Goal: Navigation & Orientation: Find specific page/section

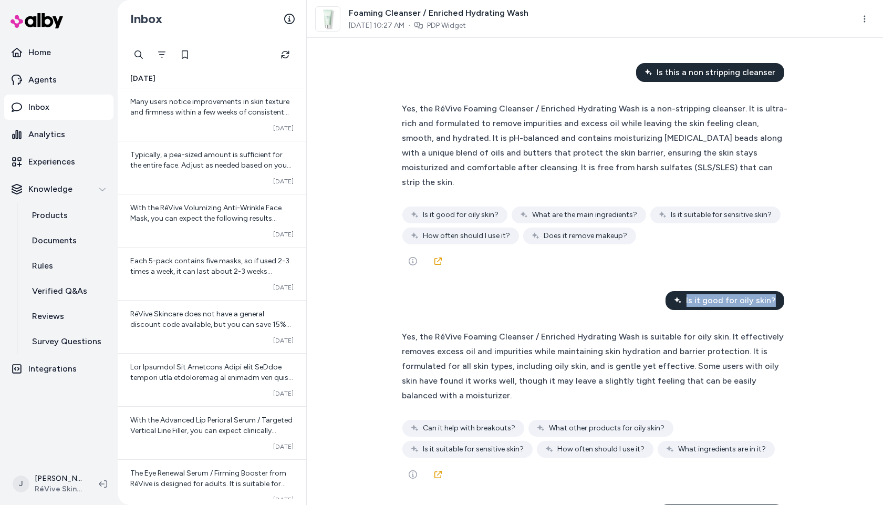
drag, startPoint x: 689, startPoint y: 287, endPoint x: 775, endPoint y: 287, distance: 85.6
click at [775, 291] on div "Is it good for oily skin?" at bounding box center [724, 300] width 119 height 19
copy span "Is it good for oily skin?"
drag, startPoint x: 659, startPoint y: 71, endPoint x: 775, endPoint y: 76, distance: 115.6
click at [775, 76] on div "Is this a non stripping cleanser" at bounding box center [710, 72] width 148 height 19
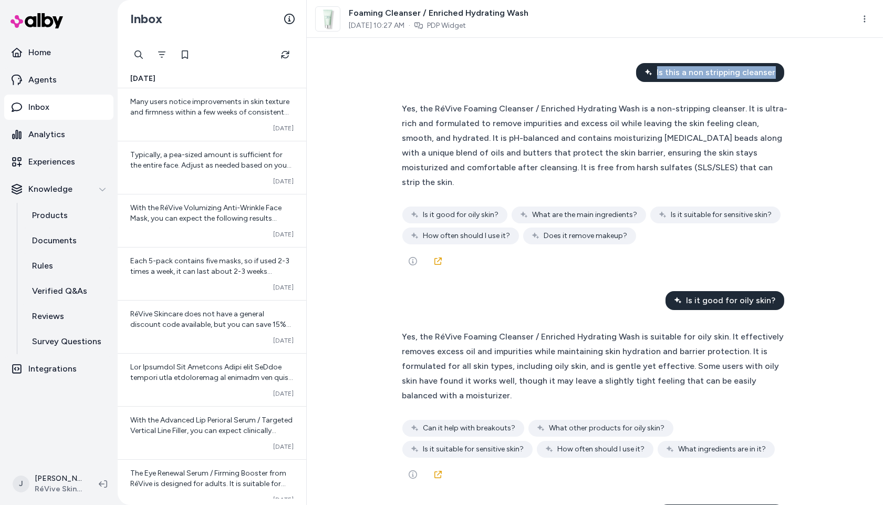
copy span "Is this a non stripping cleanser"
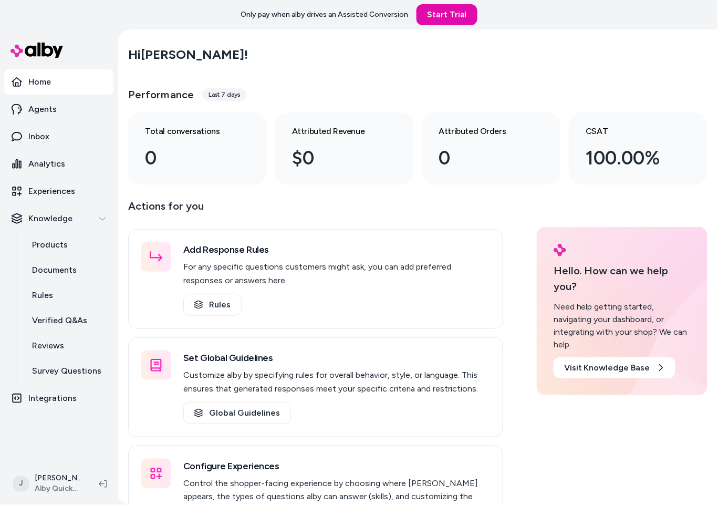
click at [121, 311] on main "Hi Jackie ! Performance Last 7 days Total conversations 0 Attributed Revenue $0…" at bounding box center [418, 299] width 600 height 540
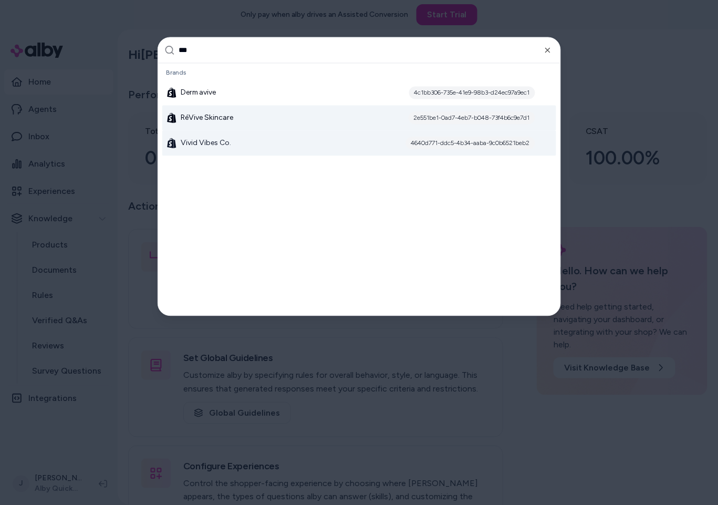
type input "***"
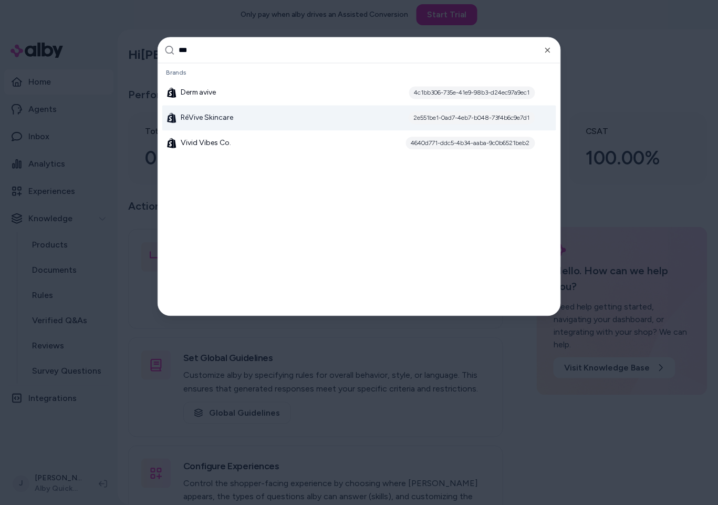
click at [221, 116] on span "RéVive Skincare" at bounding box center [207, 118] width 53 height 11
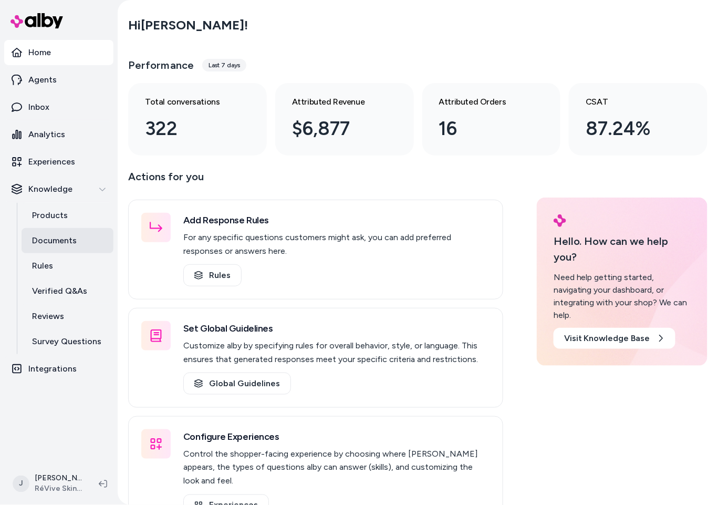
click at [58, 242] on p "Documents" at bounding box center [54, 240] width 45 height 13
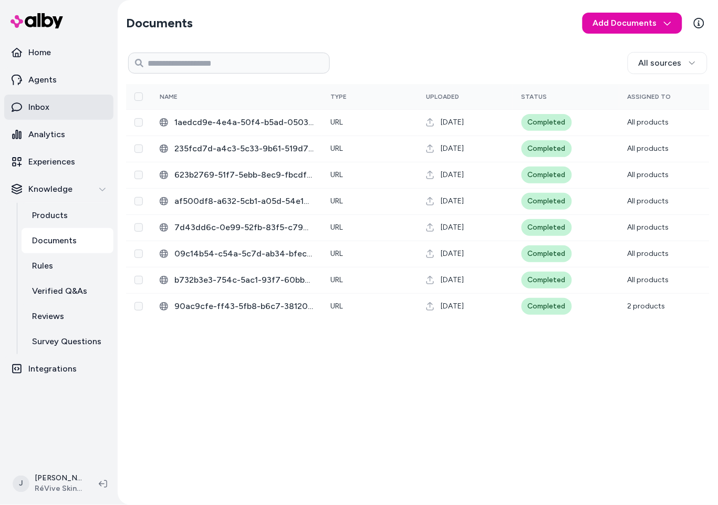
click at [34, 105] on p "Inbox" at bounding box center [38, 107] width 21 height 13
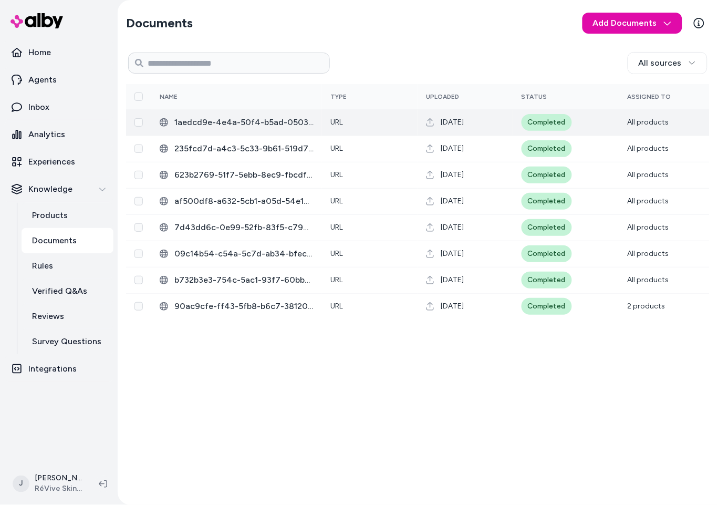
click at [244, 122] on span "1aedcd9e-4e4a-50f4-b5ad-05032f44b3a1.html" at bounding box center [243, 122] width 139 height 13
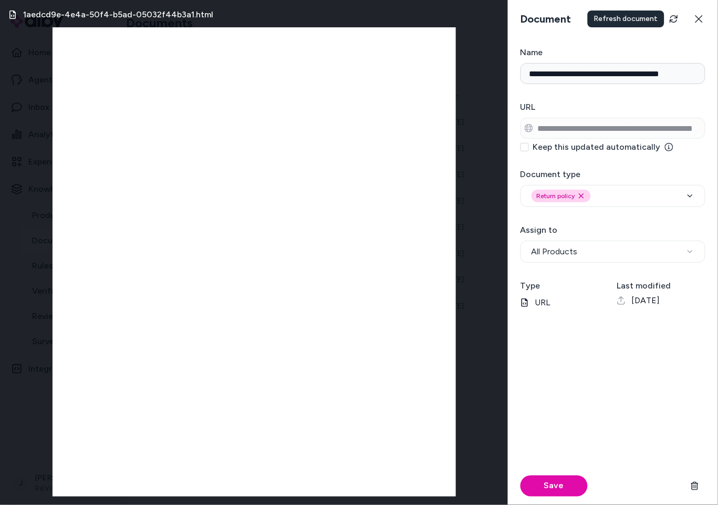
drag, startPoint x: 695, startPoint y: 21, endPoint x: 642, endPoint y: 30, distance: 54.4
click at [695, 21] on icon at bounding box center [699, 19] width 8 height 8
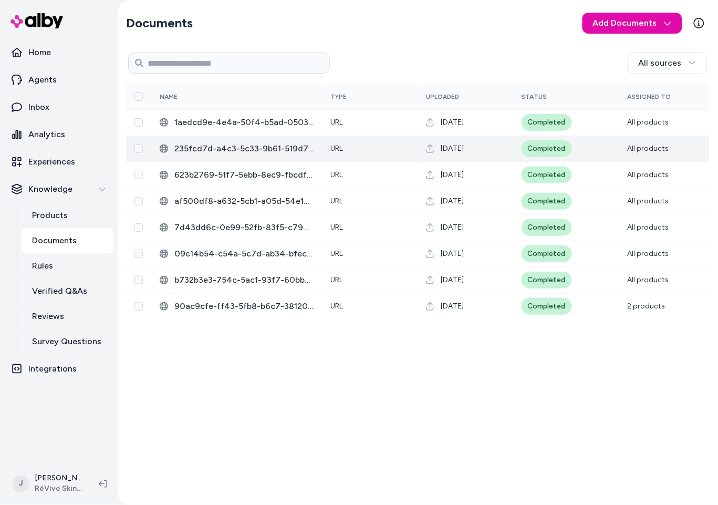
click at [211, 147] on span "235fcd7d-a4c3-5c33-9b61-519d724e3f66.html" at bounding box center [243, 148] width 139 height 13
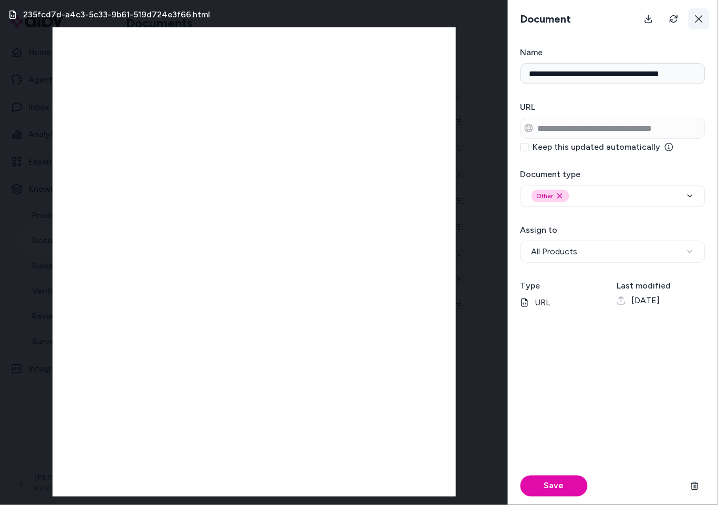
click at [702, 15] on icon at bounding box center [699, 19] width 8 height 8
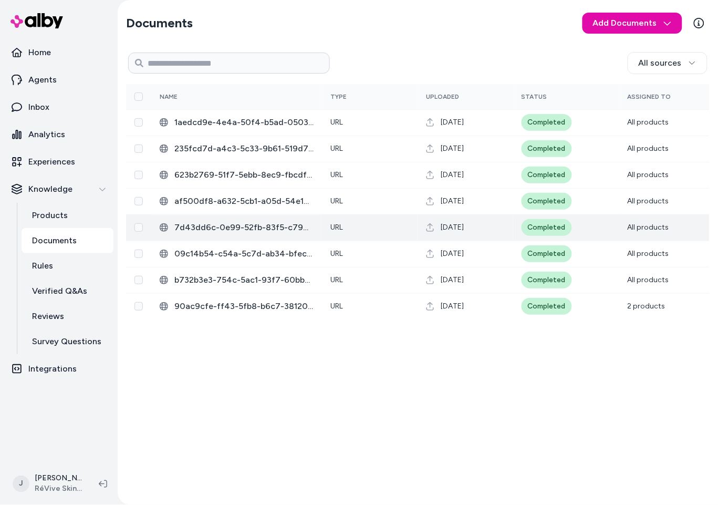
click at [251, 231] on span "7d43dd6c-0e99-52fb-83f5-c7904c96cba6.html" at bounding box center [243, 227] width 139 height 13
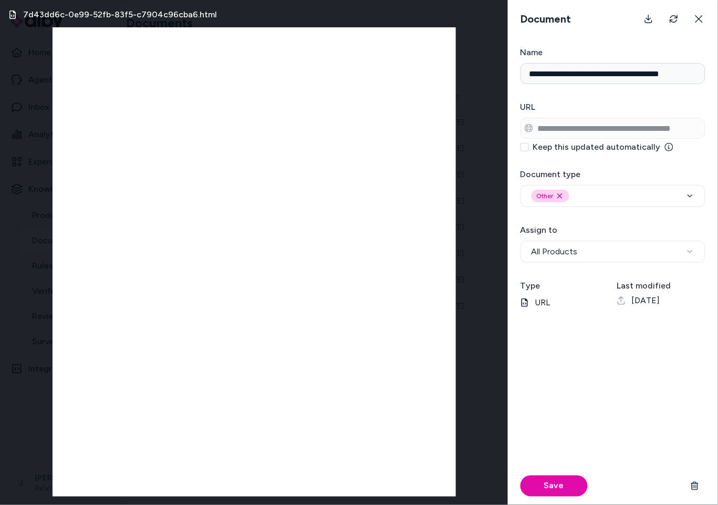
scroll to position [0, 1]
click at [703, 18] on button at bounding box center [698, 18] width 21 height 21
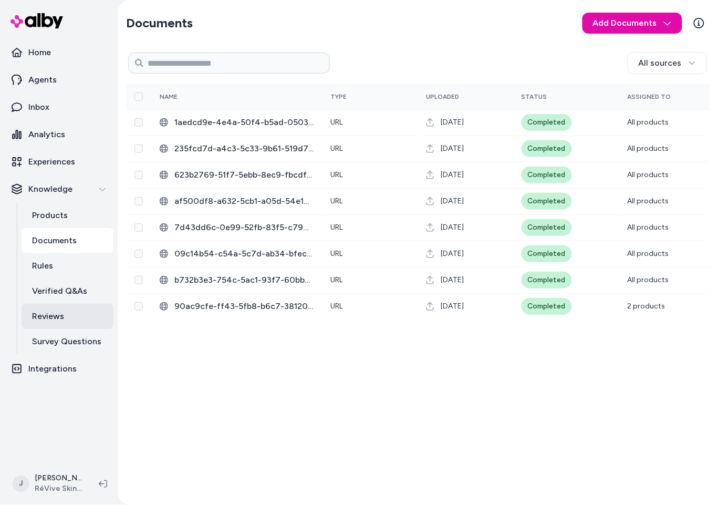
click at [48, 316] on p "Reviews" at bounding box center [48, 316] width 32 height 13
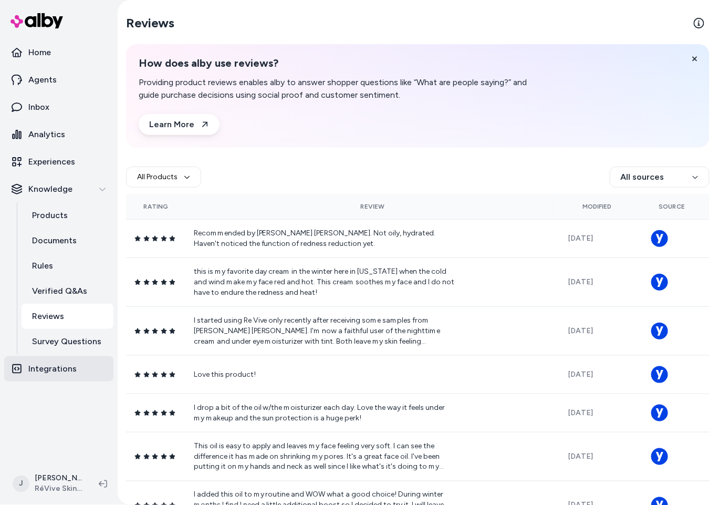
click at [49, 367] on p "Integrations" at bounding box center [52, 368] width 48 height 13
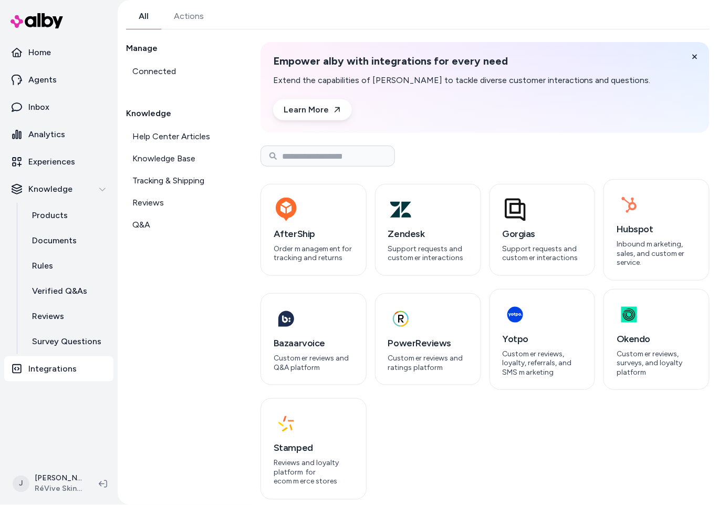
scroll to position [48, 0]
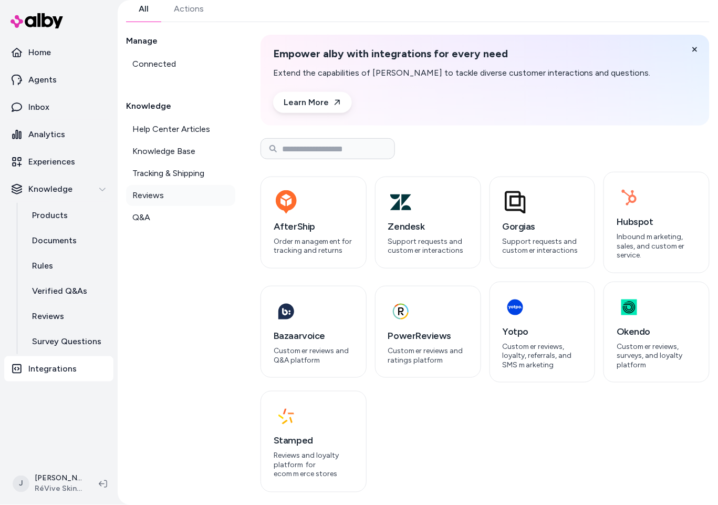
click at [151, 193] on span "Reviews" at bounding box center [148, 195] width 32 height 13
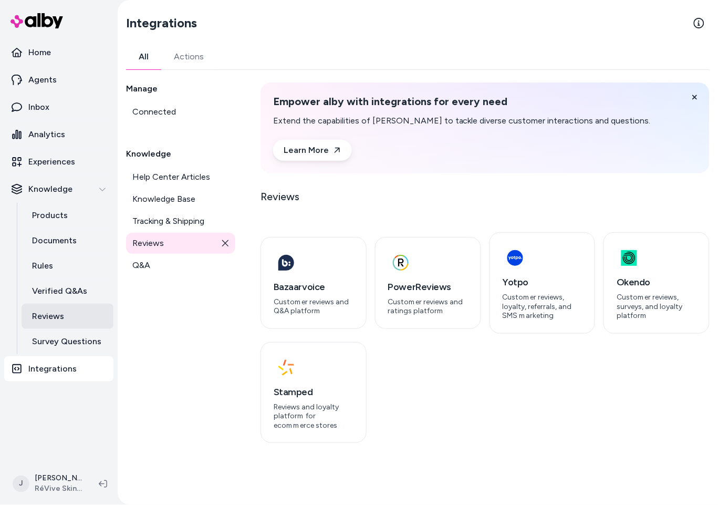
click at [66, 308] on link "Reviews" at bounding box center [68, 316] width 92 height 25
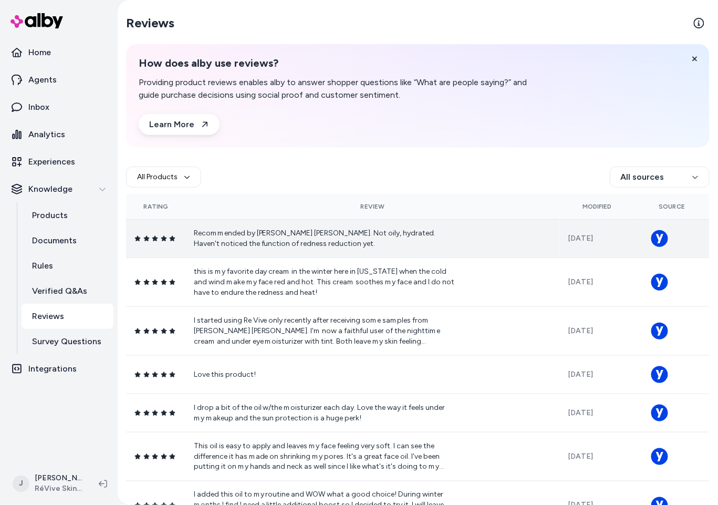
click at [658, 238] on icon at bounding box center [659, 238] width 7 height 9
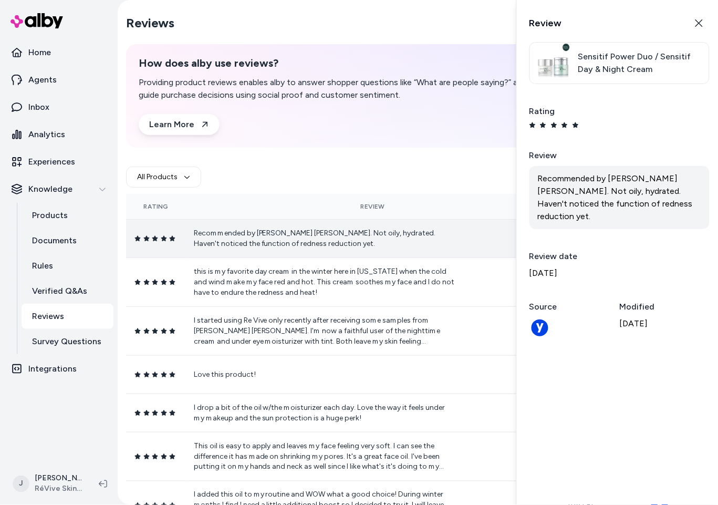
click at [532, 318] on icon at bounding box center [539, 327] width 21 height 21
click at [539, 319] on circle at bounding box center [539, 327] width 17 height 17
drag, startPoint x: 695, startPoint y: 15, endPoint x: 559, endPoint y: 77, distance: 149.7
click at [695, 16] on button "Close" at bounding box center [698, 23] width 21 height 21
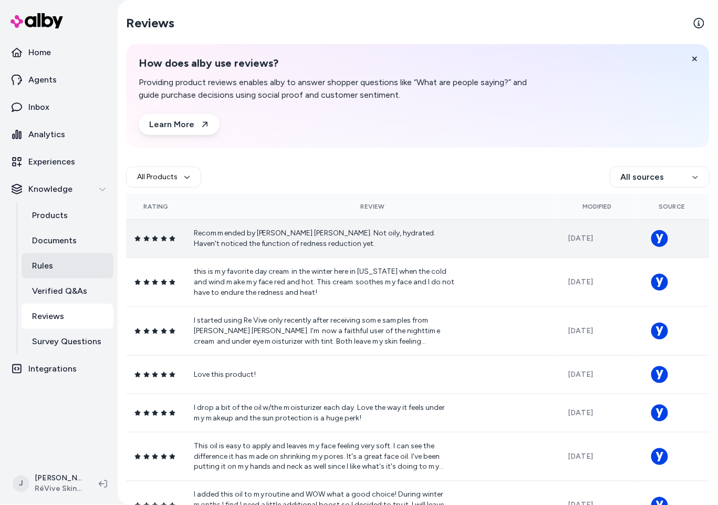
click at [41, 266] on p "Rules" at bounding box center [42, 265] width 21 height 13
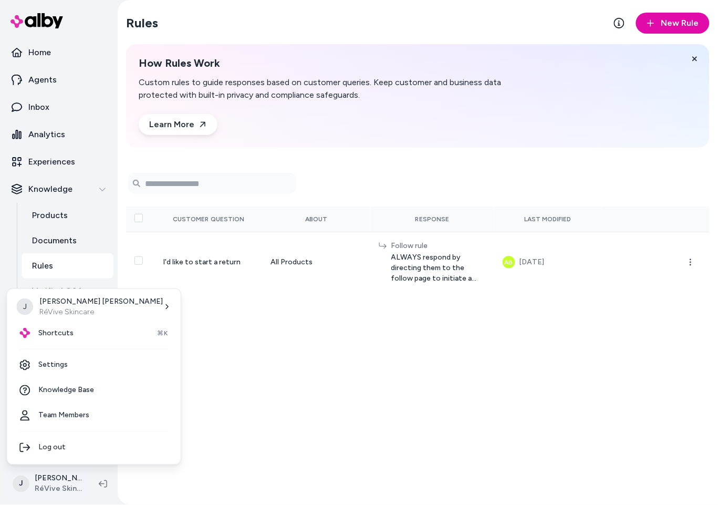
click at [66, 477] on html "Home Agents Inbox Analytics Experiences Knowledge Products Documents Rules Veri…" at bounding box center [359, 252] width 718 height 505
click at [60, 362] on link "Settings" at bounding box center [93, 364] width 165 height 25
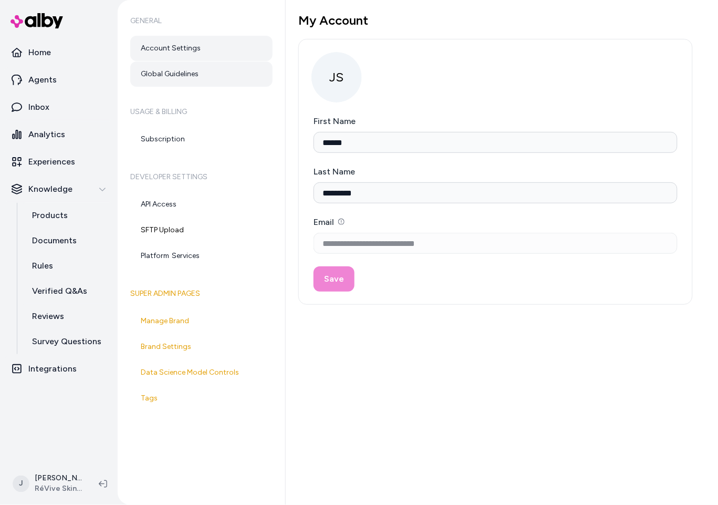
click at [170, 77] on link "Global Guidelines" at bounding box center [201, 73] width 142 height 25
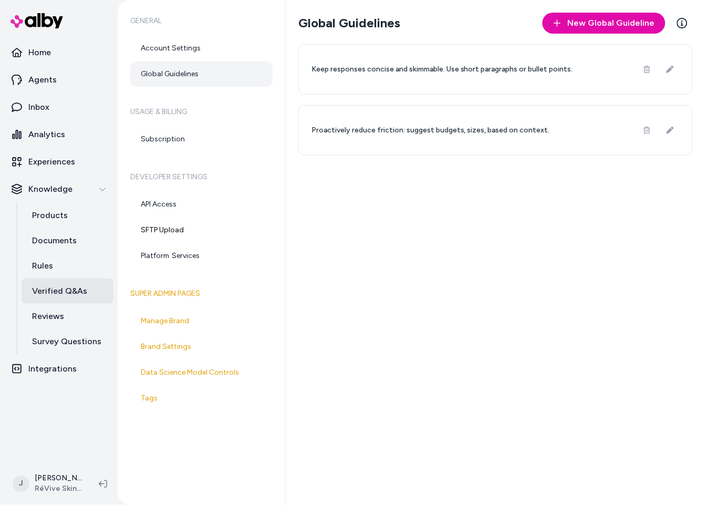
click at [53, 294] on p "Verified Q&As" at bounding box center [59, 291] width 55 height 13
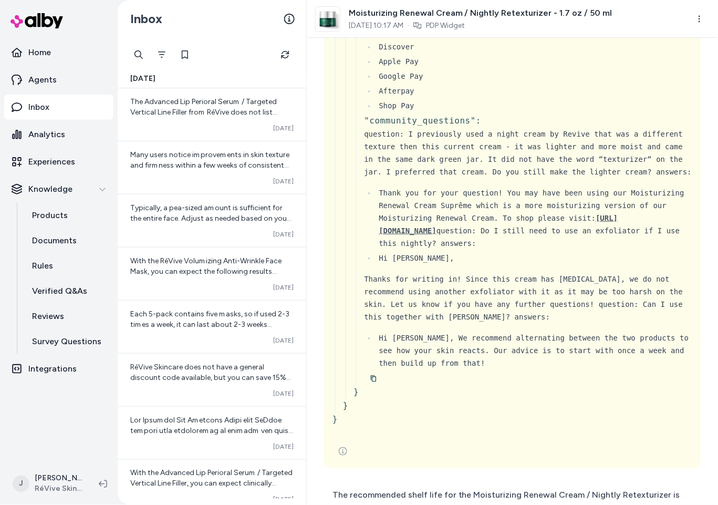
scroll to position [16025, 0]
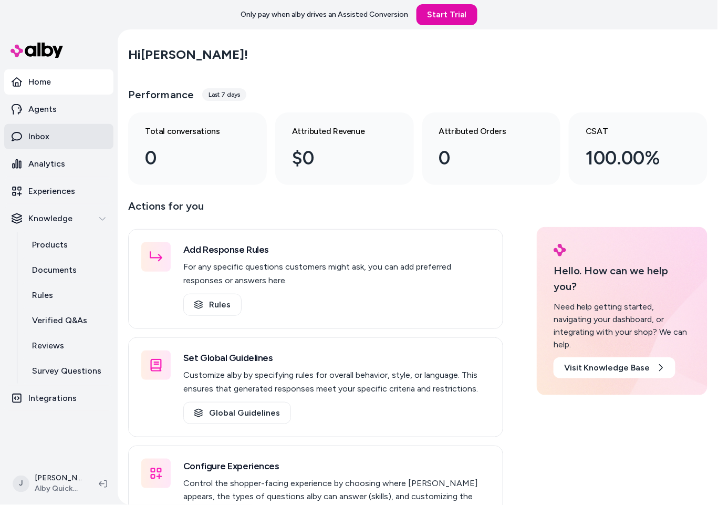
click at [58, 133] on link "Inbox" at bounding box center [58, 136] width 109 height 25
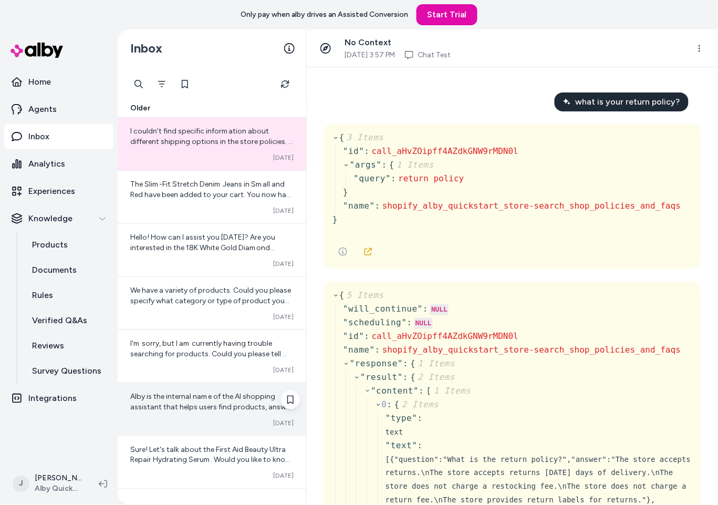
scroll to position [156, 0]
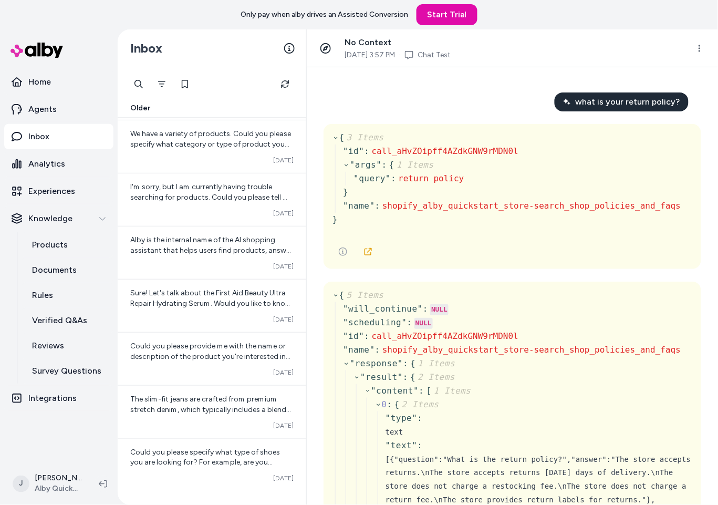
click at [246, 74] on div at bounding box center [212, 84] width 168 height 21
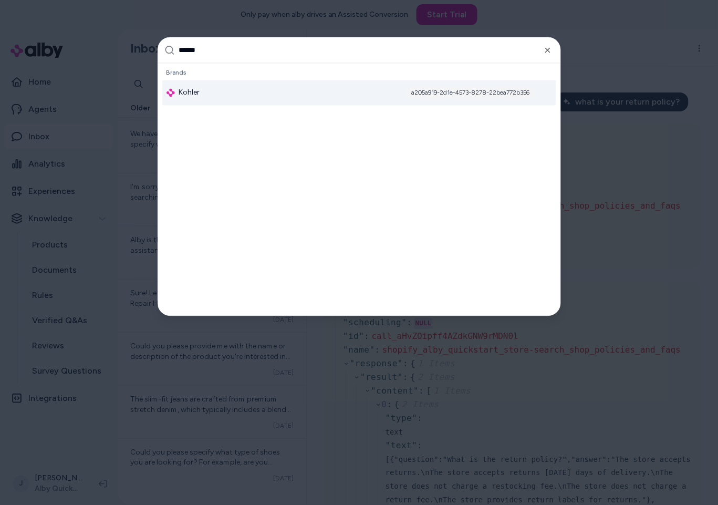
type input "******"
click at [271, 106] on div "Brands Kohler a205a919-2d1e-4573-8278-22bea772b356" at bounding box center [359, 86] width 402 height 44
click at [265, 93] on div "Kohler a205a919-2d1e-4573-8278-22bea772b356" at bounding box center [359, 92] width 394 height 25
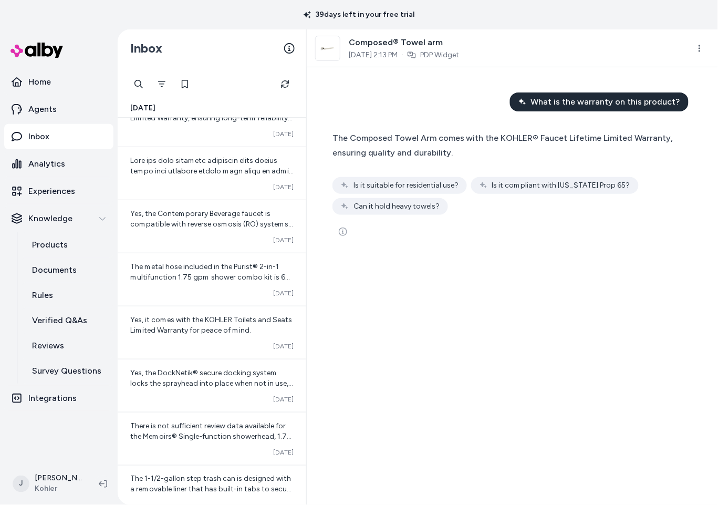
scroll to position [1257, 0]
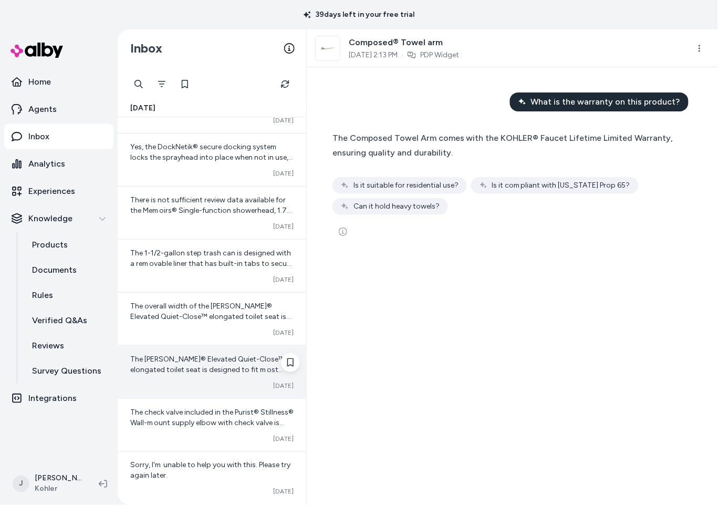
click at [192, 365] on span "The Hyten® Elevated Quiet-Close™ elongated toilet seat is designed to fit most …" at bounding box center [207, 379] width 154 height 51
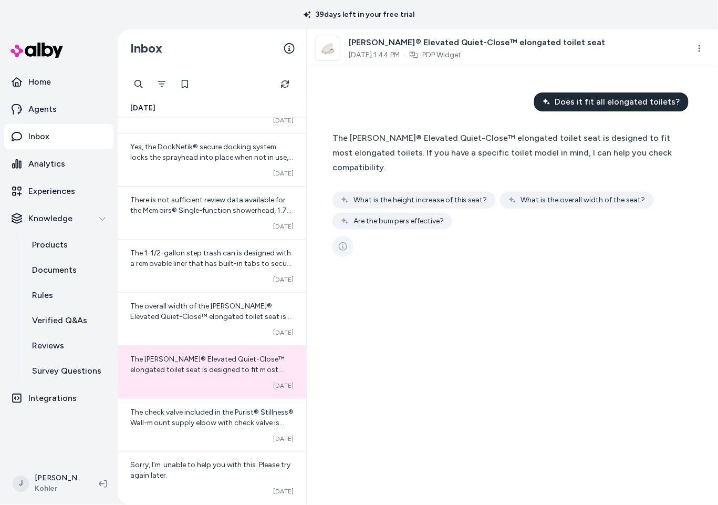
click at [339, 242] on icon "See more" at bounding box center [343, 246] width 8 height 8
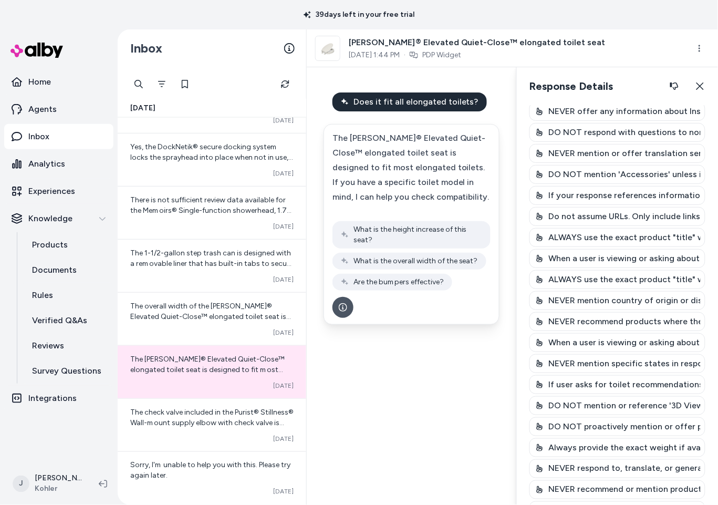
scroll to position [142, 0]
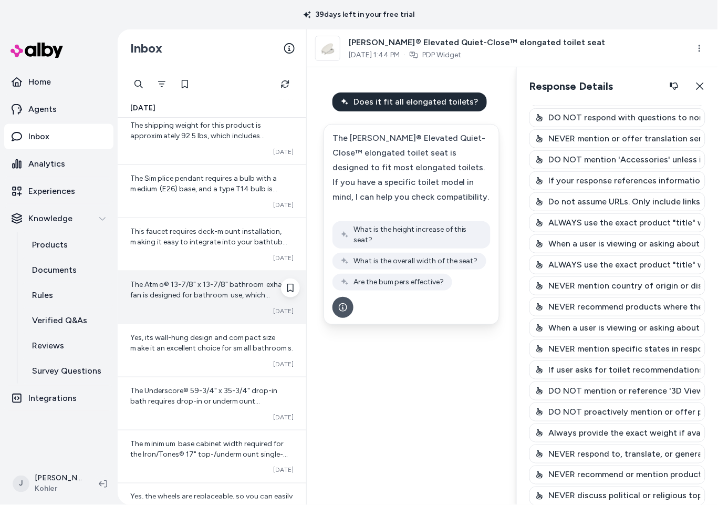
click at [192, 321] on div "The Atmo® 13-7/8" x 13-7/8" bathroom exhaust fan is designed for bathroom use, …" at bounding box center [212, 297] width 189 height 53
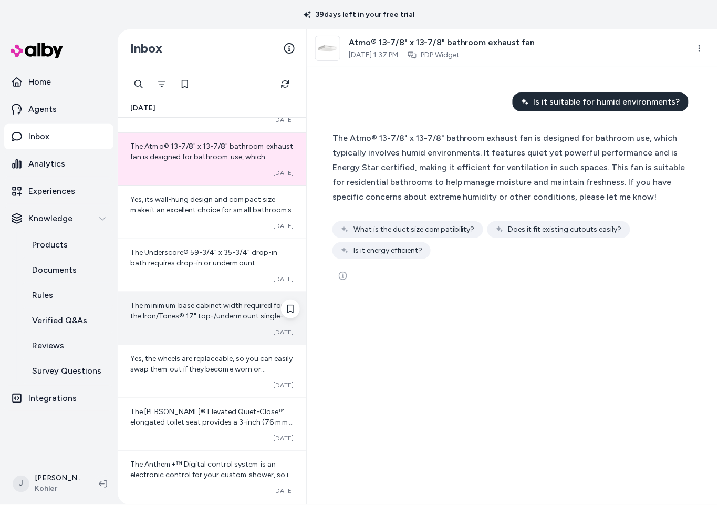
scroll to position [1986, 0]
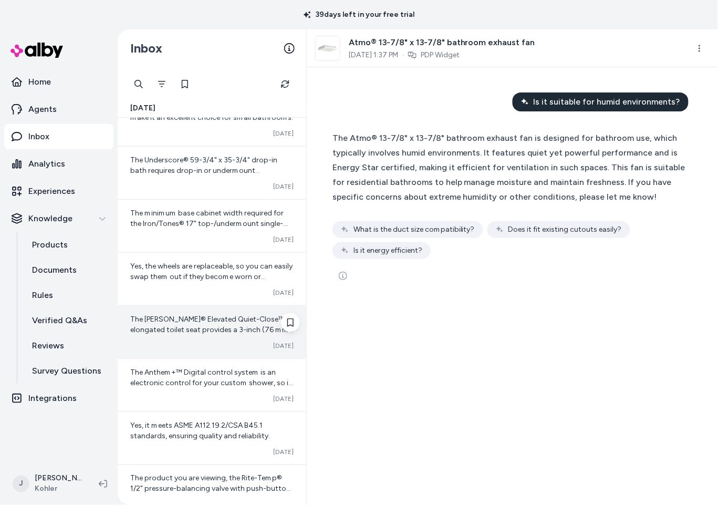
click at [189, 330] on span "The Hyten® Elevated Quiet-Close™ elongated toilet seat provides a 3-inch (76 mm…" at bounding box center [211, 335] width 163 height 40
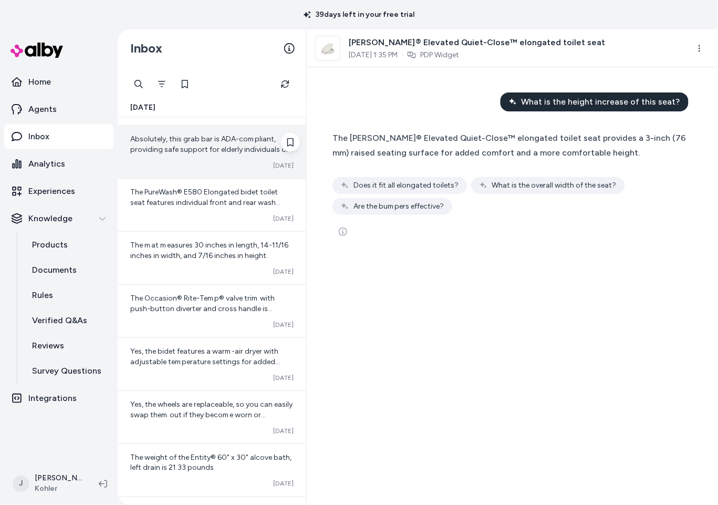
scroll to position [2381, 0]
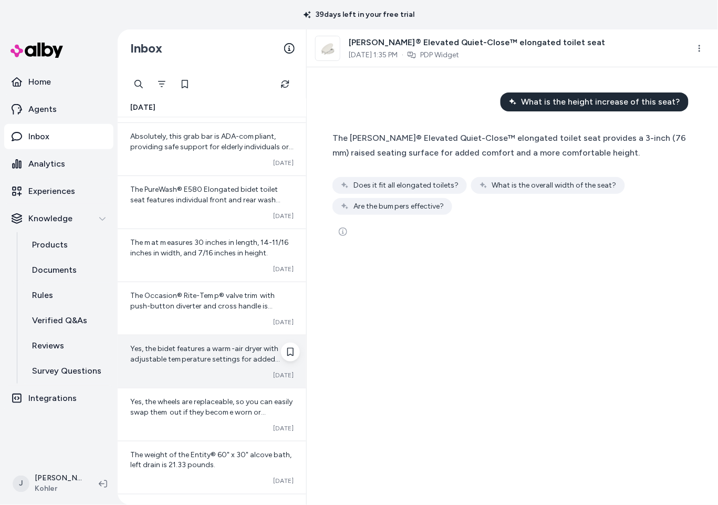
click at [189, 351] on span "Yes, the bidet features a warm-air dryer with adjustable temperature settings f…" at bounding box center [205, 359] width 150 height 30
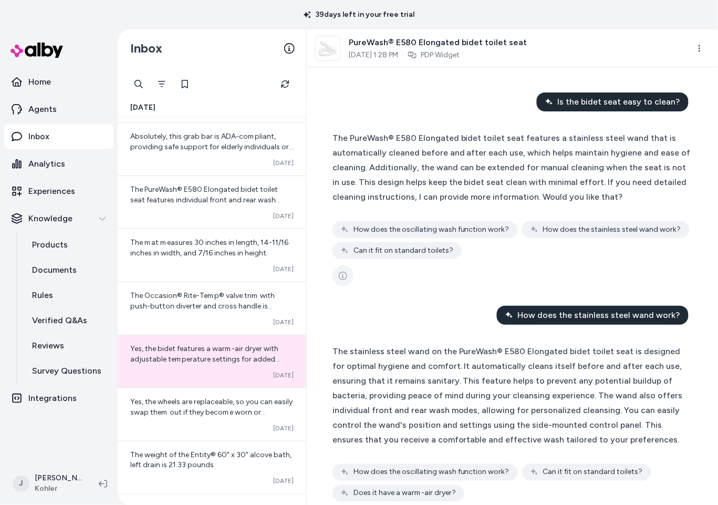
click at [346, 276] on icon "See more" at bounding box center [343, 275] width 8 height 8
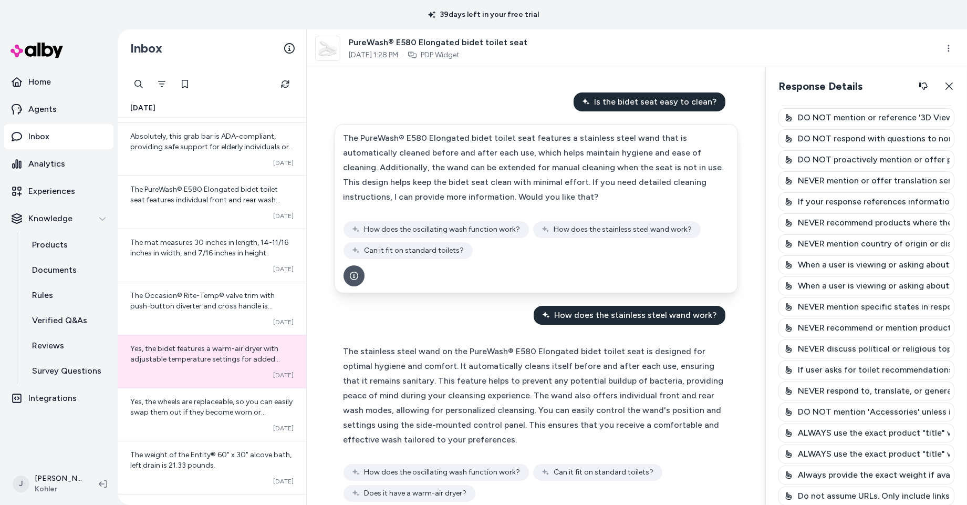
scroll to position [192, 0]
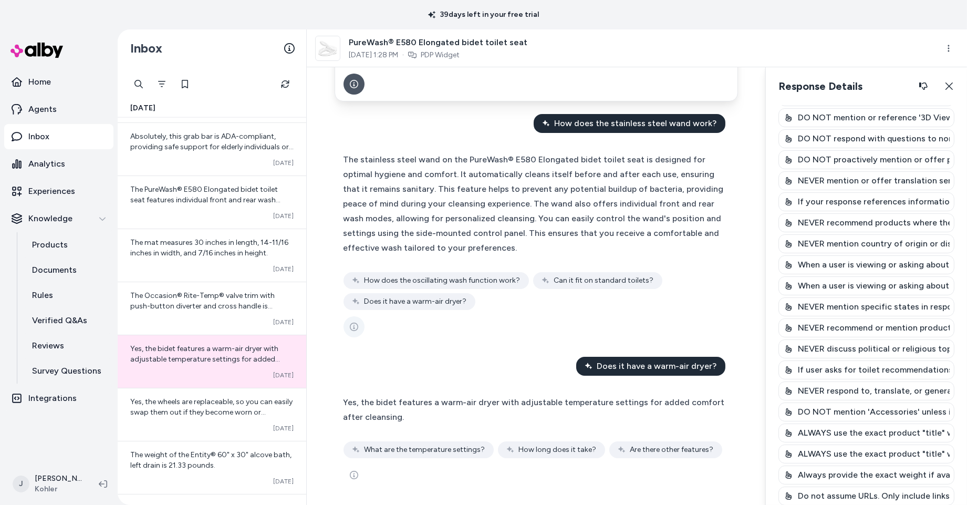
drag, startPoint x: 352, startPoint y: 321, endPoint x: 358, endPoint y: 323, distance: 6.0
click at [351, 321] on button "See more" at bounding box center [353, 326] width 21 height 21
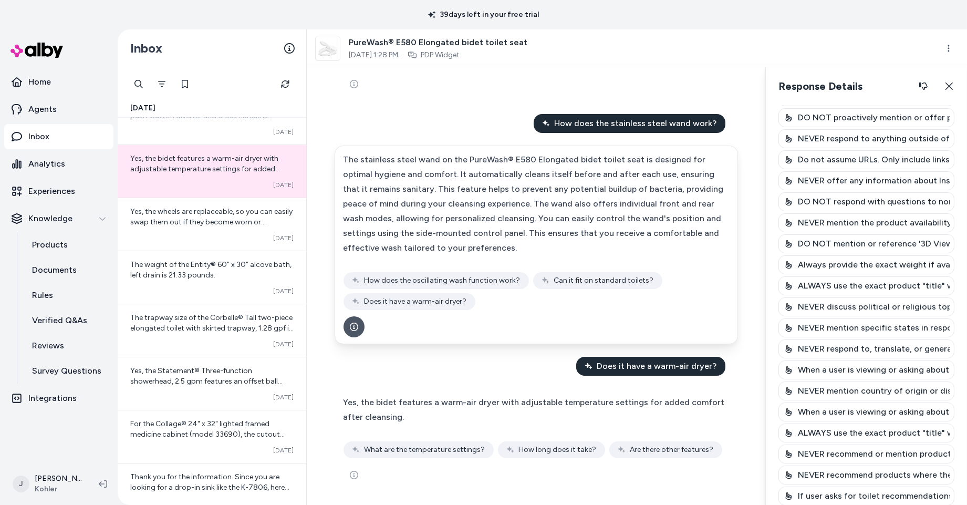
scroll to position [2850, 0]
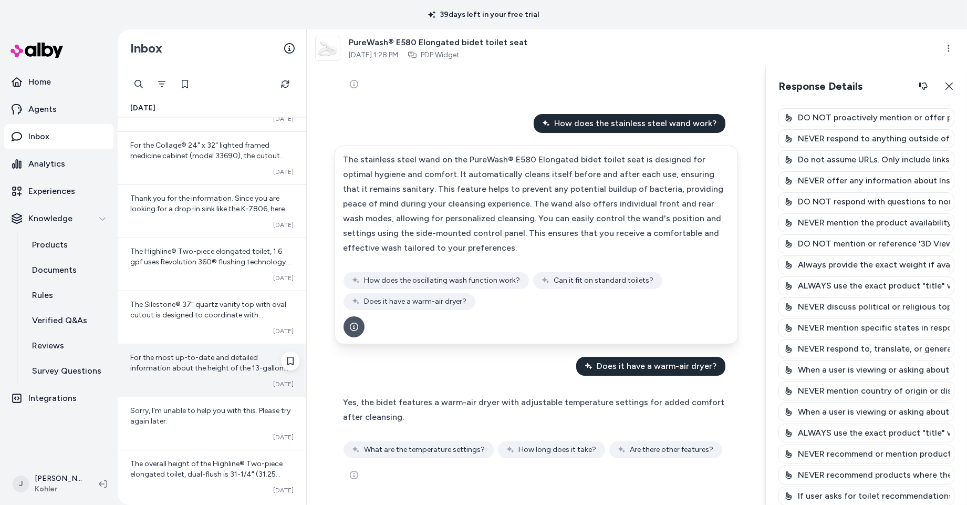
click at [193, 376] on div "For the most up-to-date and detailed information about the height of the 13-gal…" at bounding box center [212, 370] width 189 height 53
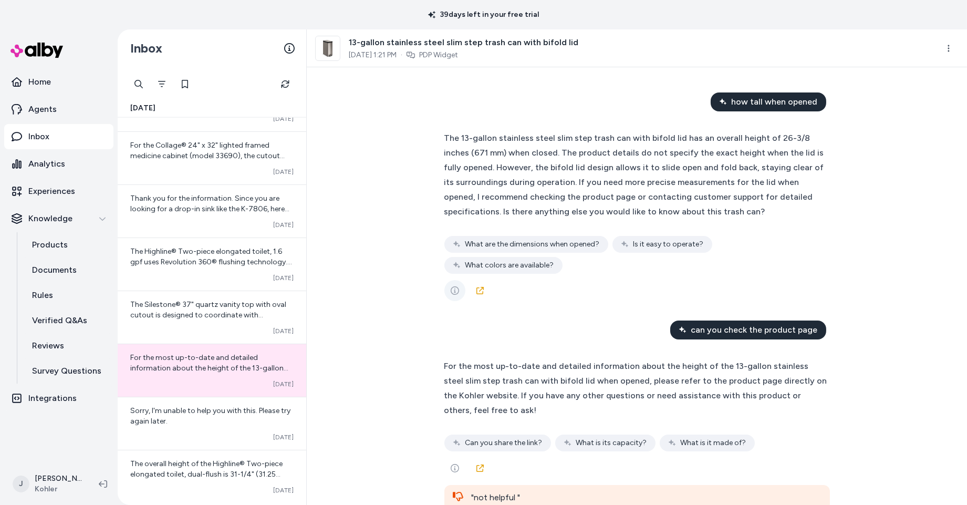
click at [457, 286] on icon "See more" at bounding box center [455, 290] width 8 height 8
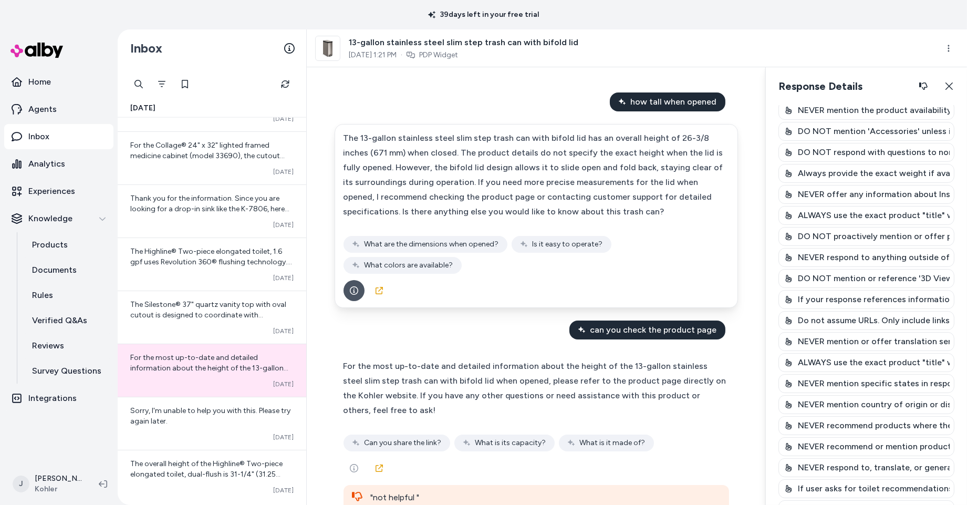
scroll to position [228, 0]
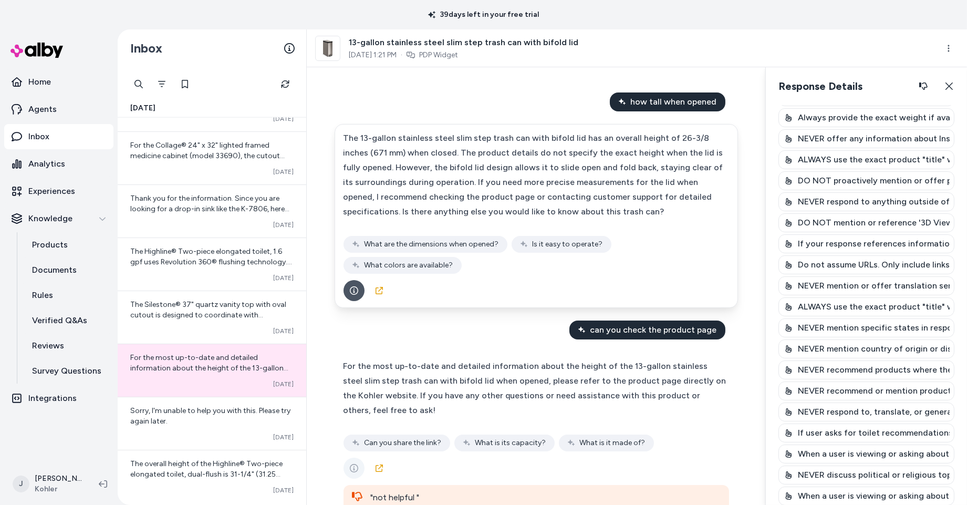
click at [345, 457] on button "See more" at bounding box center [353, 467] width 21 height 21
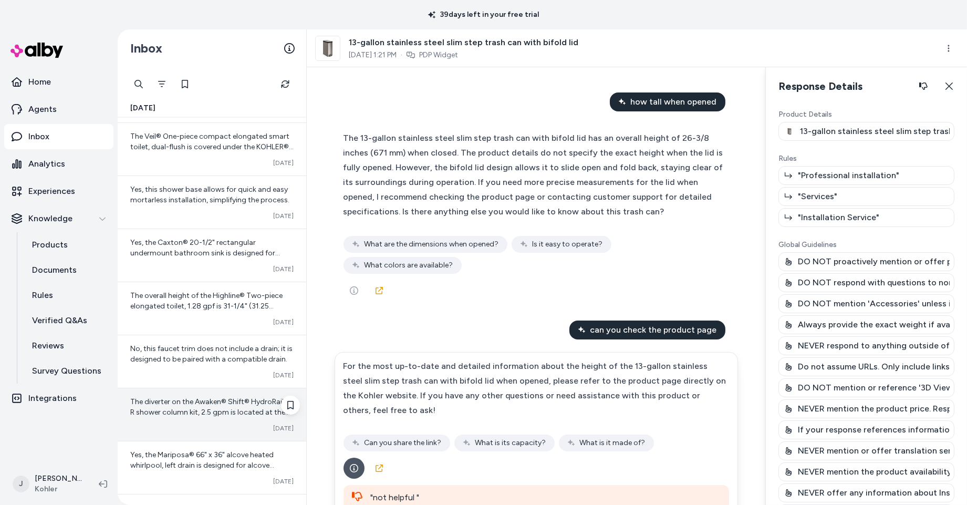
scroll to position [3375, 0]
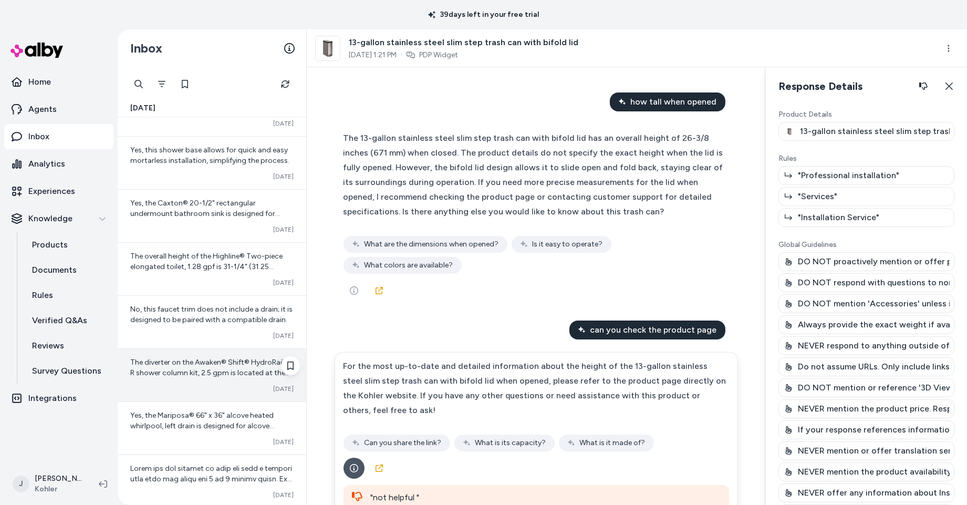
click at [195, 373] on span "The diverter on the Awaken® Shift® HydroRail®-R shower column kit, 2.5 gpm is l…" at bounding box center [211, 404] width 162 height 93
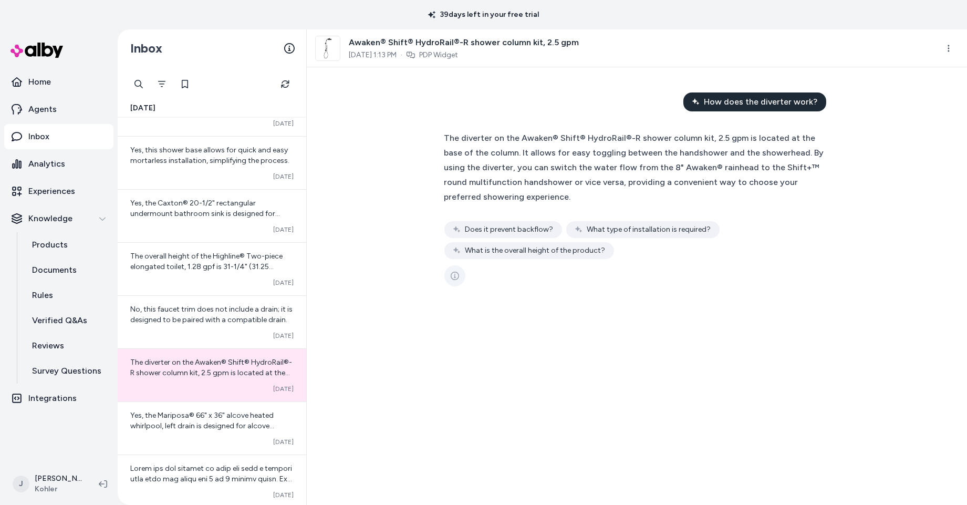
click at [454, 275] on icon "See more" at bounding box center [455, 275] width 8 height 8
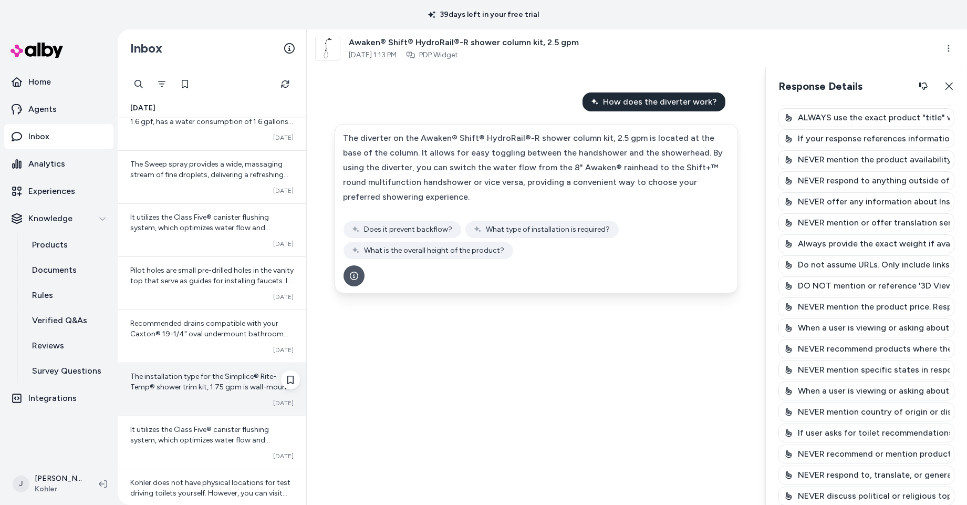
scroll to position [3964, 0]
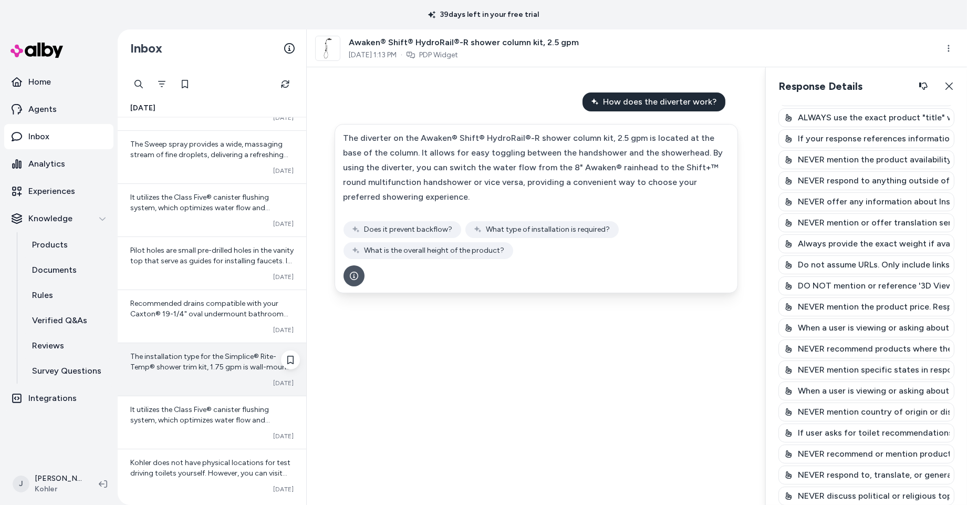
click at [190, 353] on div "The installation type for the Simplice® Rite-Temp® shower trim kit, 1.75 gpm is…" at bounding box center [212, 369] width 189 height 53
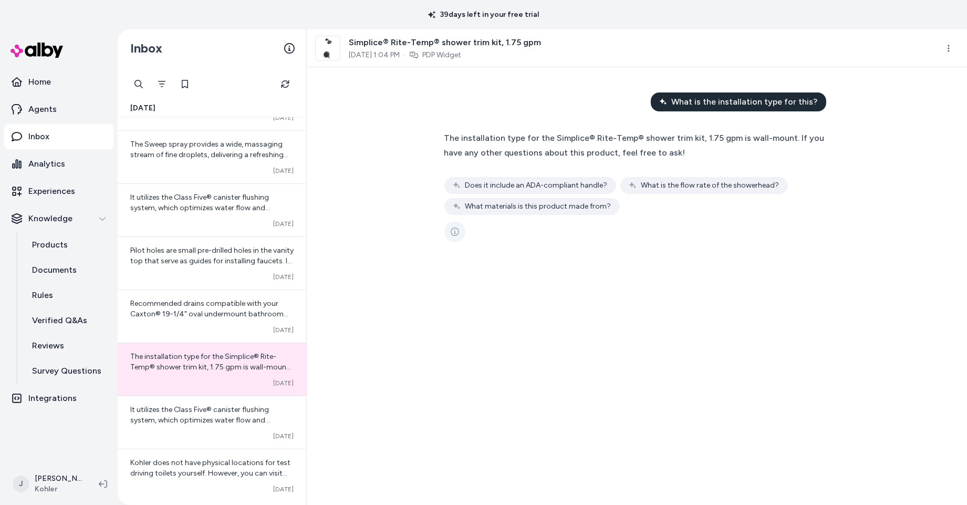
click at [454, 232] on icon "See more" at bounding box center [455, 231] width 8 height 8
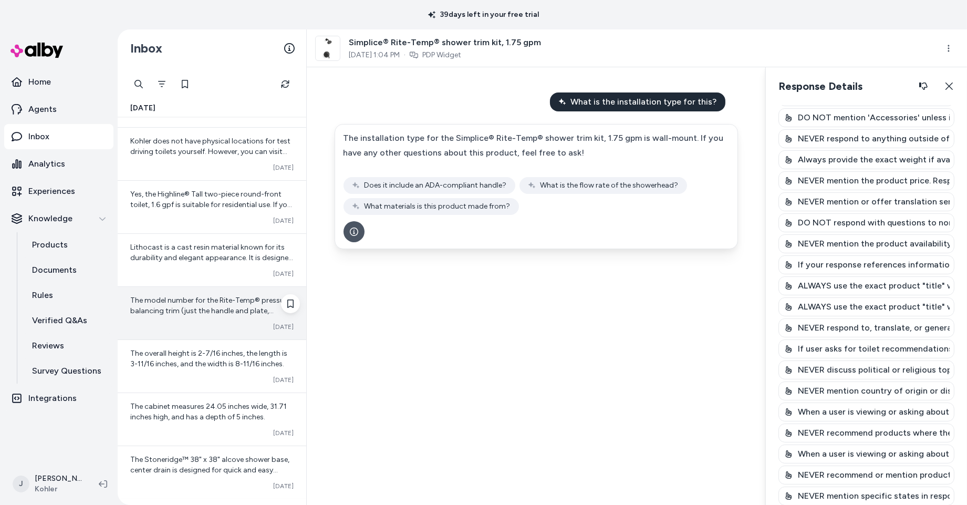
scroll to position [4295, 0]
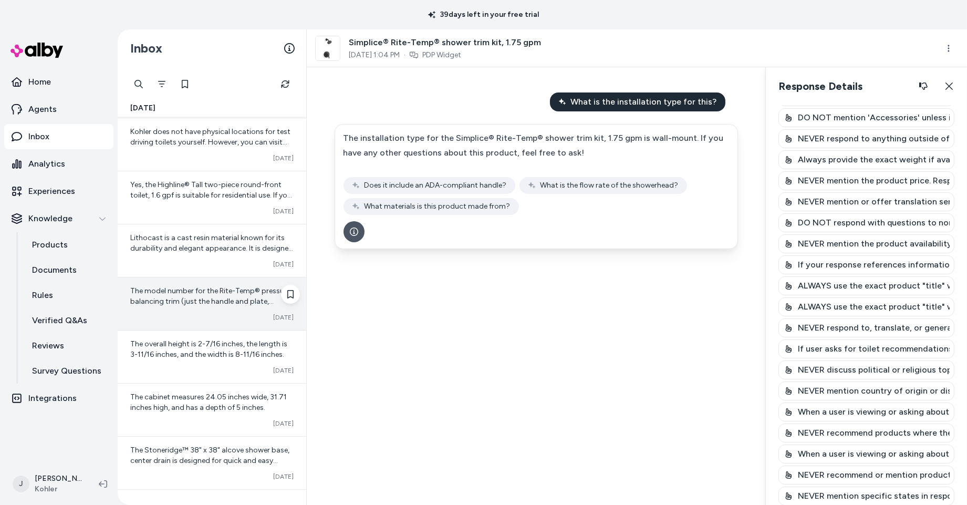
click at [198, 340] on div "The overall height is 2-7/16 inches, the length is 3-11/16 inches, and the widt…" at bounding box center [212, 356] width 189 height 53
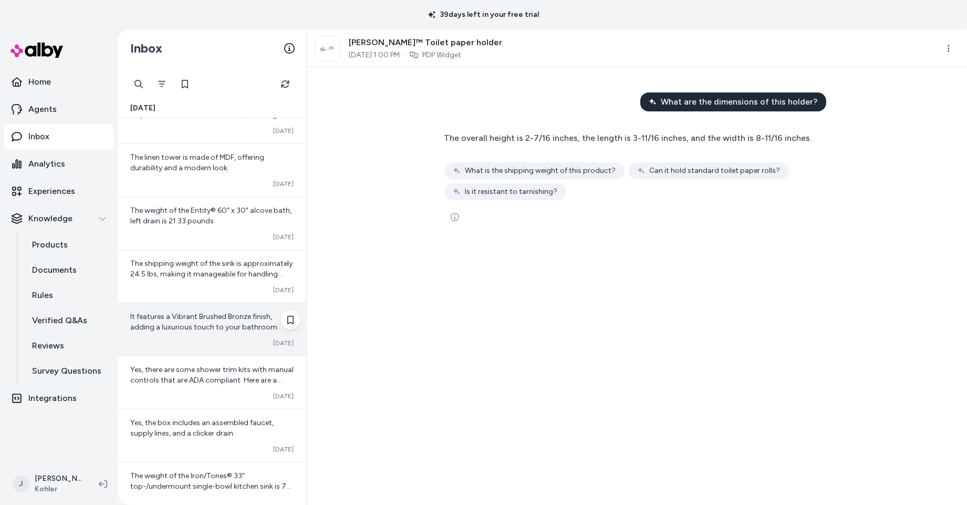
scroll to position [4952, 0]
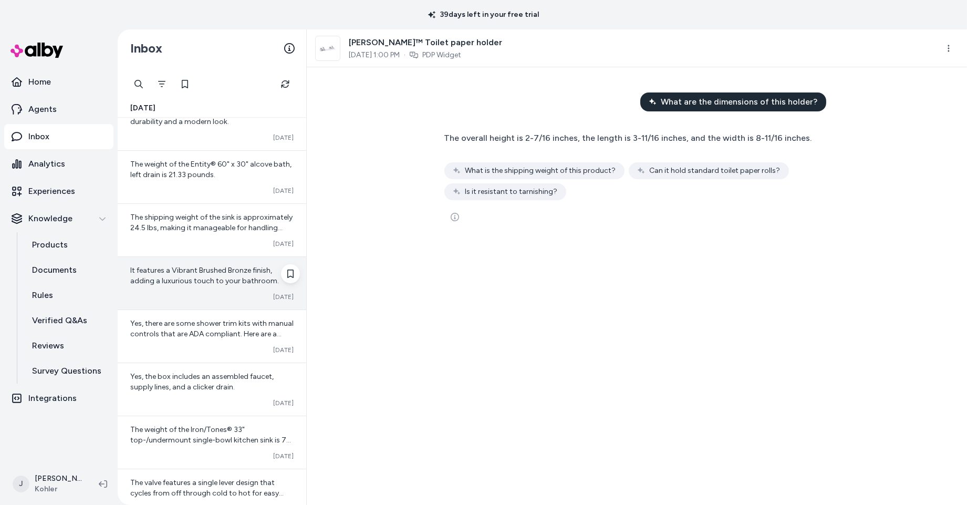
click at [215, 316] on div "Yes, there are some shower trim kits with manual controls that are ADA complian…" at bounding box center [212, 336] width 189 height 53
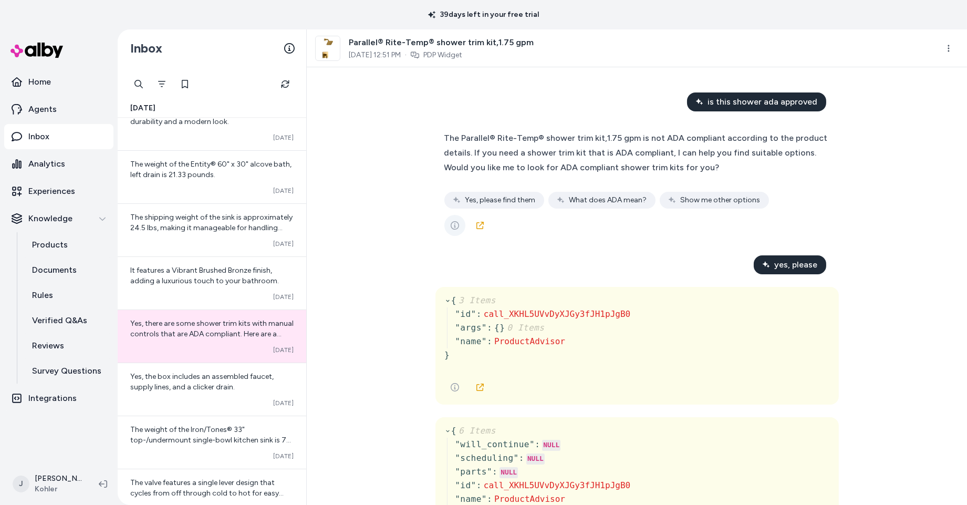
click at [456, 227] on icon "See more" at bounding box center [455, 225] width 8 height 8
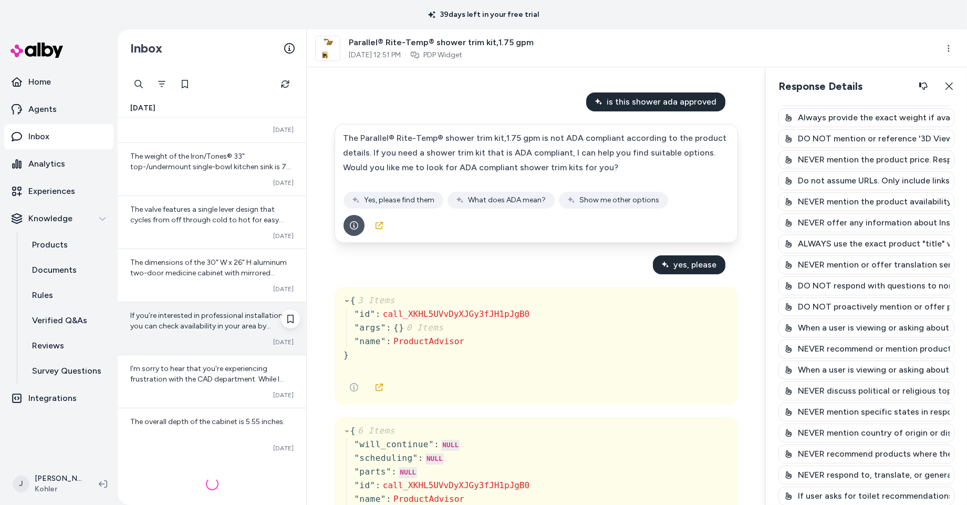
scroll to position [5238, 0]
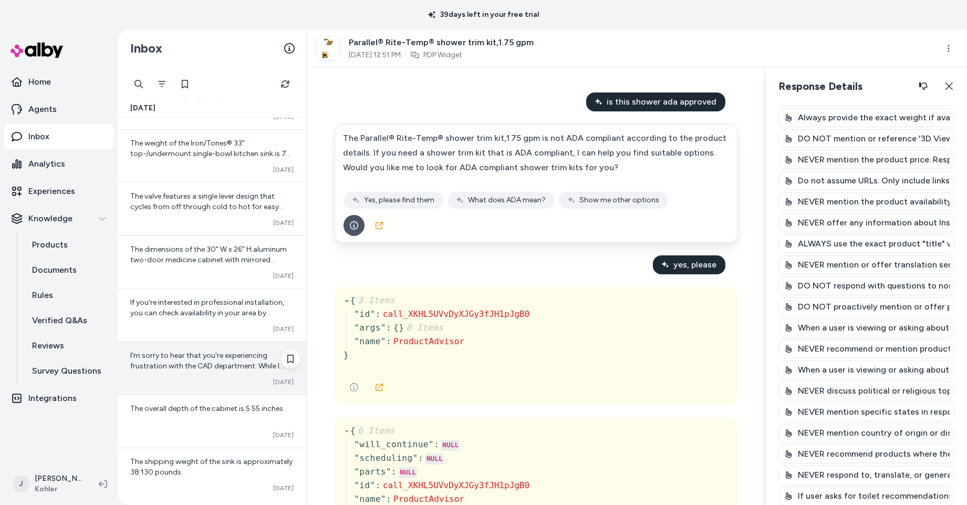
click at [183, 351] on div "I'm sorry to hear that you're experiencing frustration with the CAD department.…" at bounding box center [212, 368] width 189 height 53
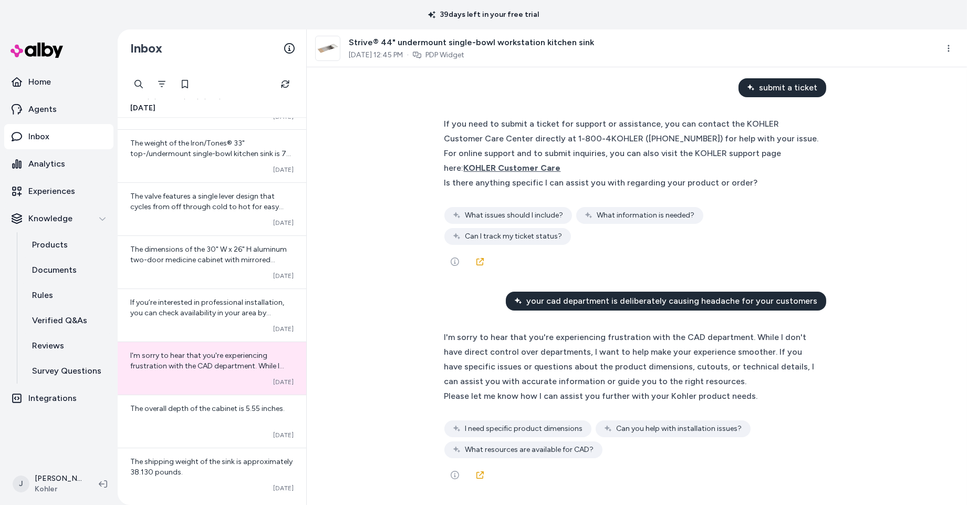
scroll to position [8492, 0]
click at [448, 59] on button "See more" at bounding box center [454, 48] width 21 height 21
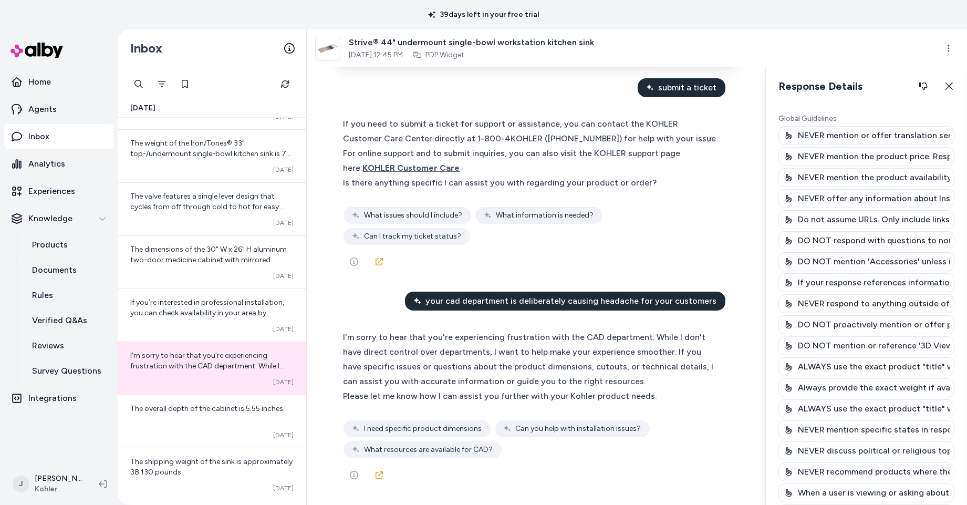
scroll to position [228, 0]
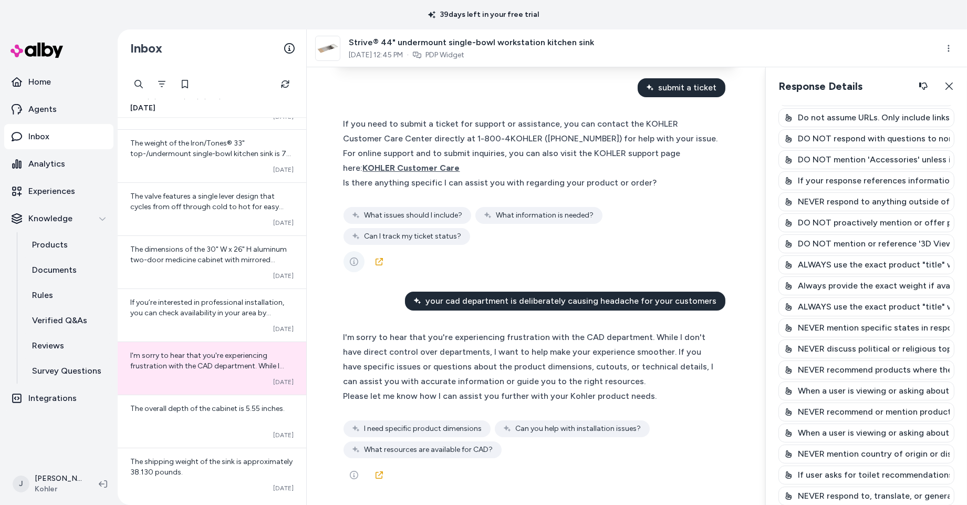
click at [353, 266] on icon "See more" at bounding box center [354, 261] width 8 height 8
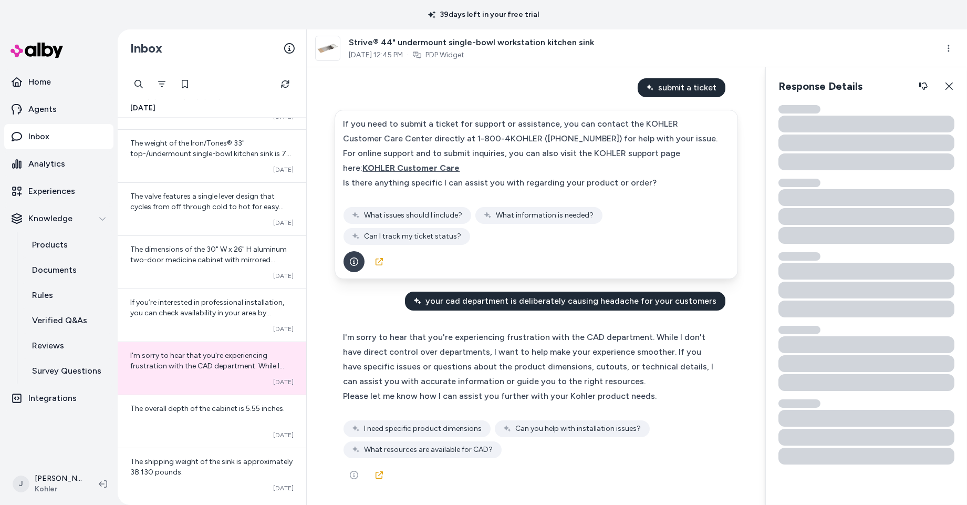
click at [352, 266] on icon "See more" at bounding box center [354, 261] width 8 height 8
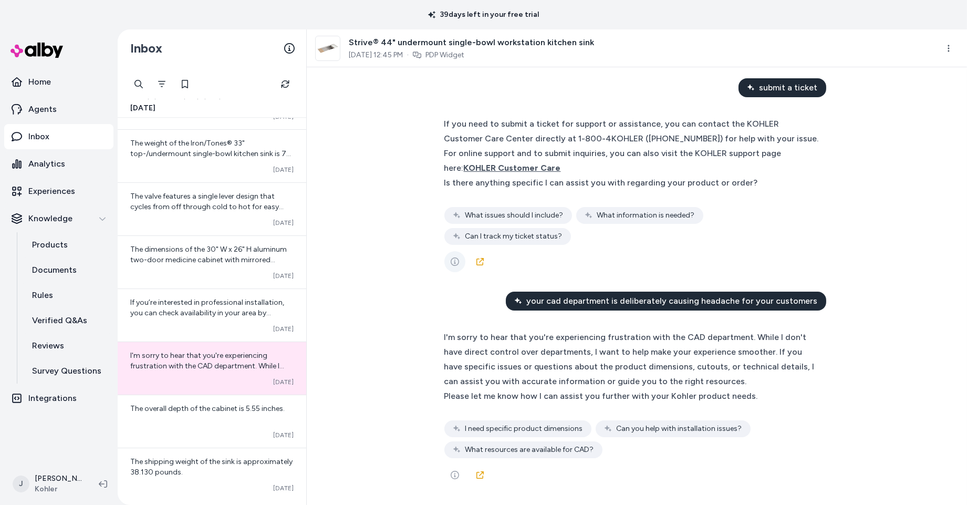
click at [457, 266] on icon "See more" at bounding box center [455, 261] width 8 height 8
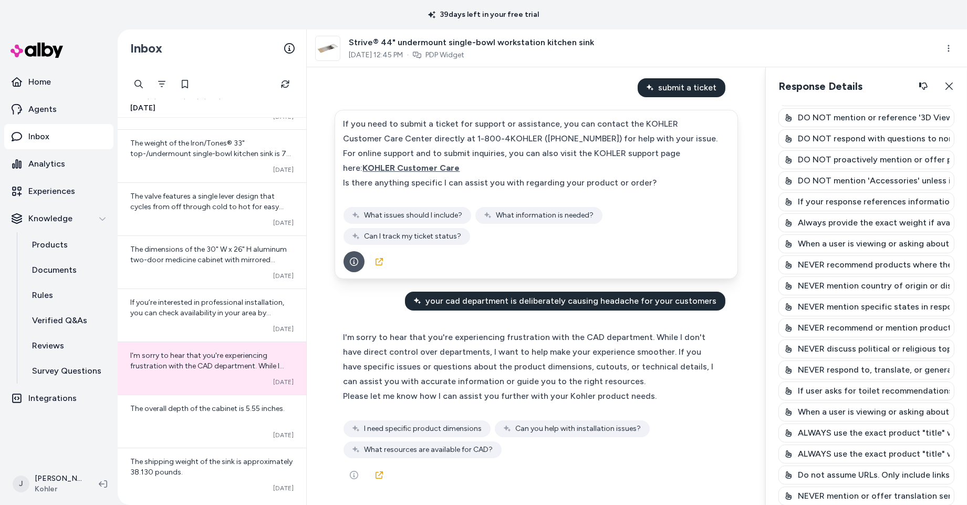
scroll to position [8644, 0]
click at [357, 472] on icon "See more" at bounding box center [354, 474] width 8 height 8
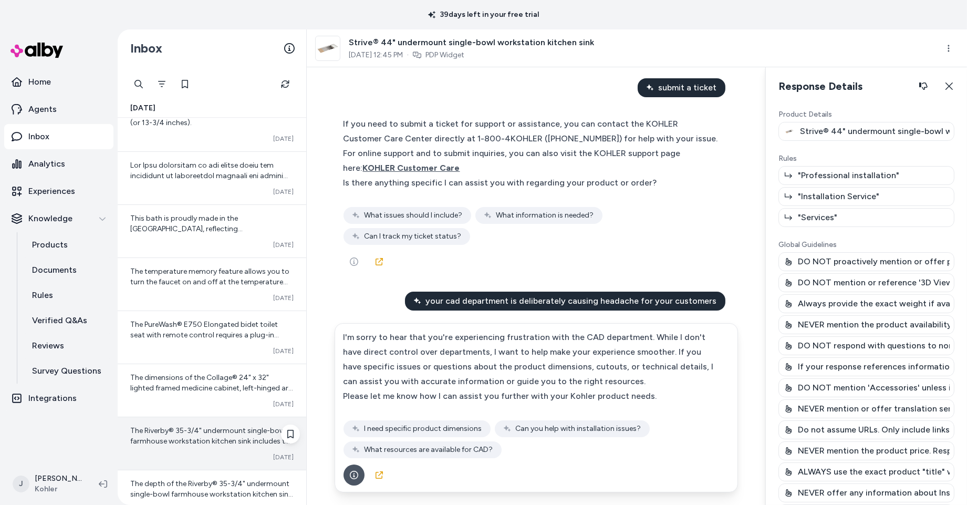
scroll to position [6023, 0]
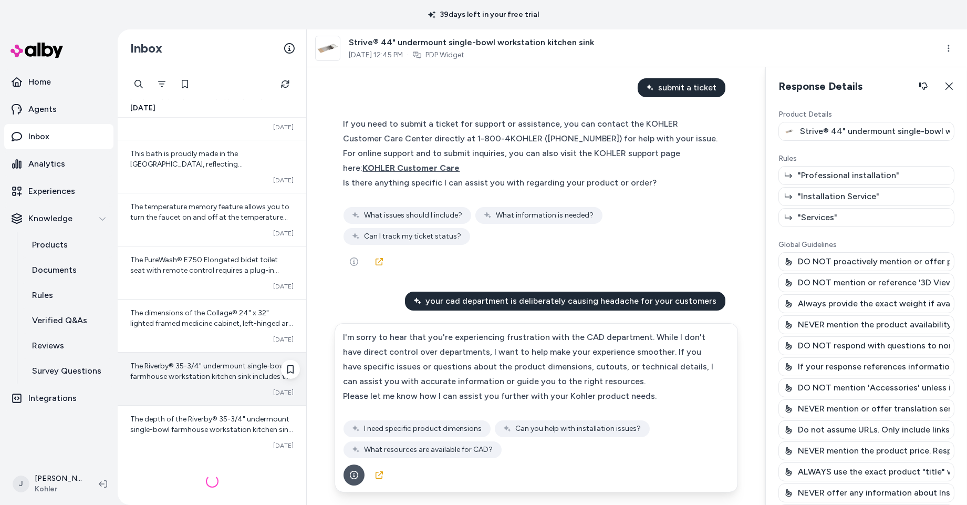
click at [173, 358] on div "The Riverby® 35-3/4" undermount single-bowl farmhouse workstation kitchen sink …" at bounding box center [212, 378] width 189 height 53
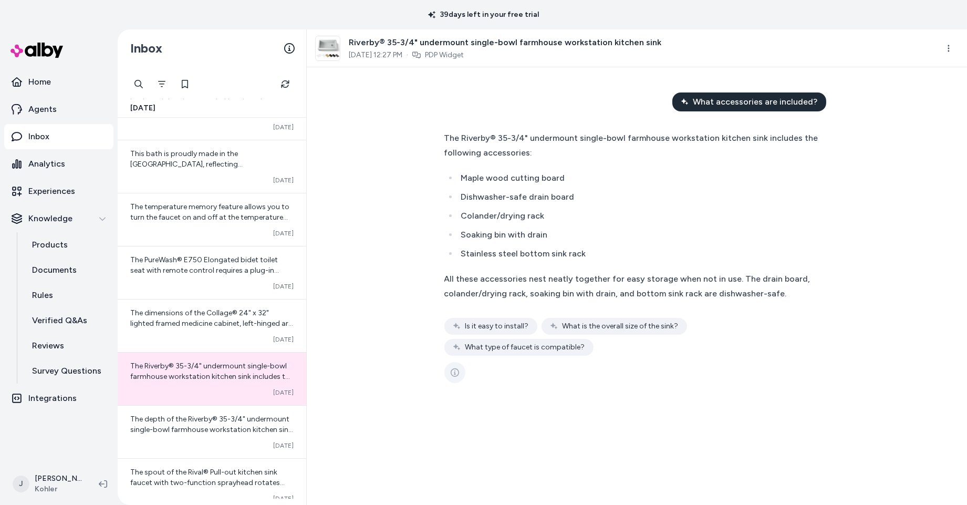
click at [456, 369] on icon "See more" at bounding box center [455, 372] width 8 height 8
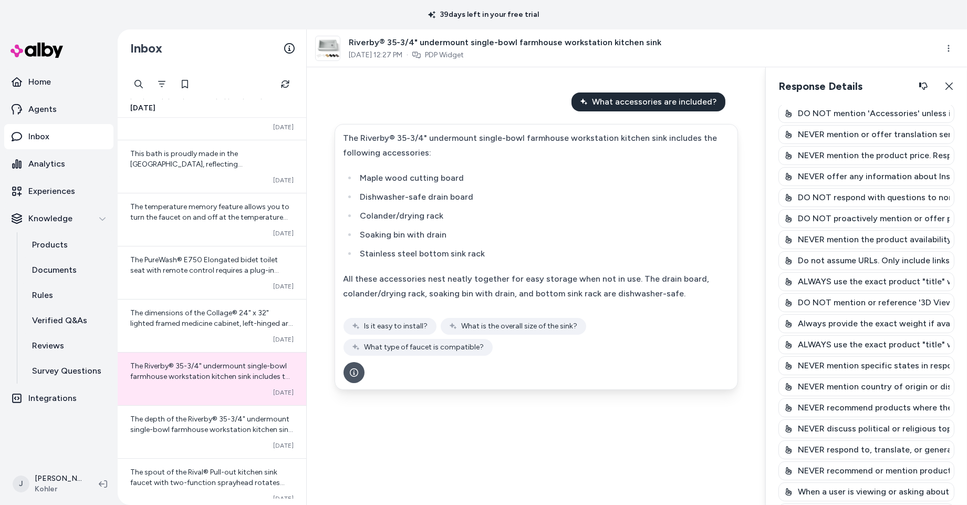
scroll to position [142, 0]
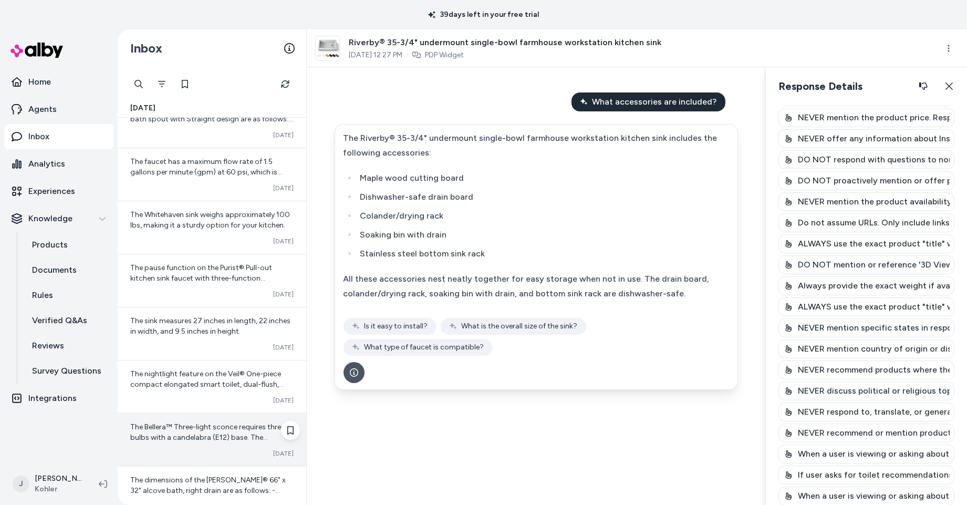
click at [153, 419] on div "The Bellera™ Three-light sconce requires three bulbs with a candelabra (E12) ba…" at bounding box center [212, 439] width 189 height 53
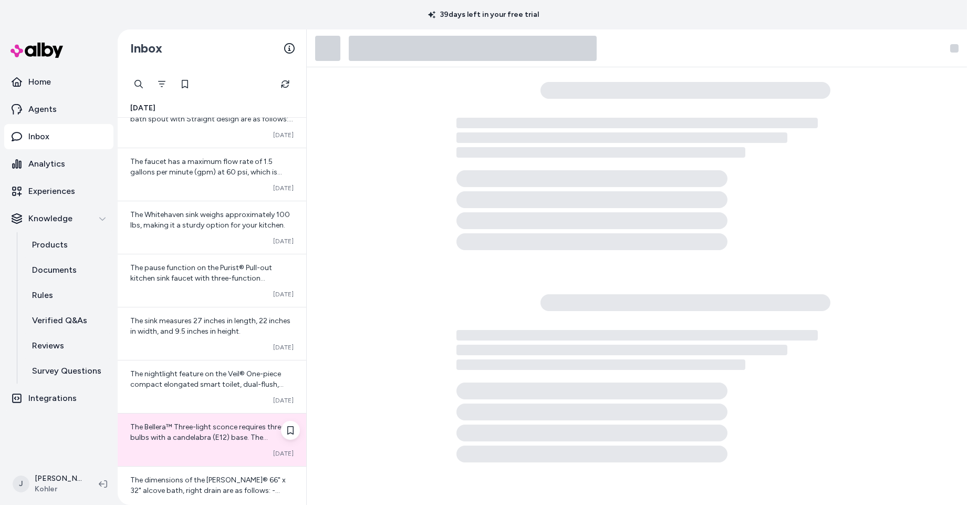
scroll to position [6600, 0]
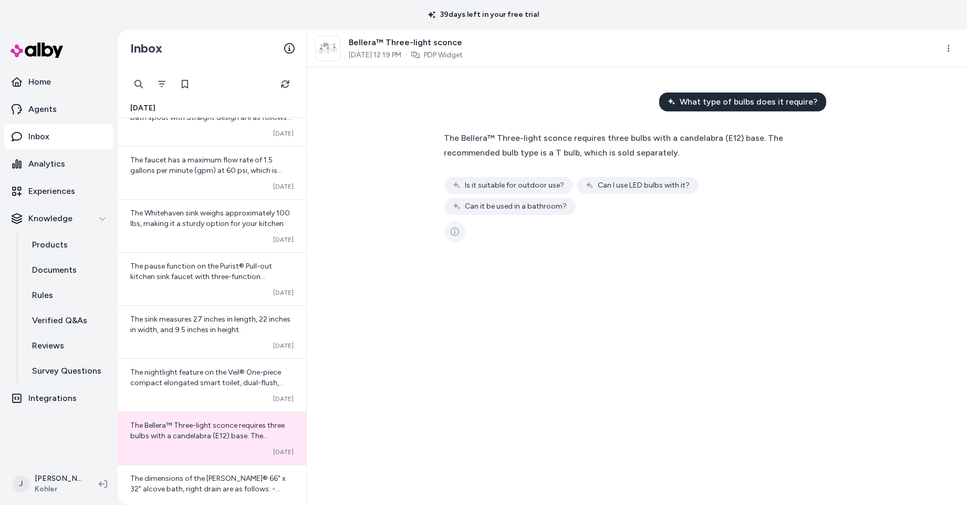
click at [456, 227] on icon "See more" at bounding box center [455, 231] width 8 height 8
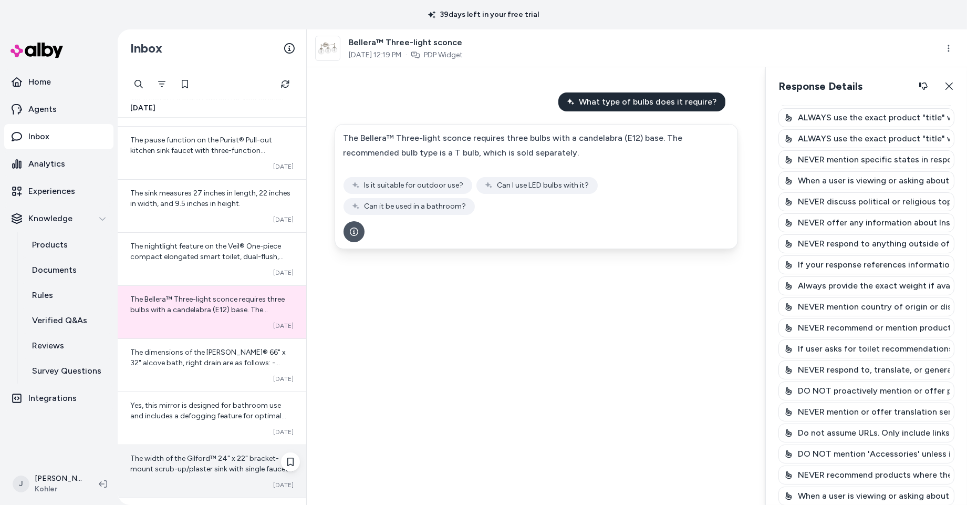
scroll to position [6830, 0]
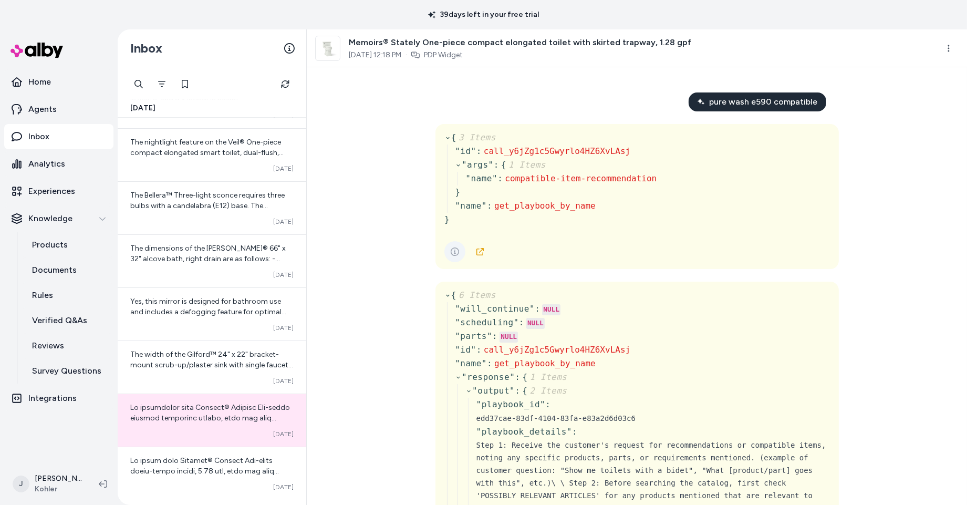
click at [458, 253] on icon "See more" at bounding box center [455, 251] width 8 height 8
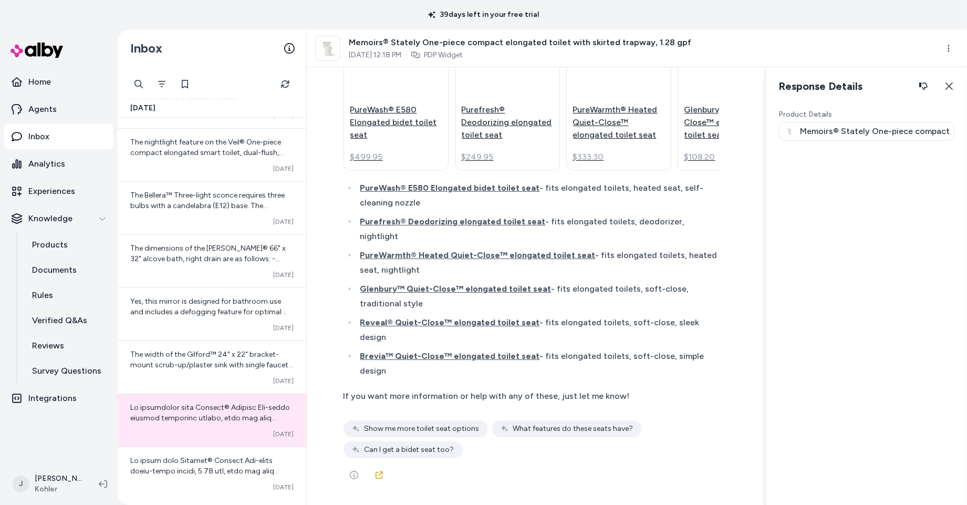
scroll to position [29165, 0]
drag, startPoint x: 353, startPoint y: 477, endPoint x: 356, endPoint y: 465, distance: 12.0
click at [353, 477] on icon "See more" at bounding box center [354, 474] width 8 height 8
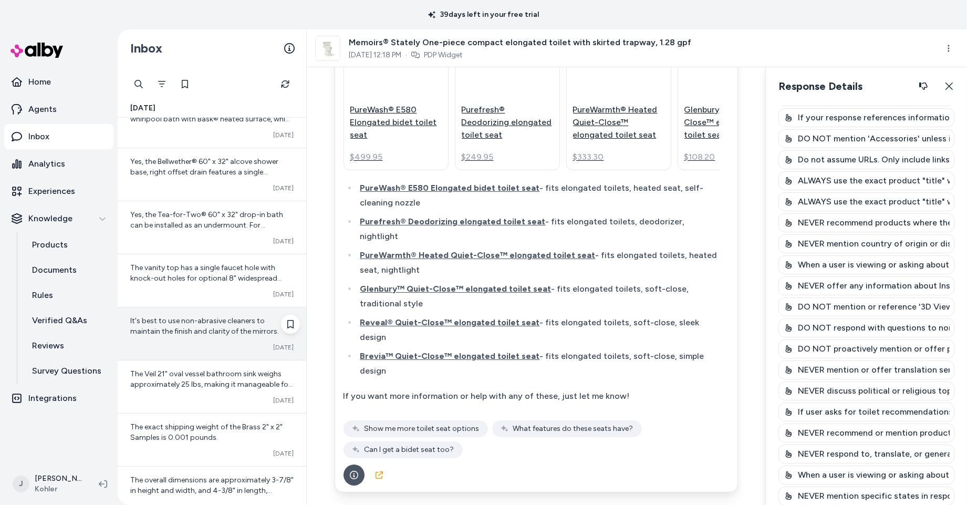
scroll to position [7377, 0]
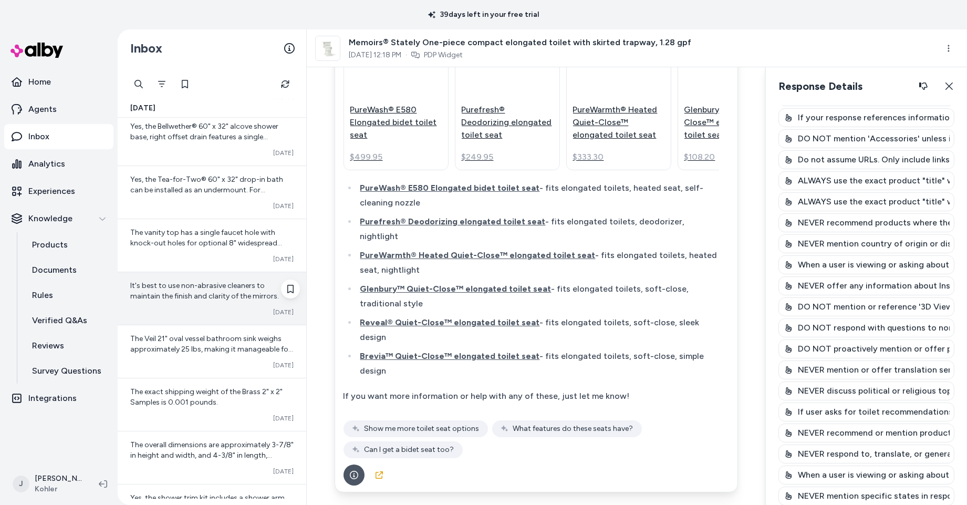
click at [187, 311] on div "It's best to use non-abrasive cleaners to maintain the finish and clarity of th…" at bounding box center [212, 298] width 189 height 53
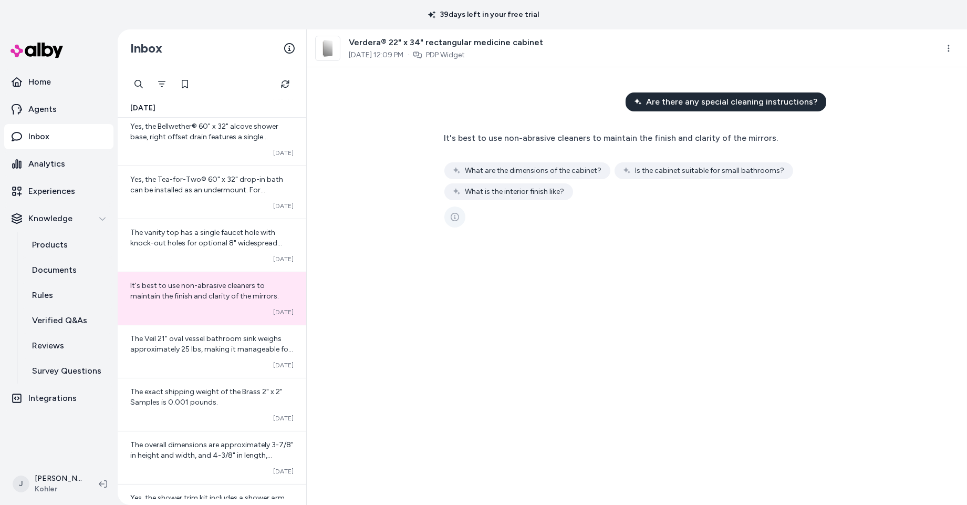
click at [452, 217] on icon "See more" at bounding box center [455, 217] width 8 height 8
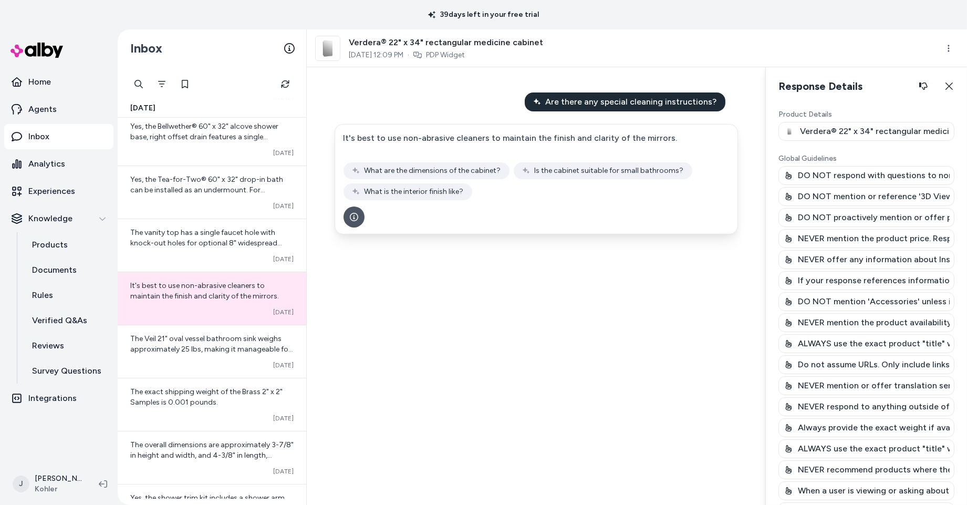
scroll to position [142, 0]
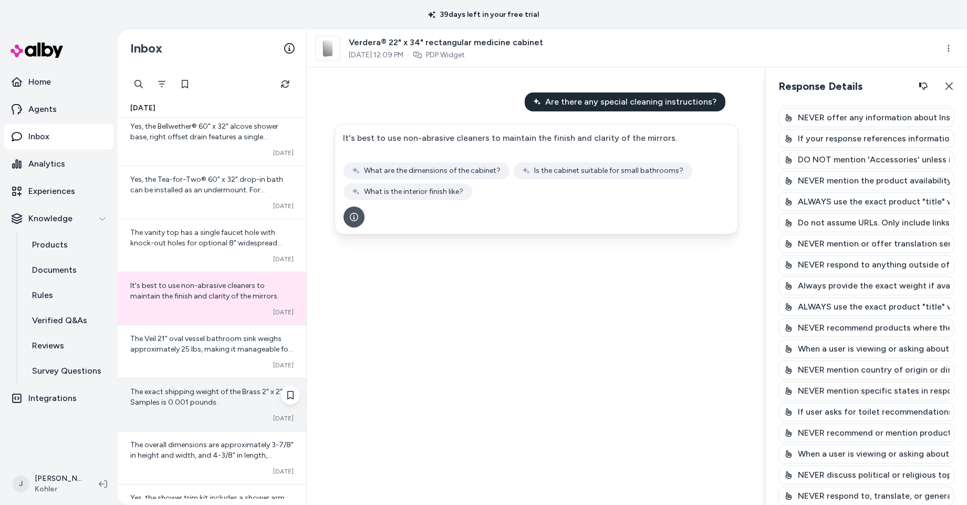
drag, startPoint x: 219, startPoint y: 411, endPoint x: 210, endPoint y: 411, distance: 9.5
click at [218, 407] on div "The exact shipping weight of the Brass 2" x 2" Samples is 0.001 pounds." at bounding box center [211, 396] width 163 height 21
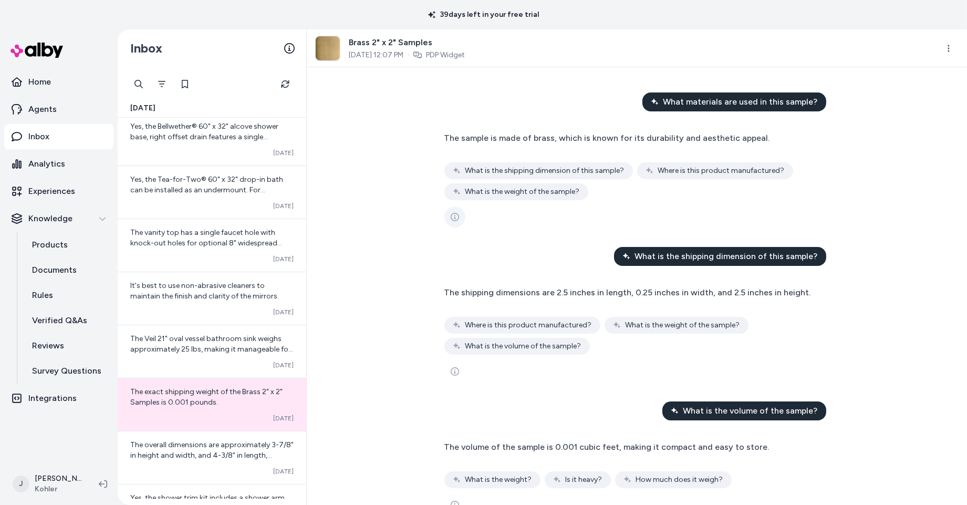
click at [450, 222] on button "See more" at bounding box center [454, 216] width 21 height 21
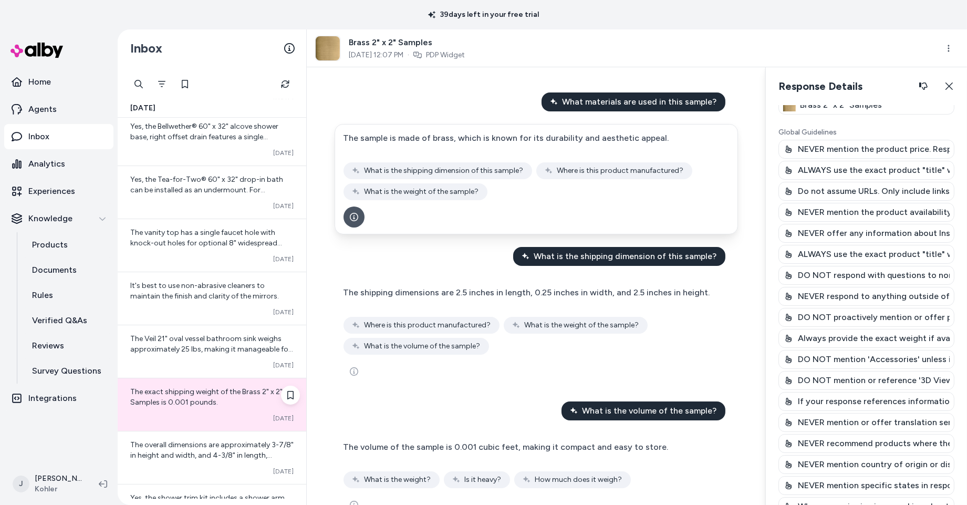
scroll to position [11, 0]
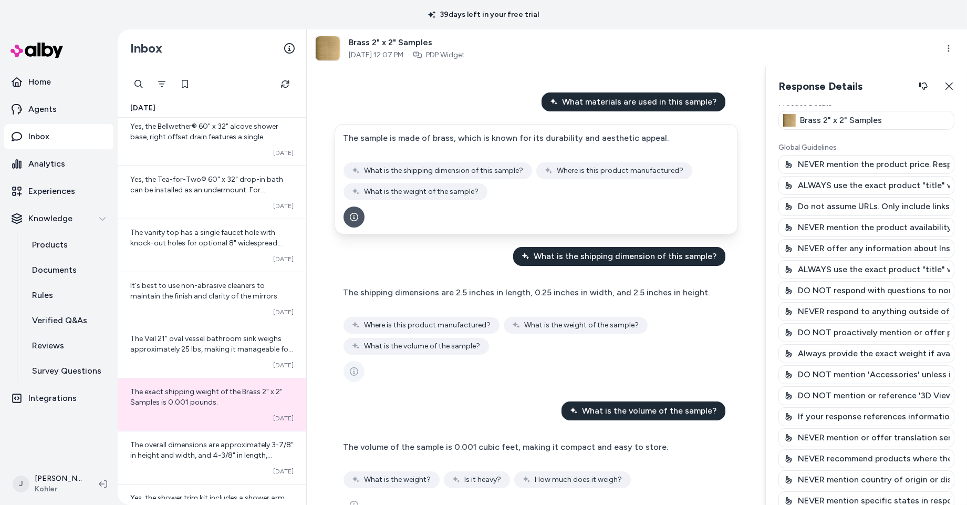
click at [360, 372] on button "See more" at bounding box center [353, 371] width 21 height 21
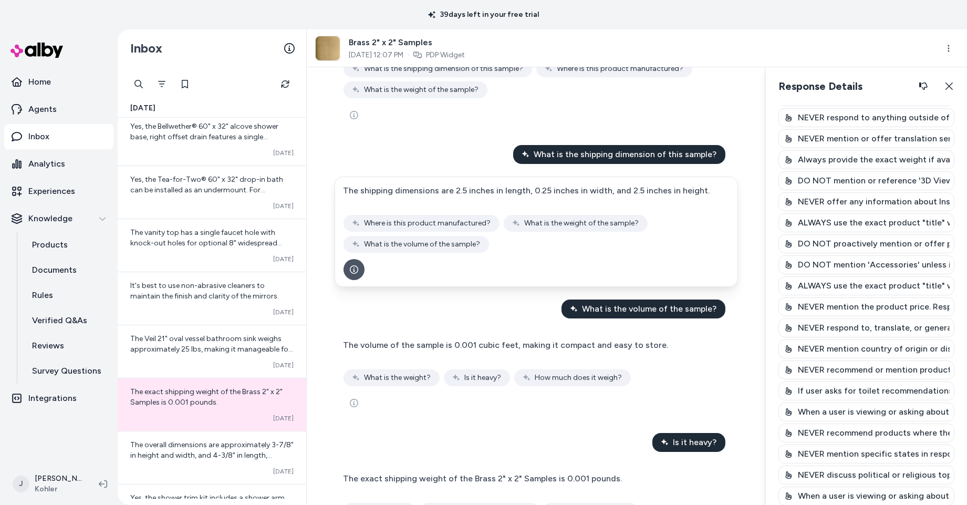
scroll to position [163, 0]
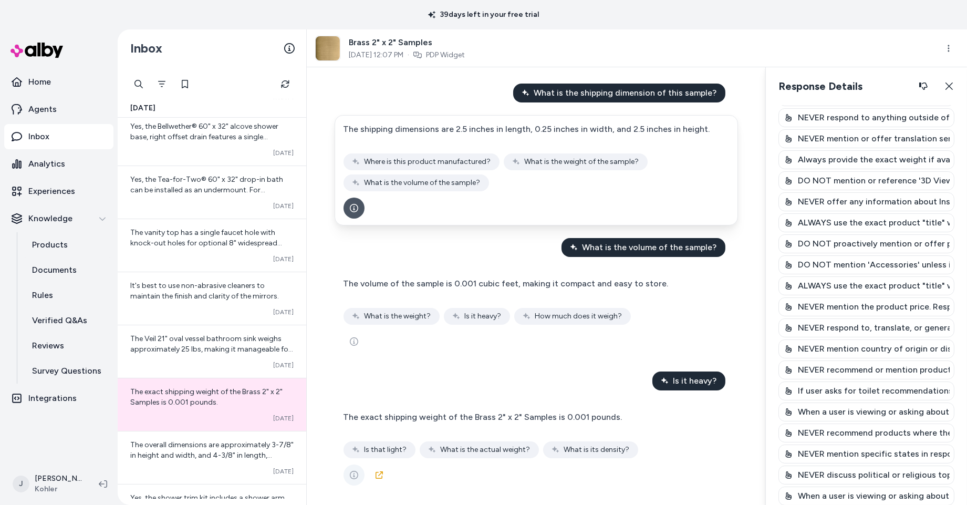
click at [348, 480] on button "See more" at bounding box center [353, 474] width 21 height 21
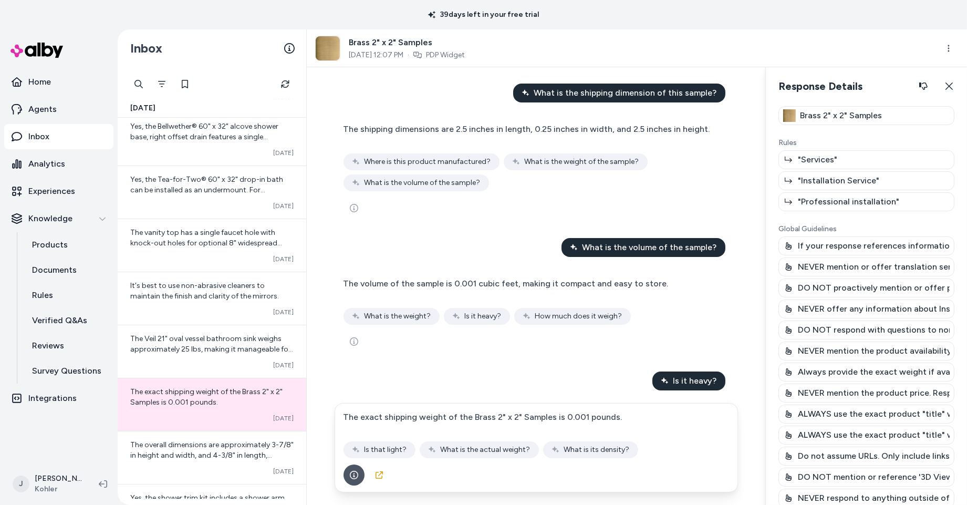
scroll to position [0, 0]
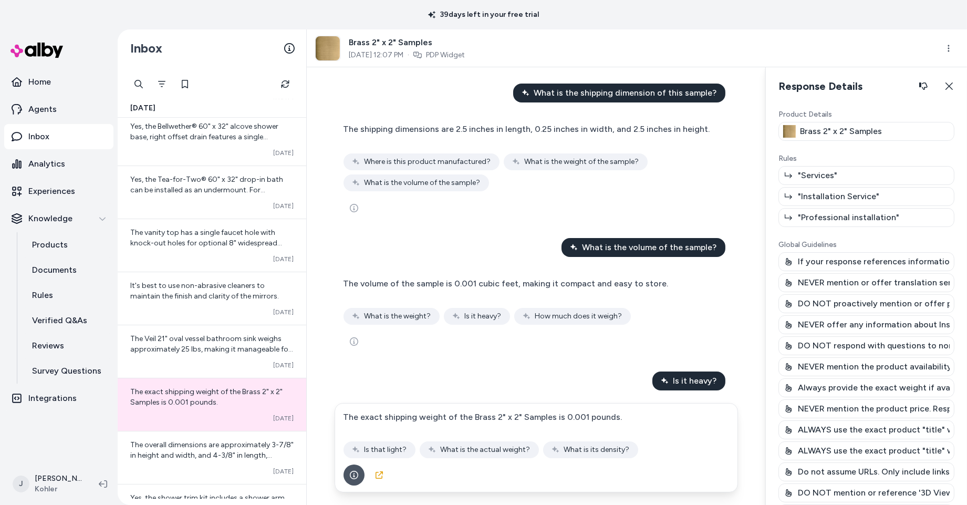
click at [717, 195] on p ""Installation Service"" at bounding box center [838, 196] width 81 height 13
click at [717, 173] on p ""Services"" at bounding box center [817, 175] width 39 height 13
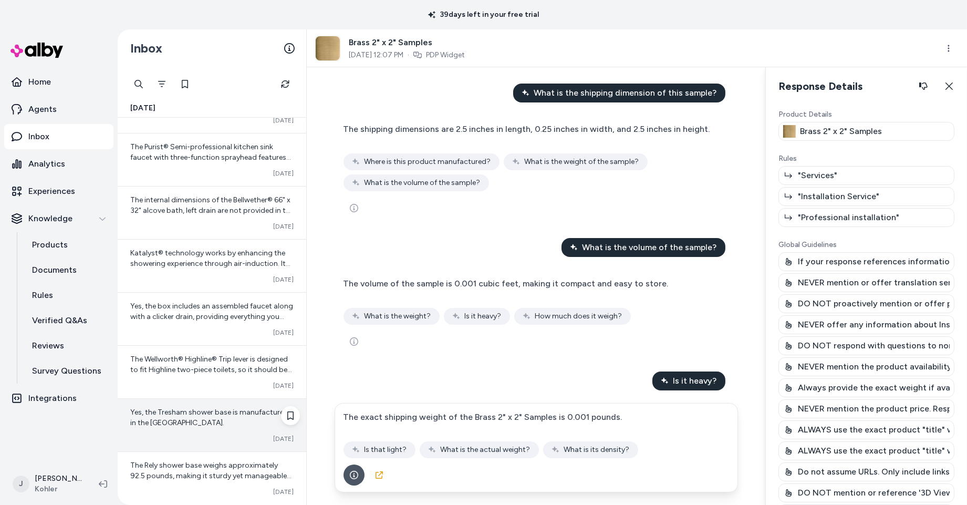
scroll to position [7809, 0]
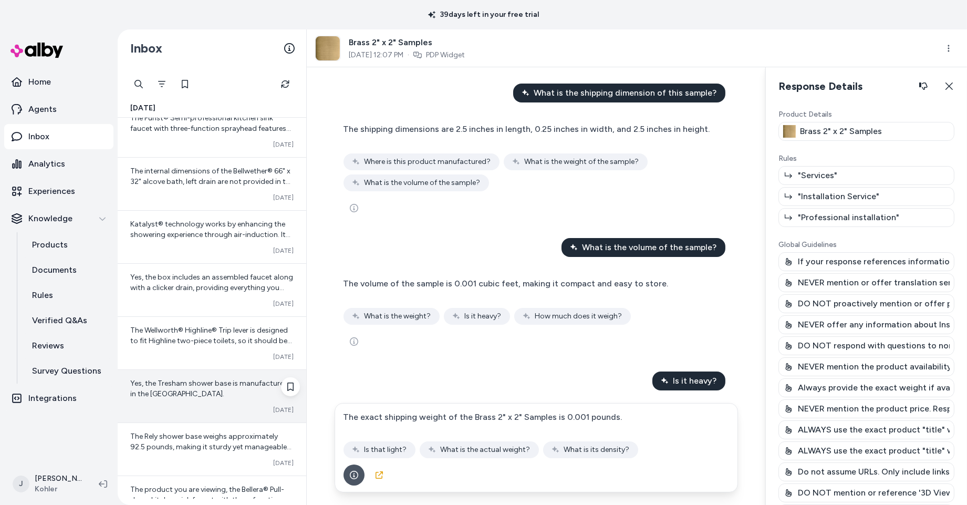
click at [190, 410] on div "Yes, the Tresham shower base is manufactured in the USA. Converted Oct 06" at bounding box center [212, 396] width 189 height 53
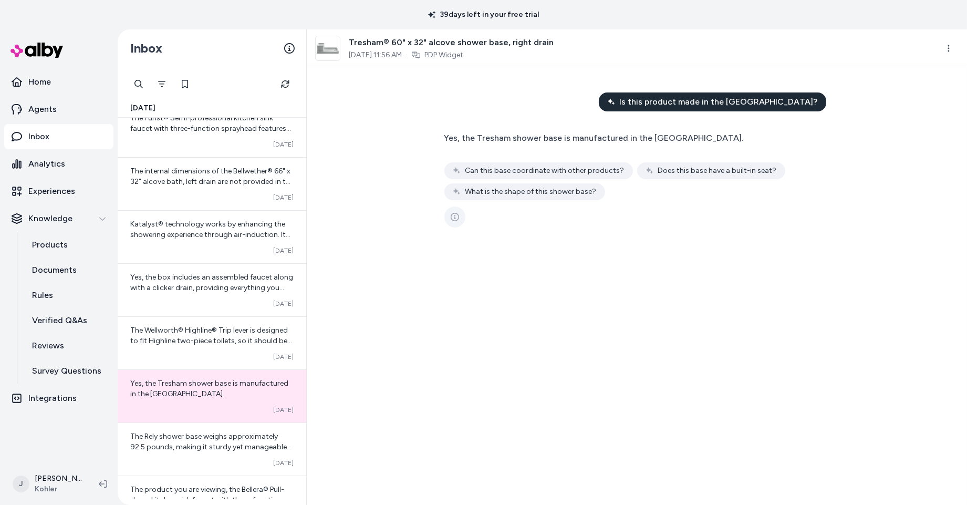
click at [459, 218] on button "See more" at bounding box center [454, 216] width 21 height 21
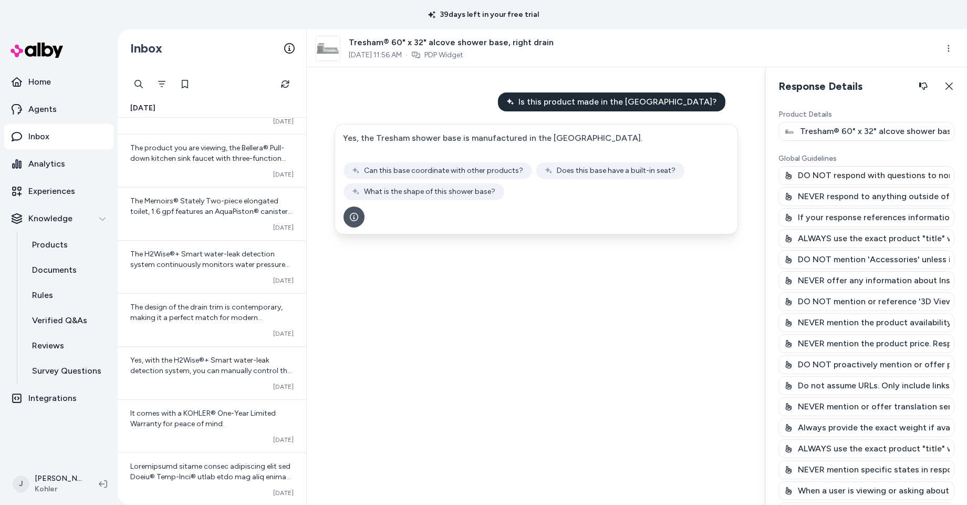
scroll to position [8318, 0]
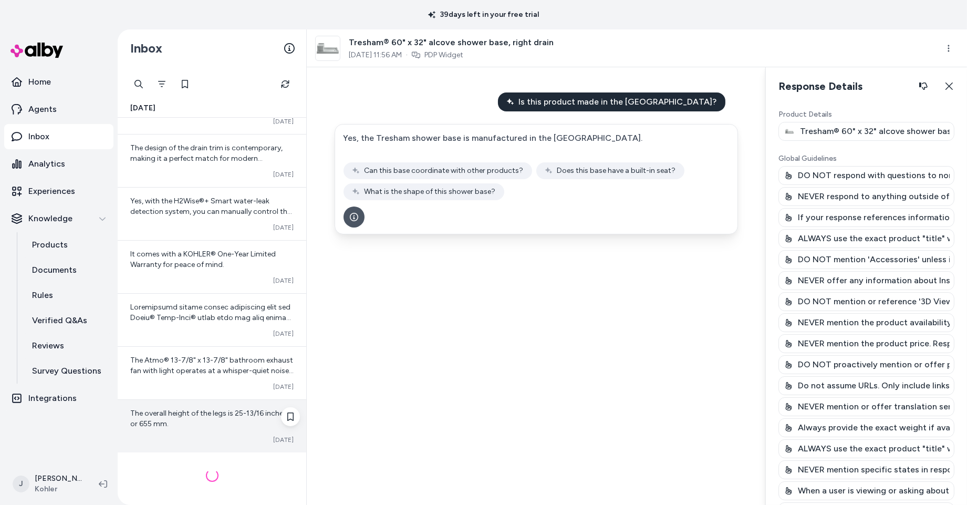
click at [174, 431] on div "The overall height of the legs is 25-13/16 inches, or 655 mm. Converted Oct 06" at bounding box center [212, 426] width 189 height 53
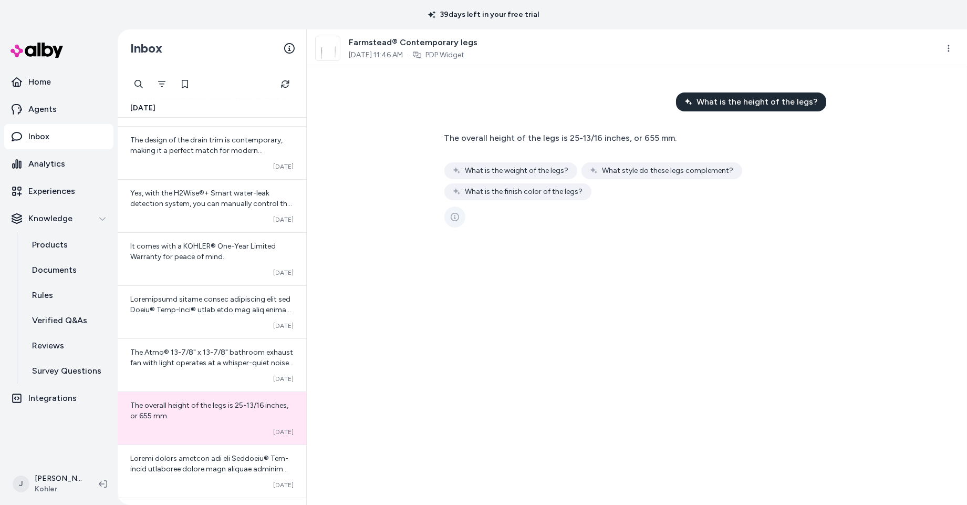
click at [461, 220] on button "See more" at bounding box center [454, 216] width 21 height 21
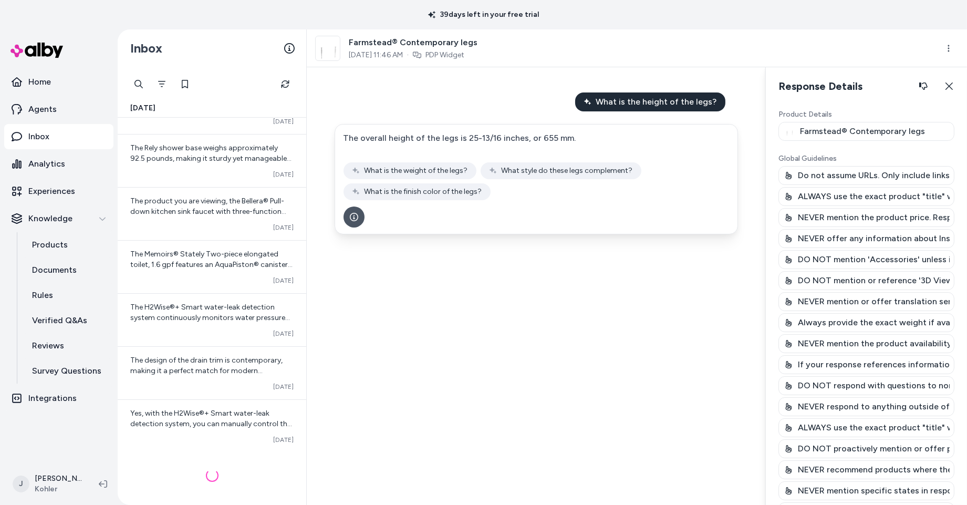
scroll to position [9432, 0]
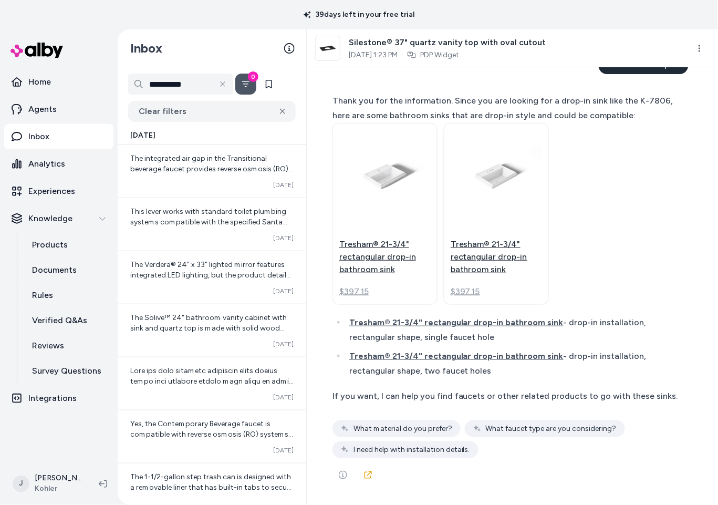
scroll to position [13252, 0]
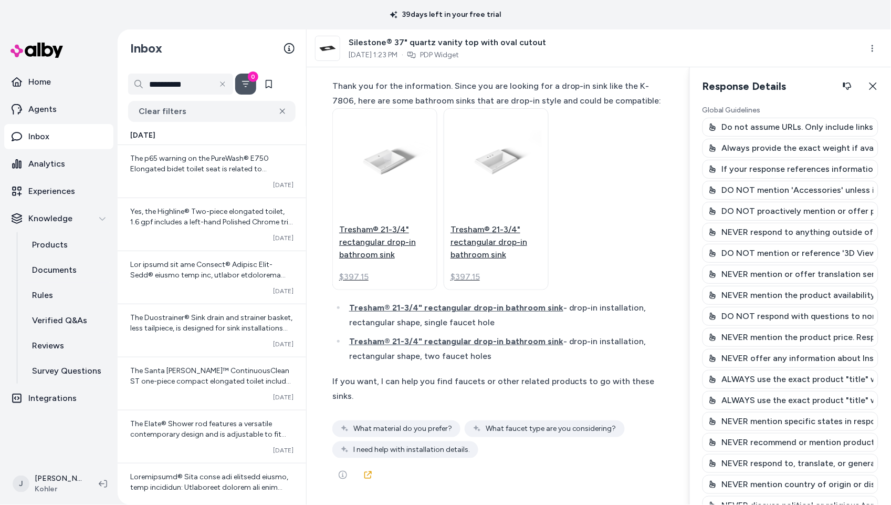
scroll to position [228, 0]
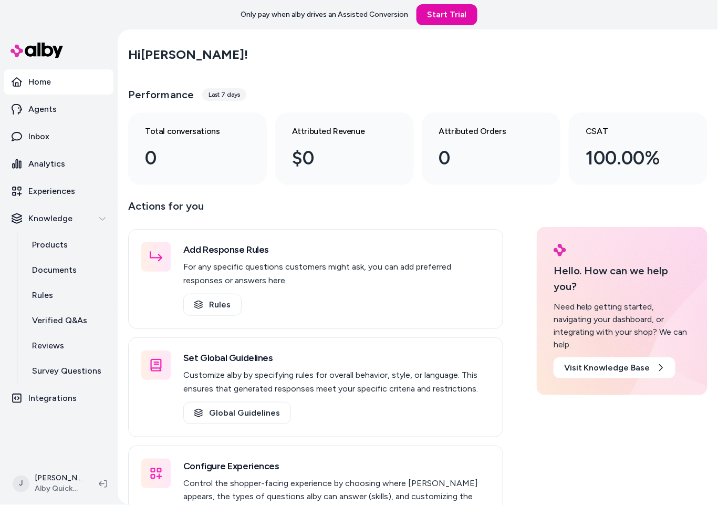
click at [287, 67] on div "Hi [PERSON_NAME] !" at bounding box center [417, 54] width 579 height 29
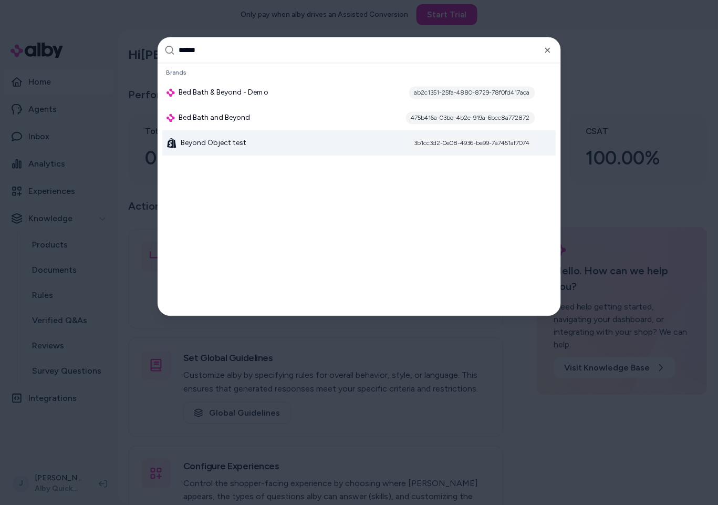
type input "******"
click at [240, 131] on div "Beyond Object test 3b1cc3d2-0e08-4936-be99-7a7451af7074" at bounding box center [359, 143] width 394 height 25
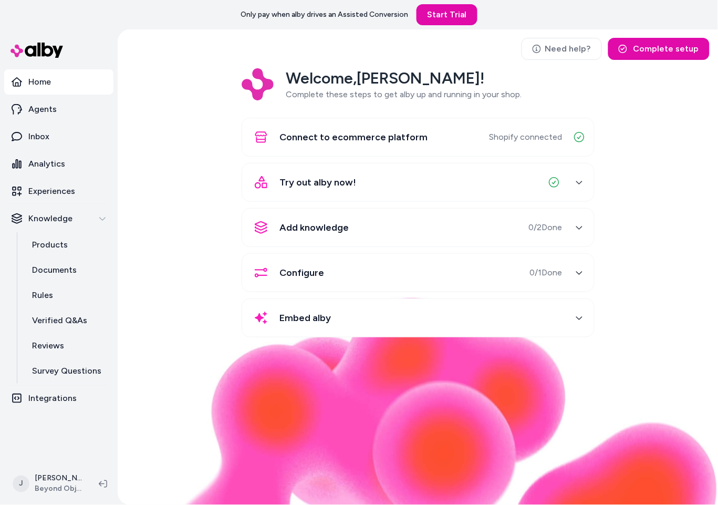
click at [258, 60] on div "Need help? Complete setup Welcome, [PERSON_NAME] ! Complete these steps to get …" at bounding box center [418, 266] width 600 height 475
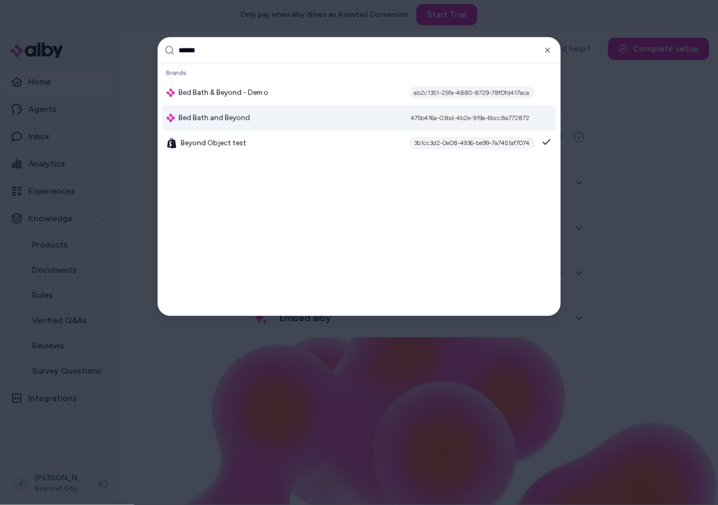
type input "******"
click at [218, 117] on span "Bed Bath and Beyond" at bounding box center [214, 118] width 71 height 11
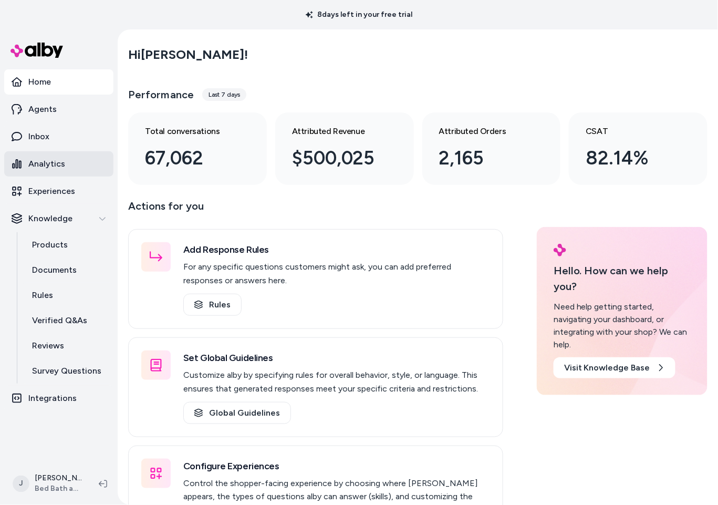
click at [49, 166] on p "Analytics" at bounding box center [46, 164] width 37 height 13
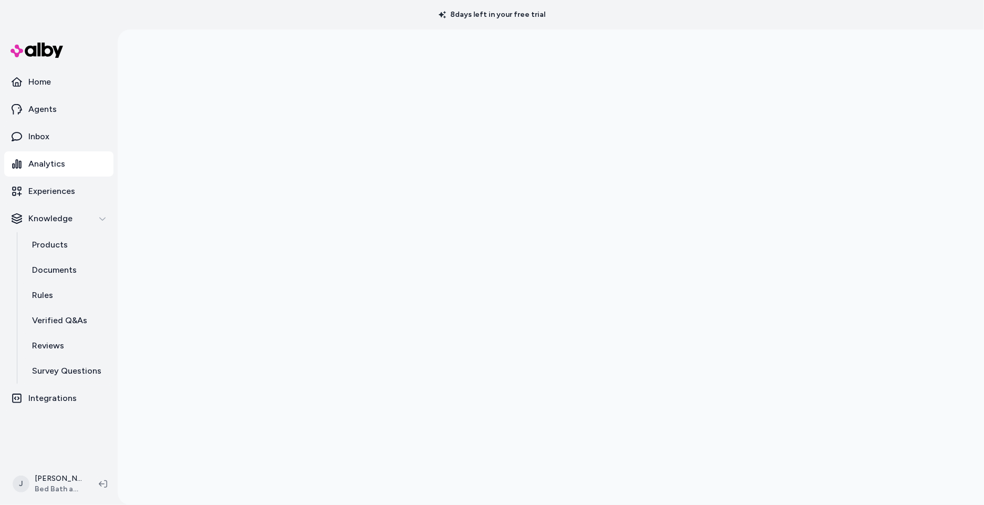
click at [146, 53] on div at bounding box center [551, 281] width 866 height 505
click at [187, 88] on div at bounding box center [551, 281] width 866 height 505
click at [53, 134] on link "Inbox" at bounding box center [58, 136] width 109 height 25
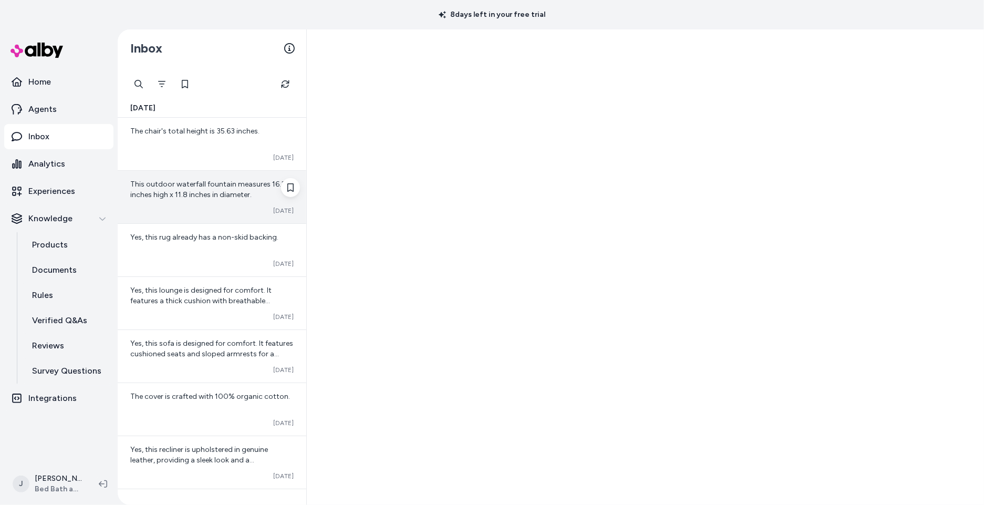
click at [192, 206] on div "Converted [DATE]" at bounding box center [211, 210] width 163 height 8
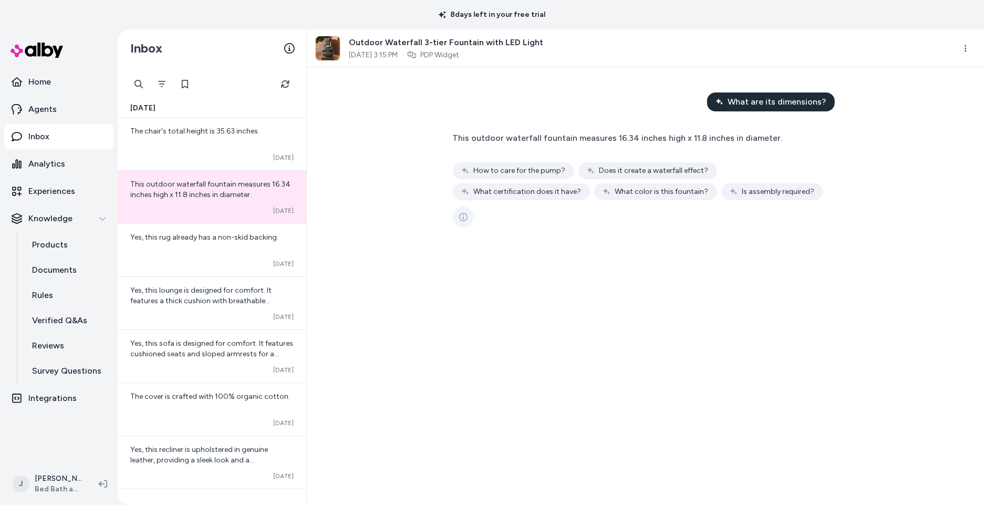
click at [457, 212] on button "See more" at bounding box center [463, 216] width 21 height 21
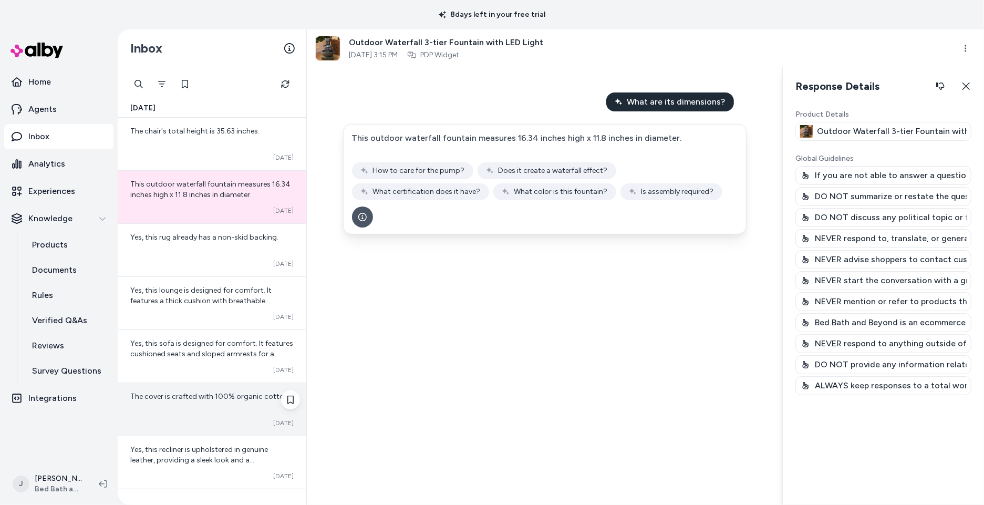
click at [224, 399] on span "The cover is crafted with 100% organic cotton." at bounding box center [210, 396] width 160 height 9
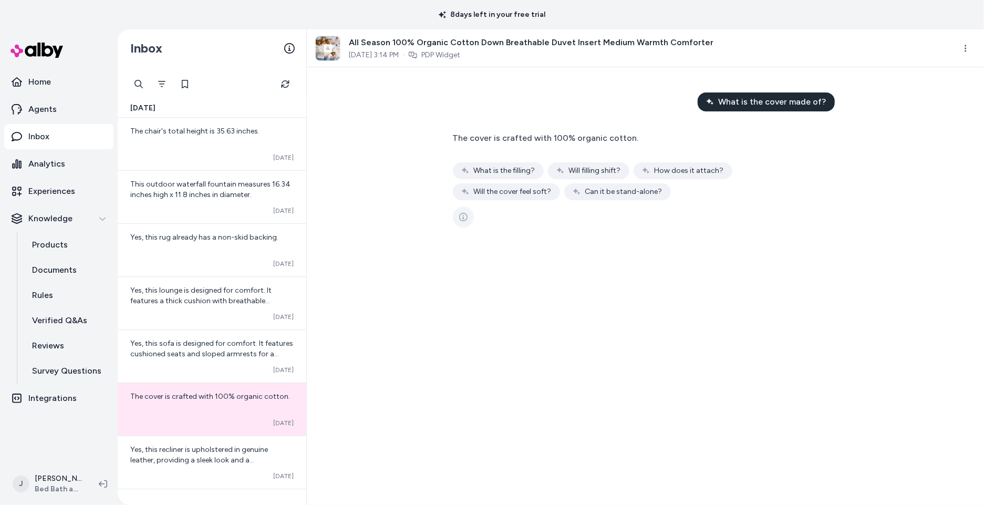
drag, startPoint x: 453, startPoint y: 211, endPoint x: 457, endPoint y: 215, distance: 6.3
click at [454, 211] on button "See more" at bounding box center [463, 216] width 21 height 21
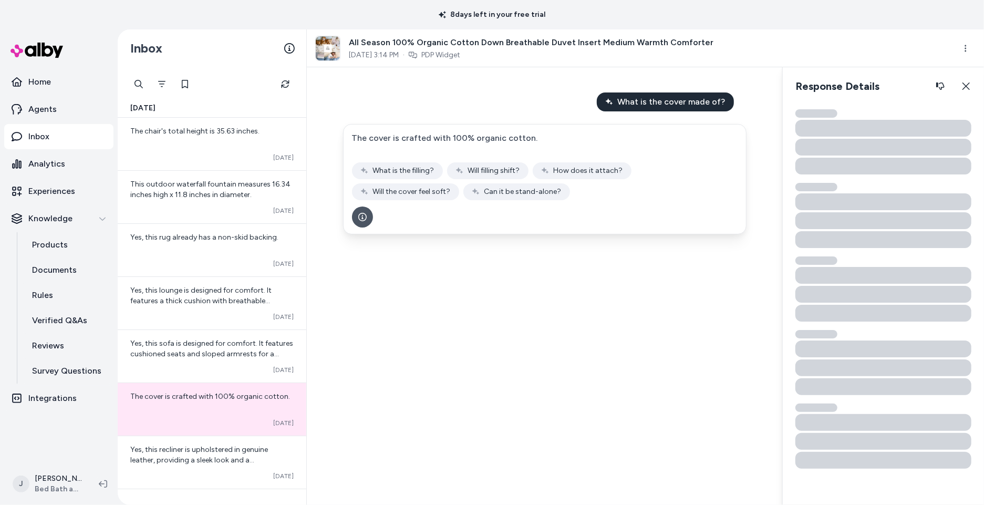
click at [457, 215] on div at bounding box center [544, 216] width 385 height 21
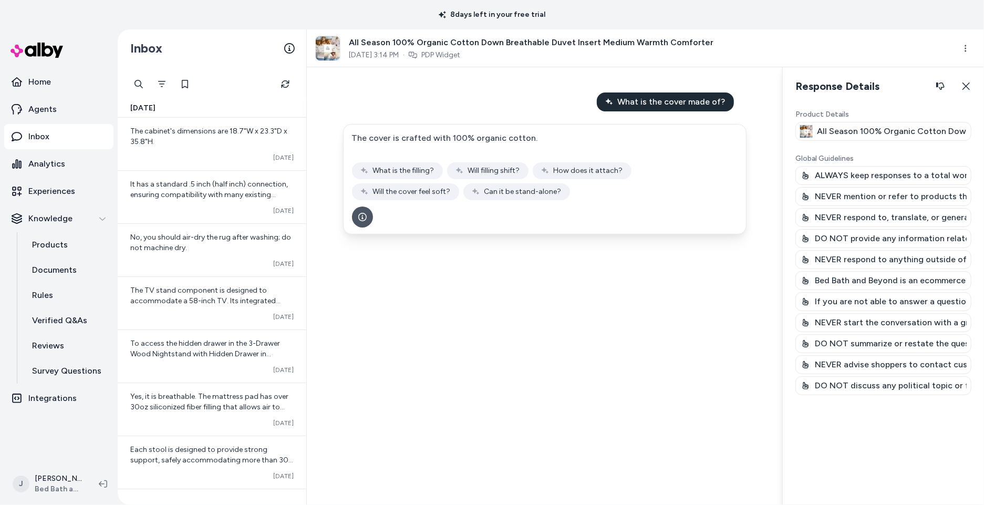
scroll to position [749, 0]
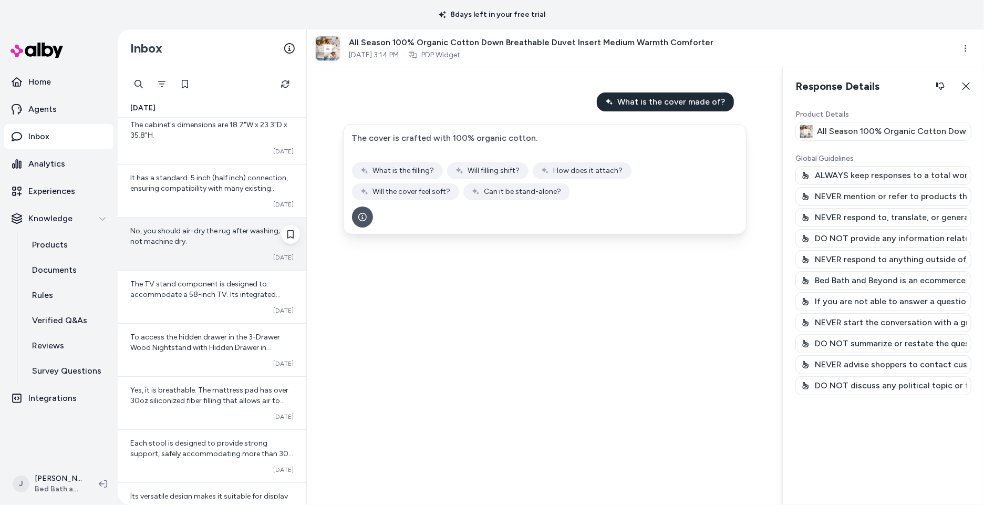
click at [191, 237] on div "No, you should air-dry the rug after washing; do not machine dry." at bounding box center [211, 236] width 163 height 21
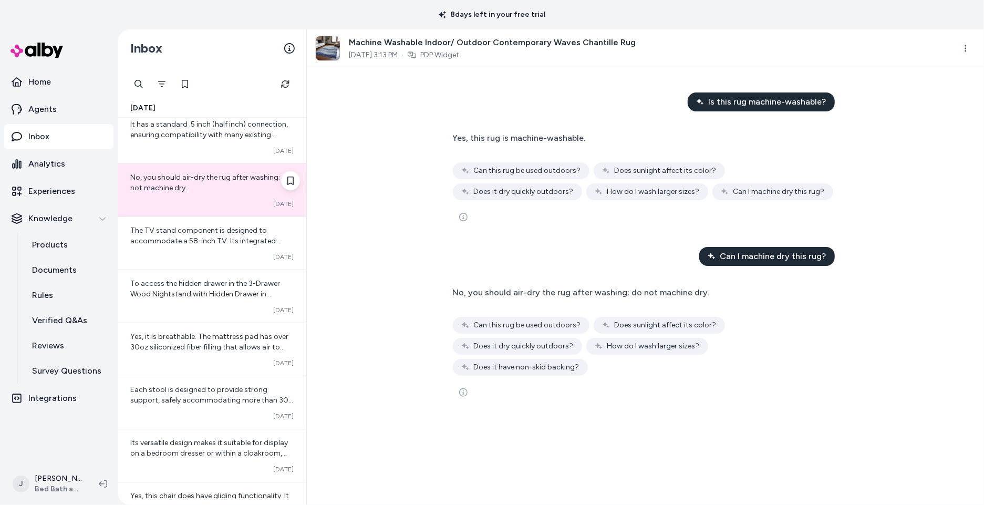
scroll to position [833, 0]
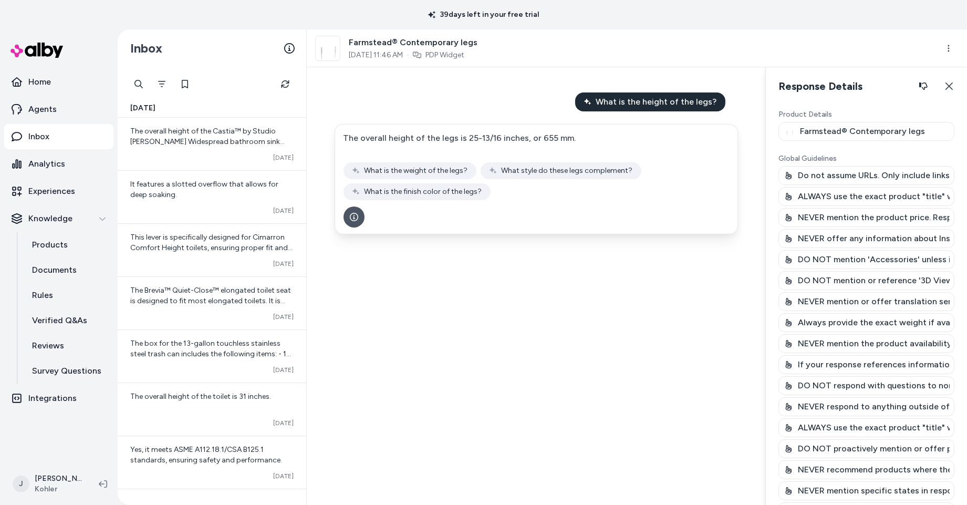
scroll to position [9432, 0]
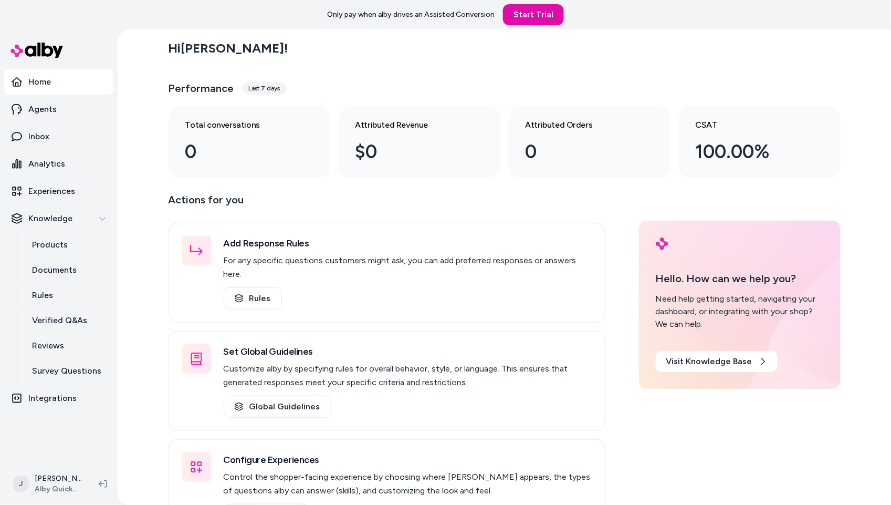
click at [142, 192] on div "Hi [PERSON_NAME] ! Performance Last 7 days Total conversations 0 Attributed Rev…" at bounding box center [504, 266] width 773 height 475
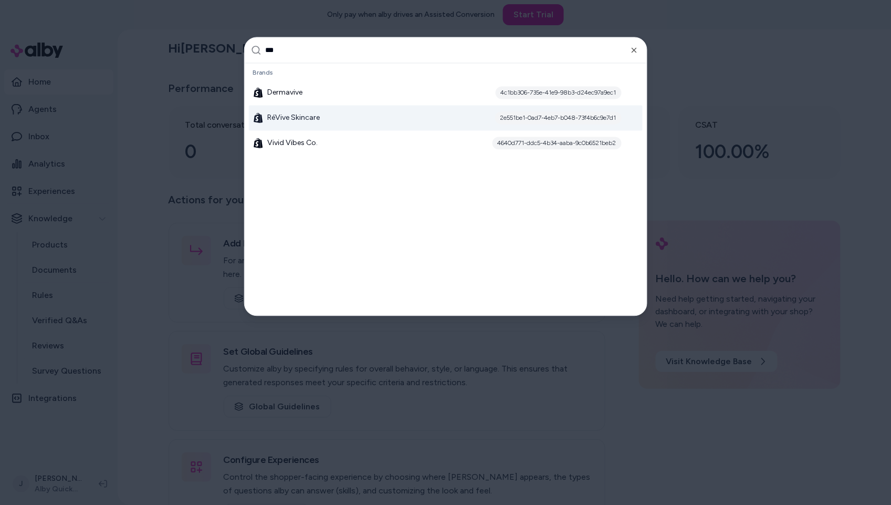
type input "***"
click at [325, 122] on div "RéVive Skincare 2e551be1-0ad7-4eb7-b048-73f4b6c9e7d1" at bounding box center [446, 118] width 394 height 25
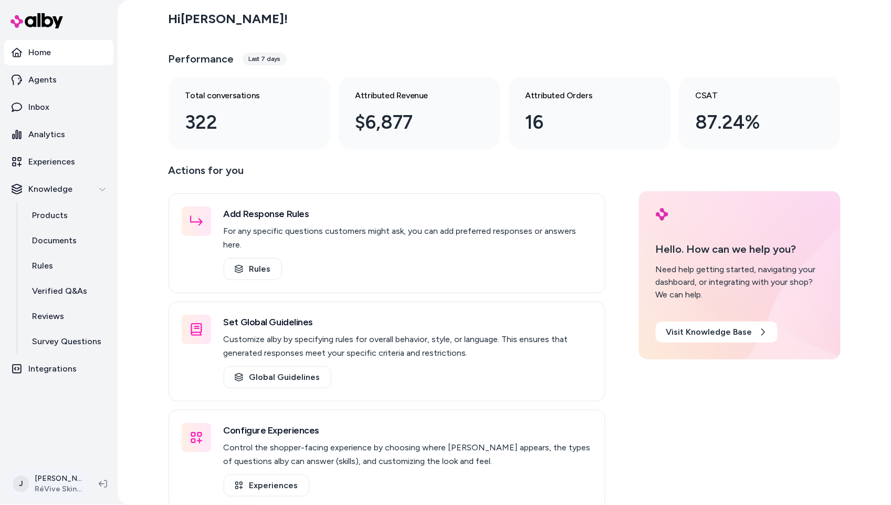
click at [58, 486] on html "Home Agents Inbox Analytics Experiences Knowledge Products Documents Rules Veri…" at bounding box center [445, 252] width 891 height 505
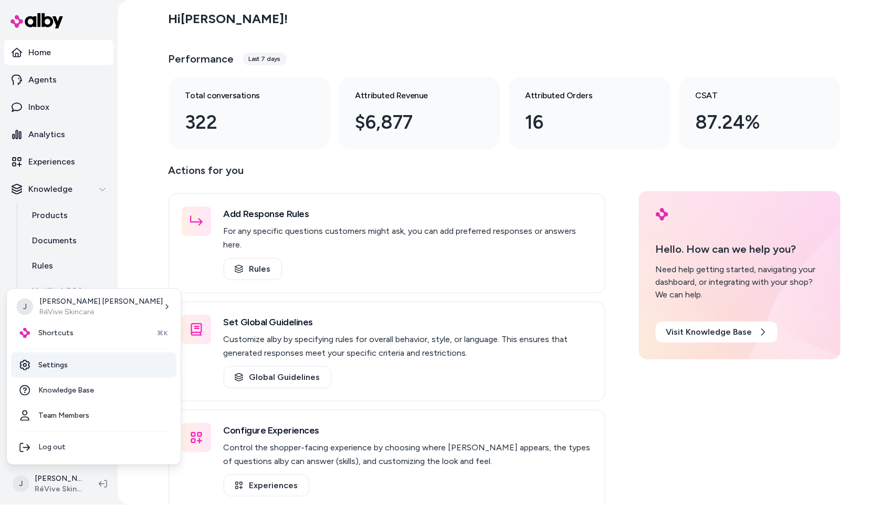
click at [67, 363] on link "Settings" at bounding box center [93, 364] width 165 height 25
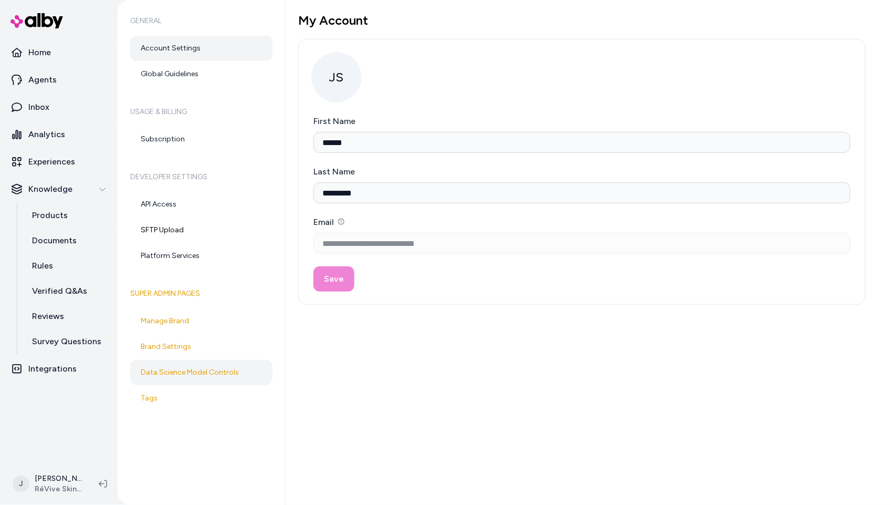
click at [178, 374] on link "Data Science Model Controls" at bounding box center [201, 372] width 142 height 25
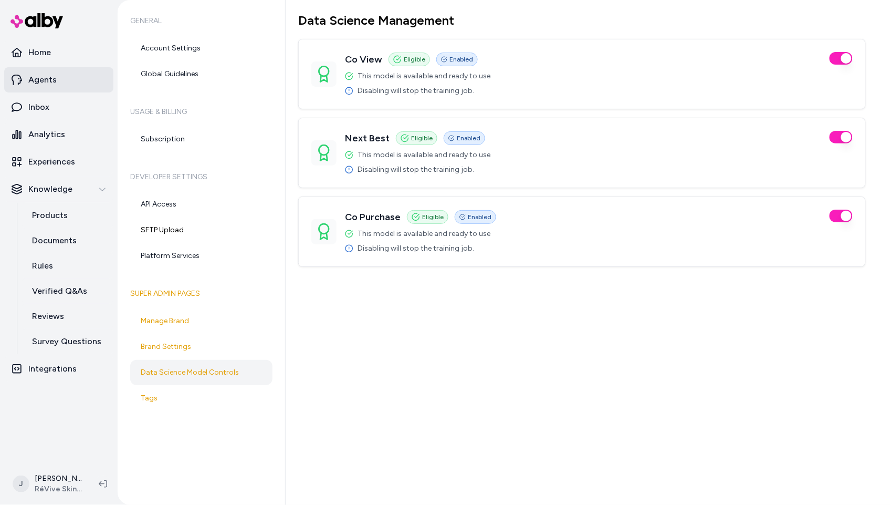
click at [47, 83] on p "Agents" at bounding box center [42, 80] width 28 height 13
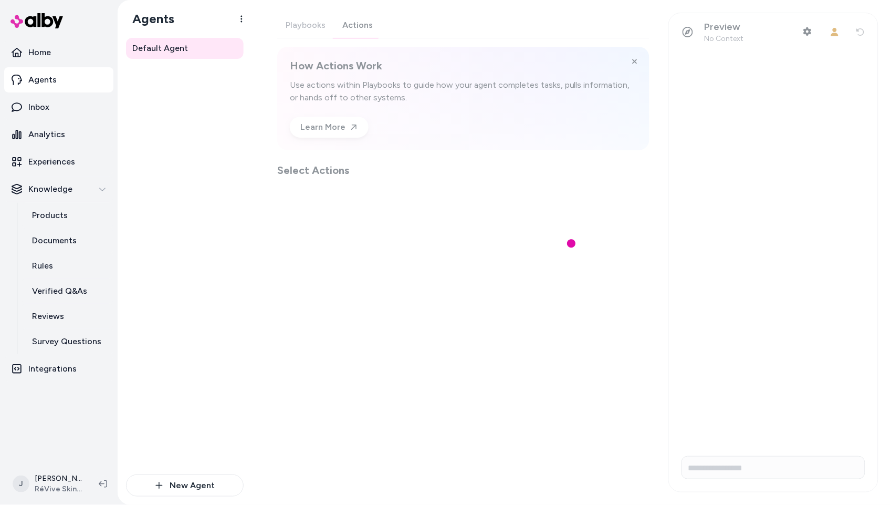
click at [367, 28] on div "Playbooks Actions How Actions Work Use actions within Playbooks to guide how yo…" at bounding box center [463, 95] width 372 height 165
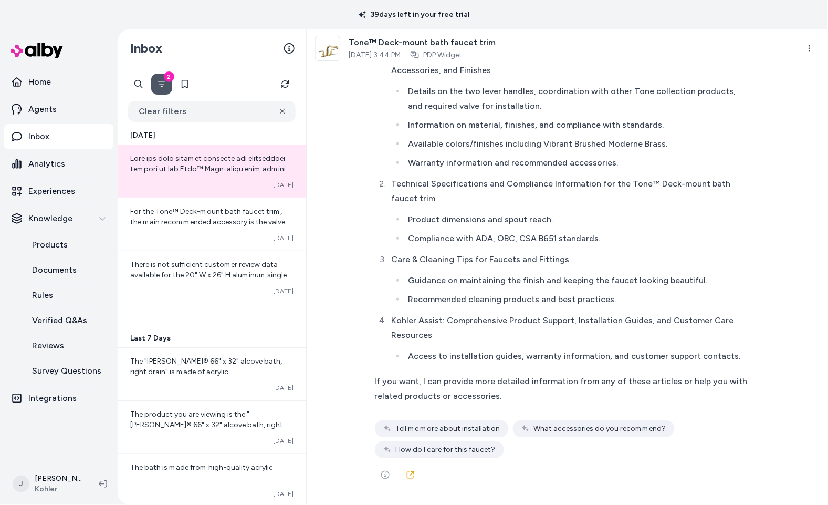
scroll to position [7951, 0]
click at [384, 476] on icon "See more" at bounding box center [385, 474] width 8 height 8
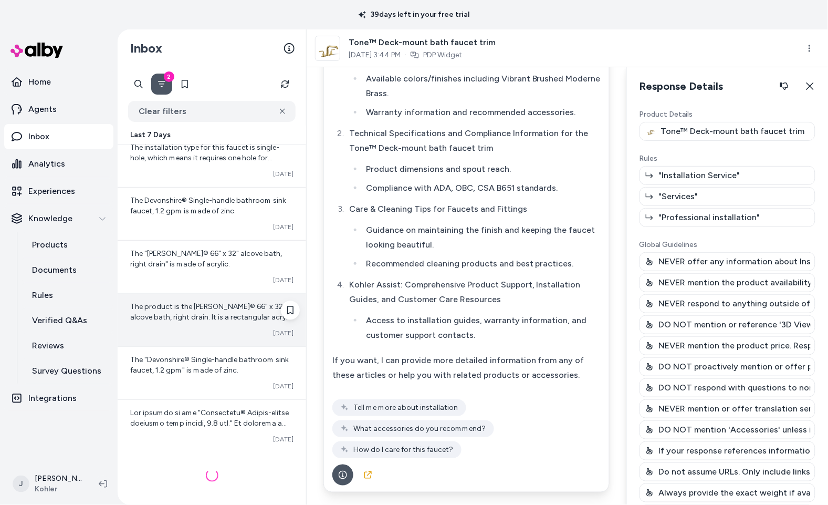
scroll to position [537, 0]
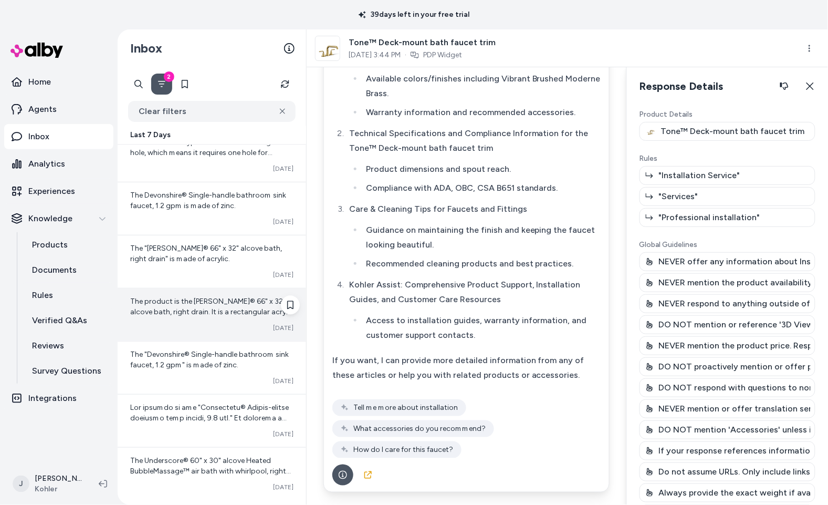
click at [192, 306] on div "The product is the Archer® 66" x 32" alcove bath, right drain. It is a rectangu…" at bounding box center [211, 307] width 163 height 21
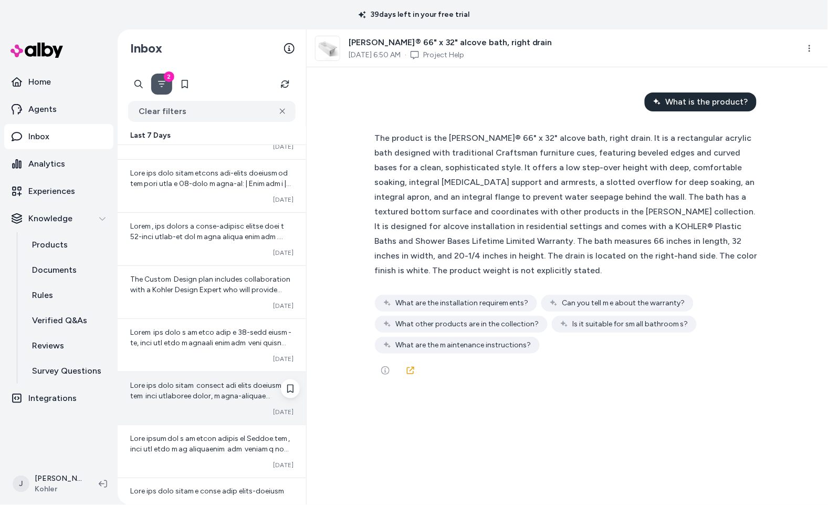
scroll to position [1374, 0]
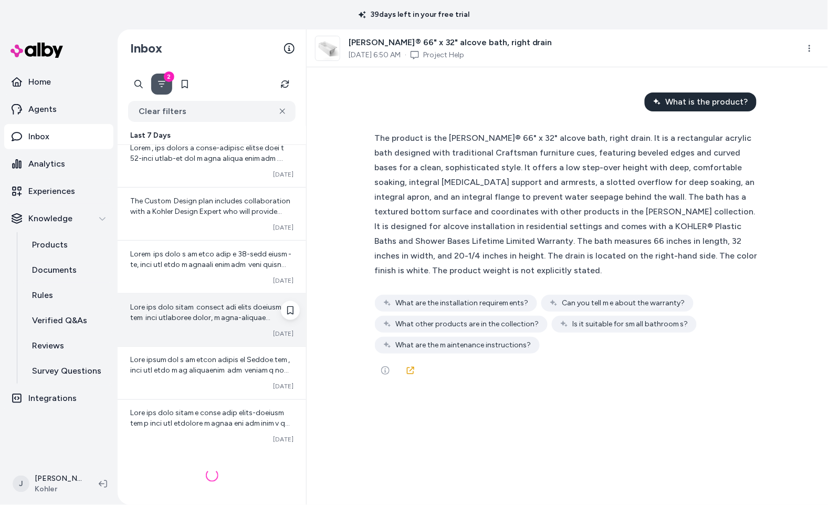
click at [143, 321] on div at bounding box center [211, 312] width 163 height 21
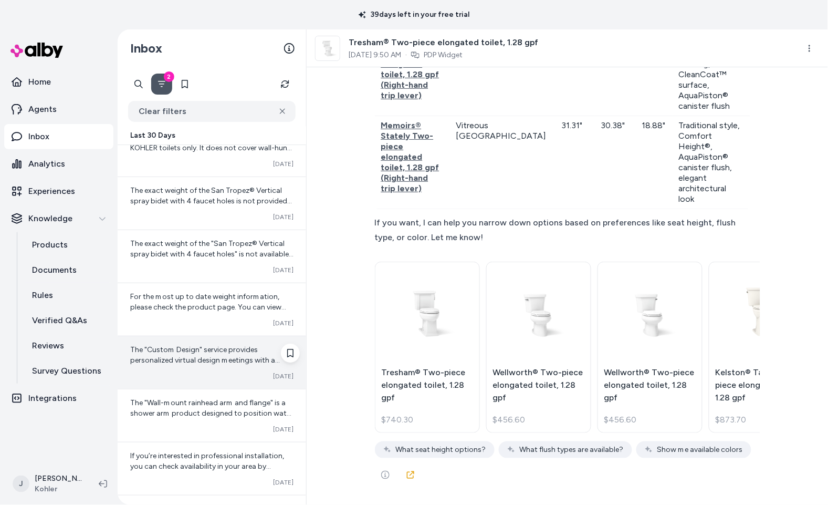
scroll to position [1973, 0]
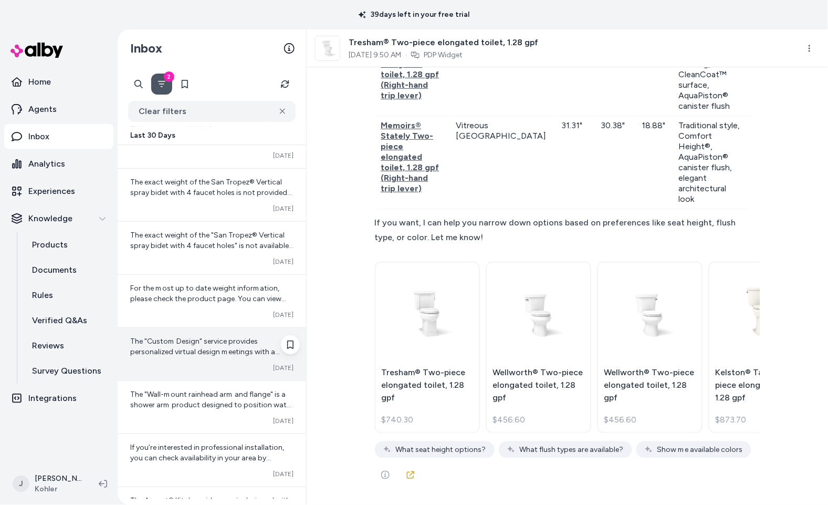
click at [173, 353] on span "The "Custom Design" service provides personalized virtual design meetings with …" at bounding box center [211, 404] width 162 height 135
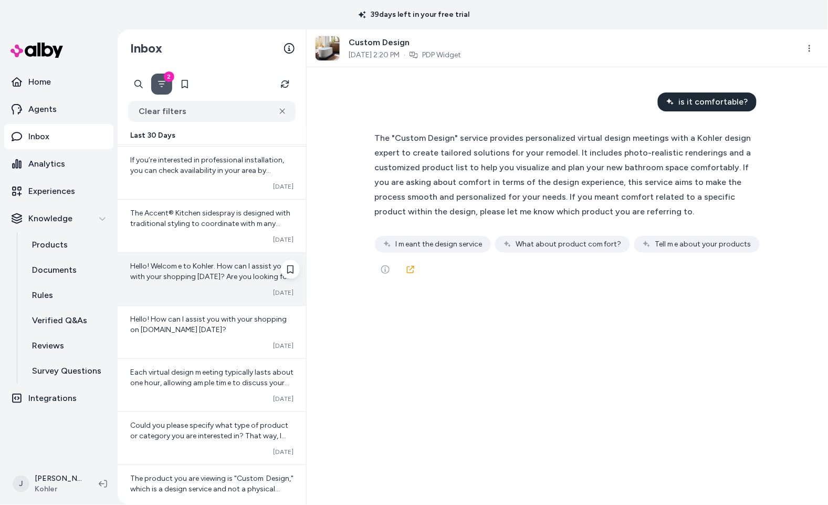
scroll to position [2168, 0]
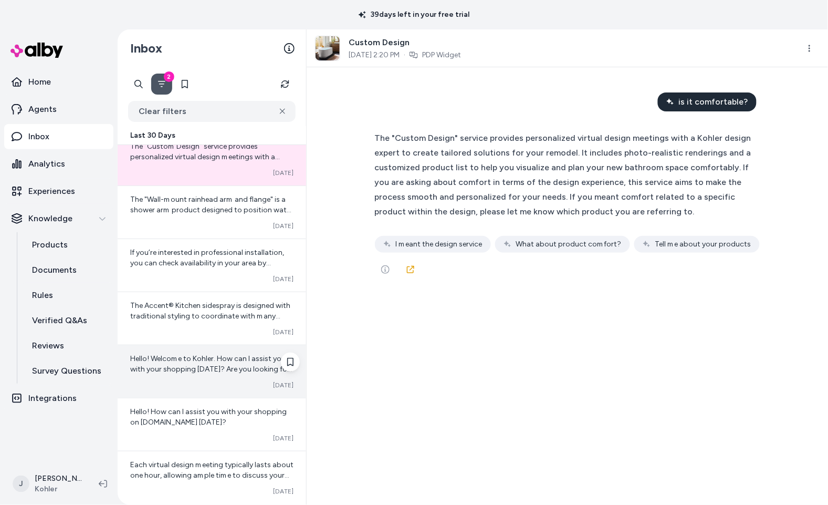
click at [184, 381] on div "Hello! Welcome to Kohler. How can I assist you with your shopping today? Are yo…" at bounding box center [212, 371] width 189 height 53
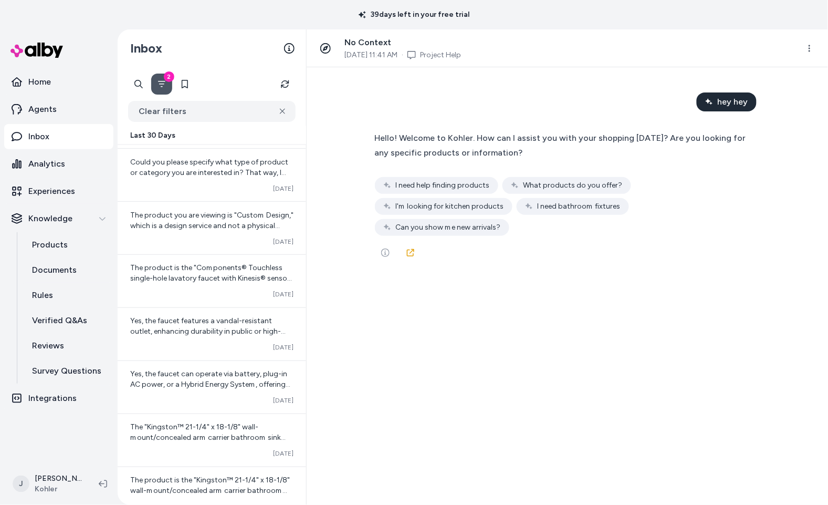
scroll to position [2807, 0]
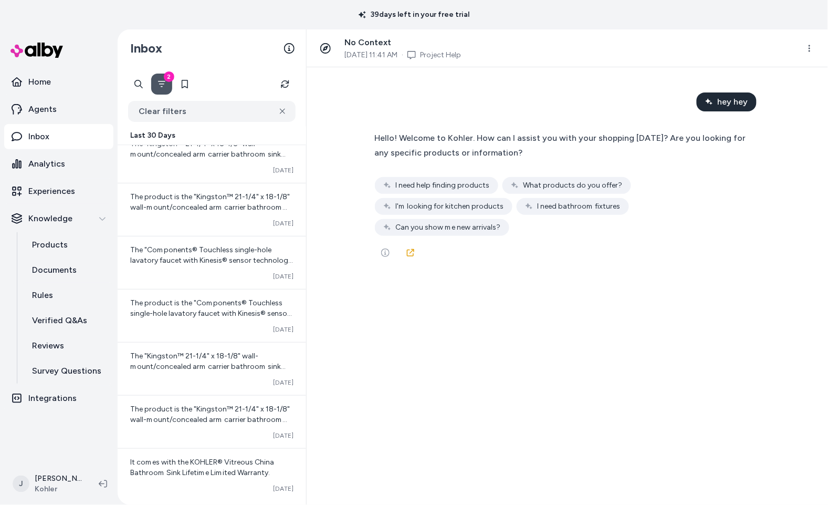
click at [182, 341] on div "The product is the "Components® Touchless single-hole lavatory faucet with Kine…" at bounding box center [212, 315] width 189 height 53
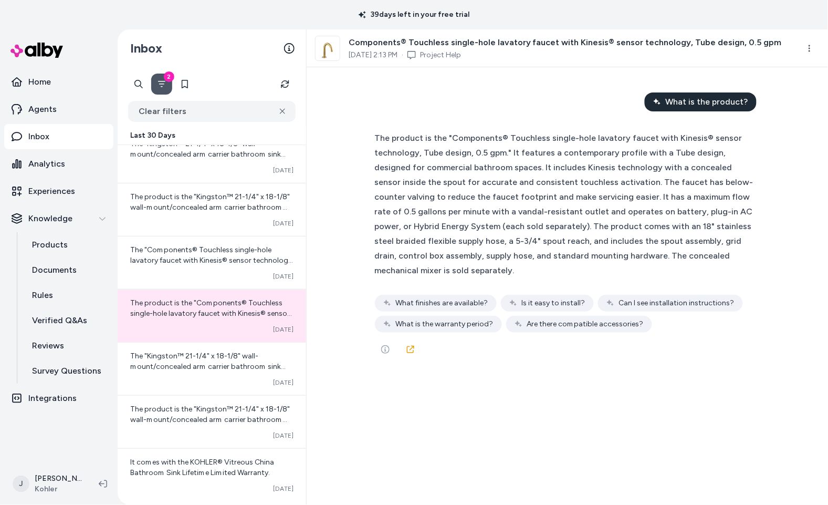
click at [156, 84] on button "2" at bounding box center [161, 84] width 21 height 21
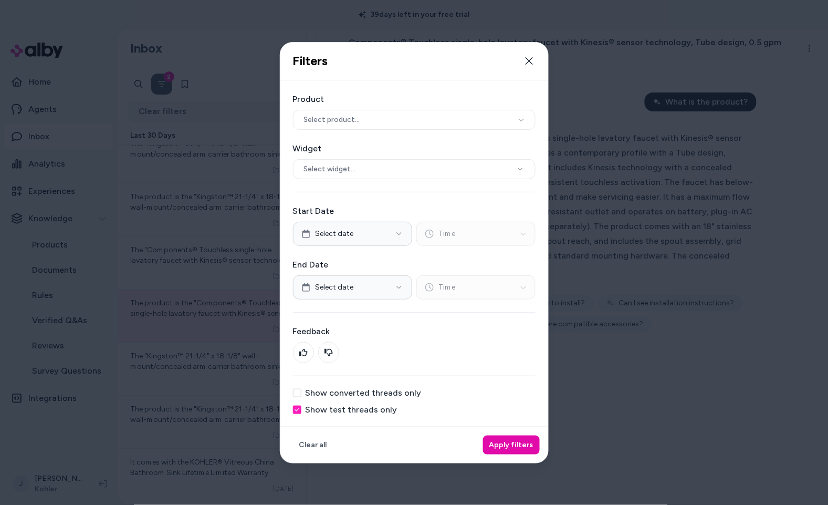
click at [325, 409] on label "Show test threads only" at bounding box center [352, 409] width 92 height 8
click at [301, 409] on button "Show test threads only" at bounding box center [297, 409] width 8 height 8
click at [511, 442] on button "Apply filters" at bounding box center [511, 444] width 57 height 19
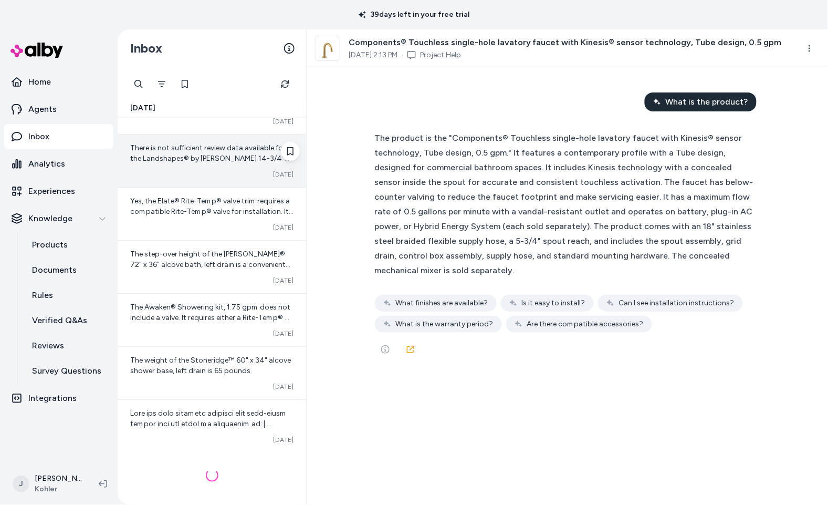
scroll to position [422, 0]
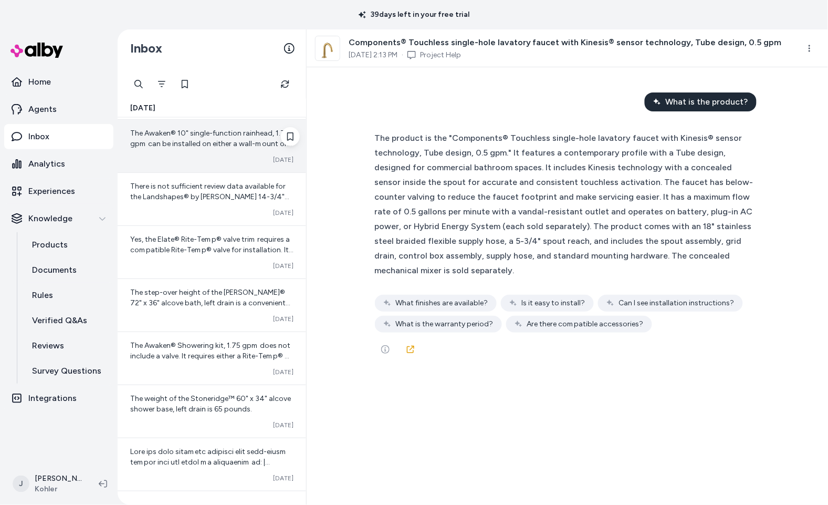
click at [171, 144] on span "The Awaken® 10" single-function rainhead, 1.75 gpm can be installed on either a…" at bounding box center [211, 180] width 163 height 103
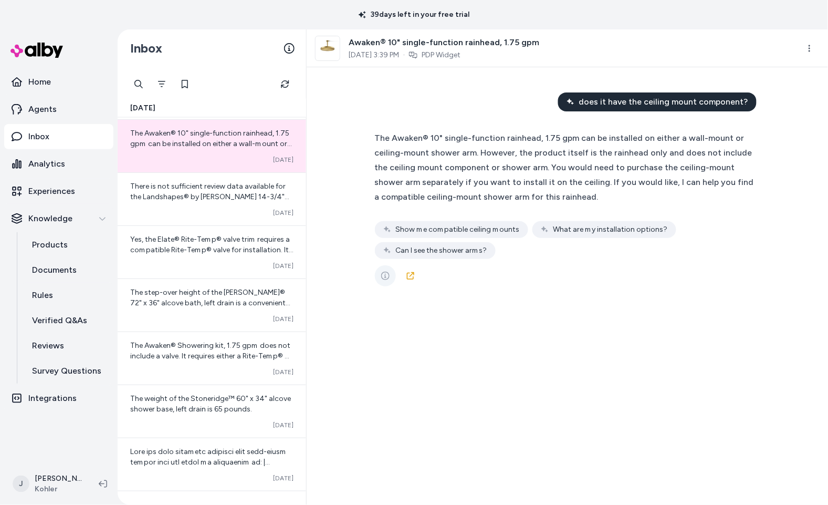
click at [388, 278] on icon "See more" at bounding box center [385, 275] width 8 height 8
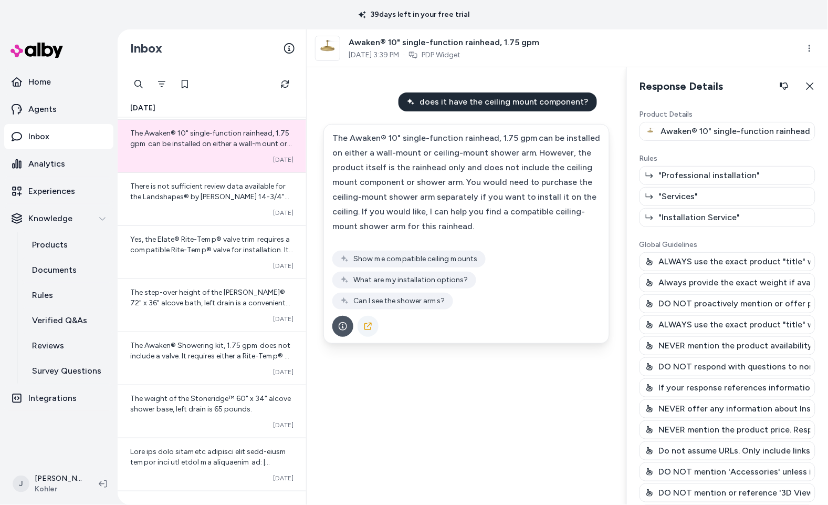
click at [370, 322] on icon at bounding box center [367, 325] width 7 height 7
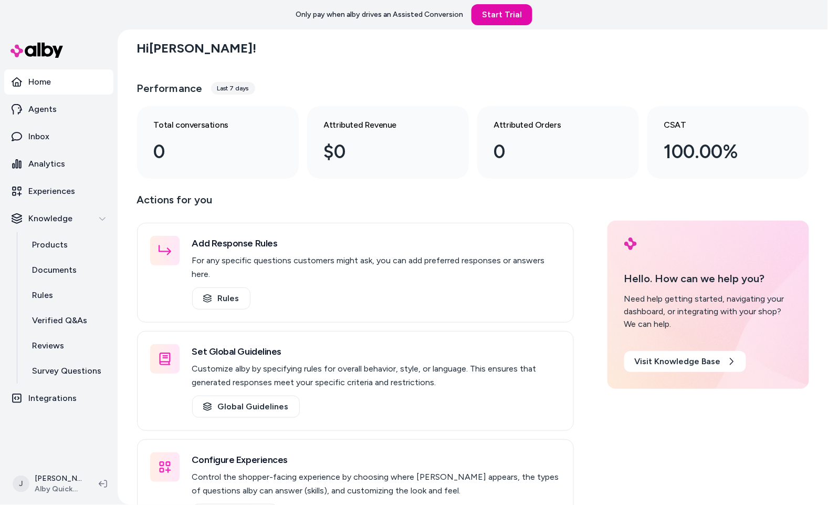
click at [128, 125] on div "Hi [PERSON_NAME] ! Performance Last 7 days Total conversations 0 Attributed Rev…" at bounding box center [473, 266] width 710 height 475
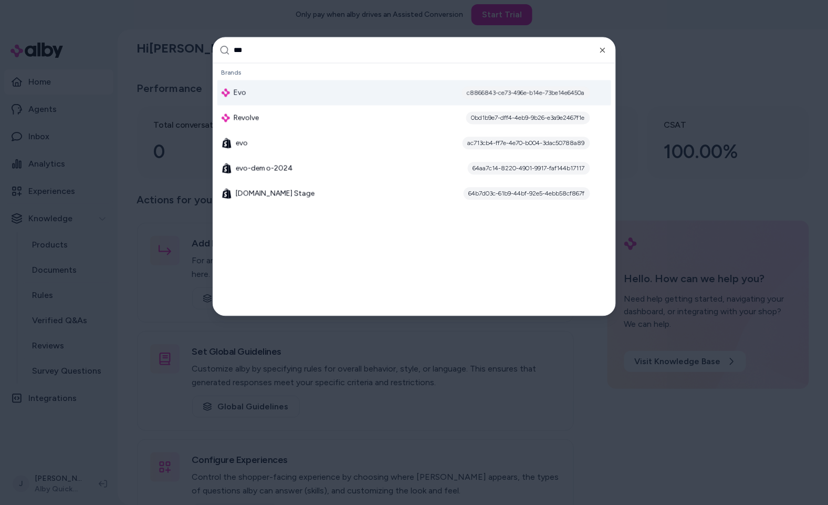
type input "***"
click at [261, 91] on div "Evo c8866843-ce73-496e-b14e-73be14e6450a" at bounding box center [414, 92] width 394 height 25
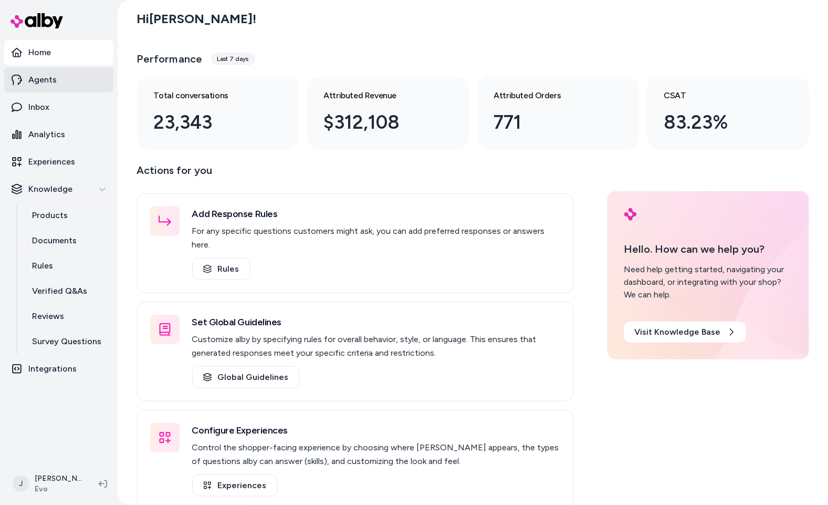
click at [43, 86] on link "Agents" at bounding box center [58, 79] width 109 height 25
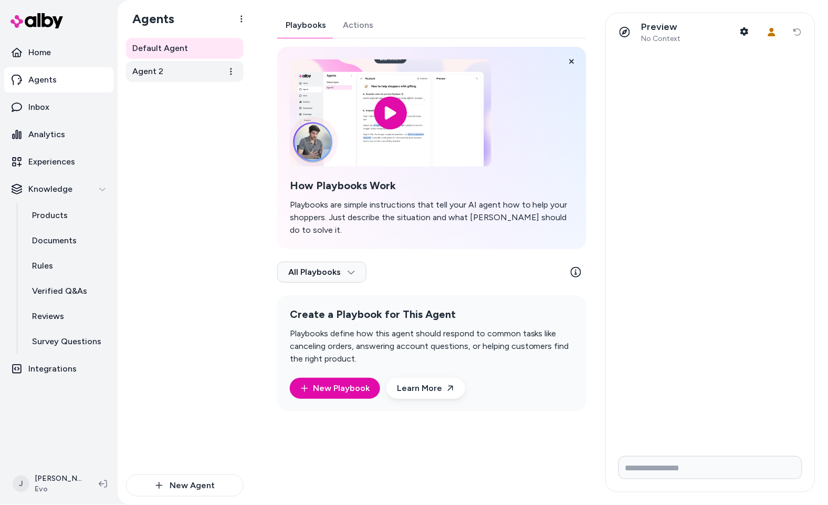
click at [168, 72] on link "Agent 2" at bounding box center [185, 71] width 118 height 21
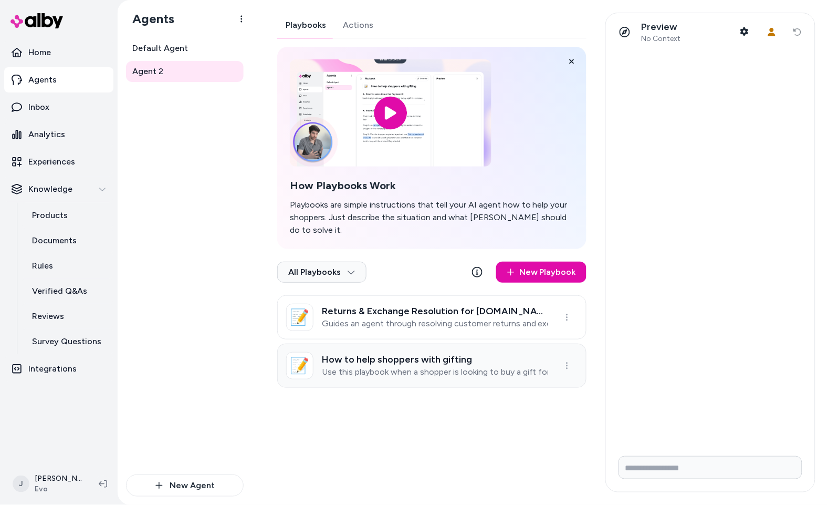
click at [409, 367] on p "Use this playbook when a shopper is looking to buy a gift for someone" at bounding box center [435, 372] width 226 height 11
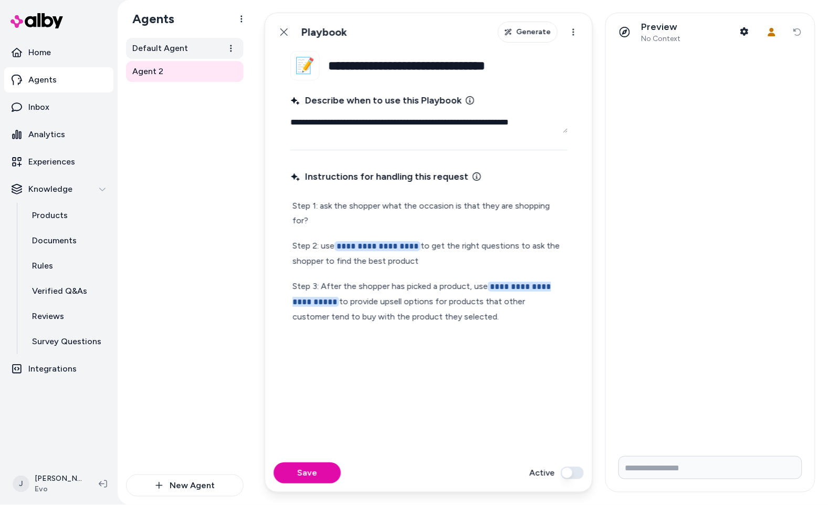
click at [150, 47] on span "Default Agent" at bounding box center [160, 48] width 56 height 13
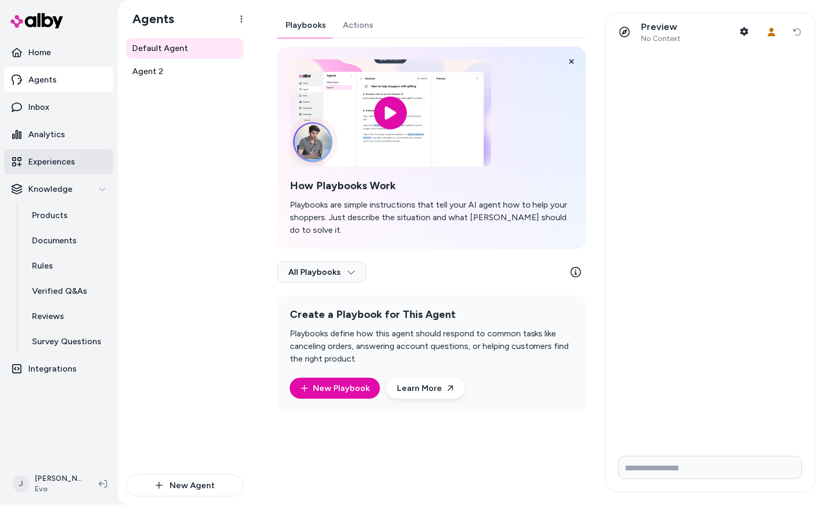
click at [52, 161] on p "Experiences" at bounding box center [51, 161] width 47 height 13
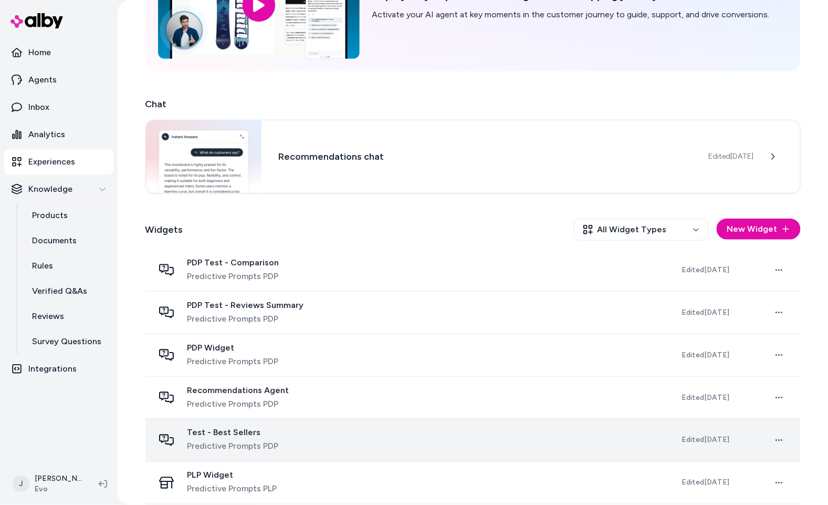
scroll to position [155, 0]
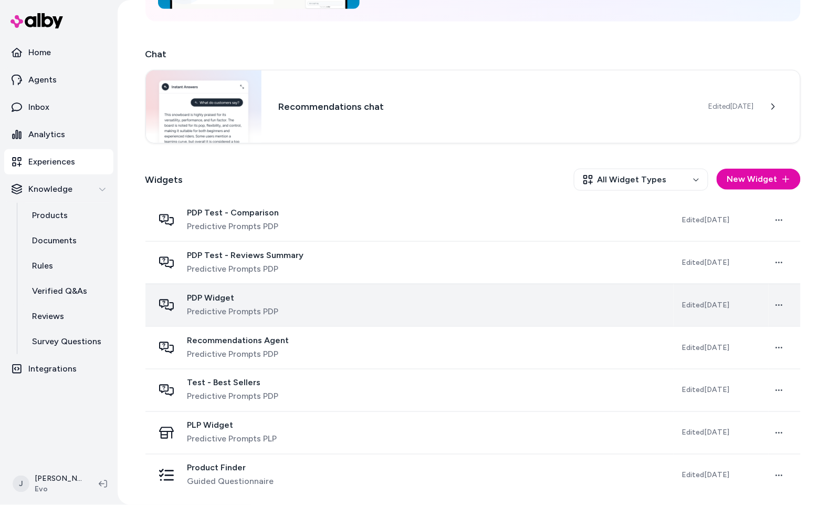
click at [304, 302] on div "PDP Widget Predictive Prompts PDP" at bounding box center [409, 304] width 511 height 25
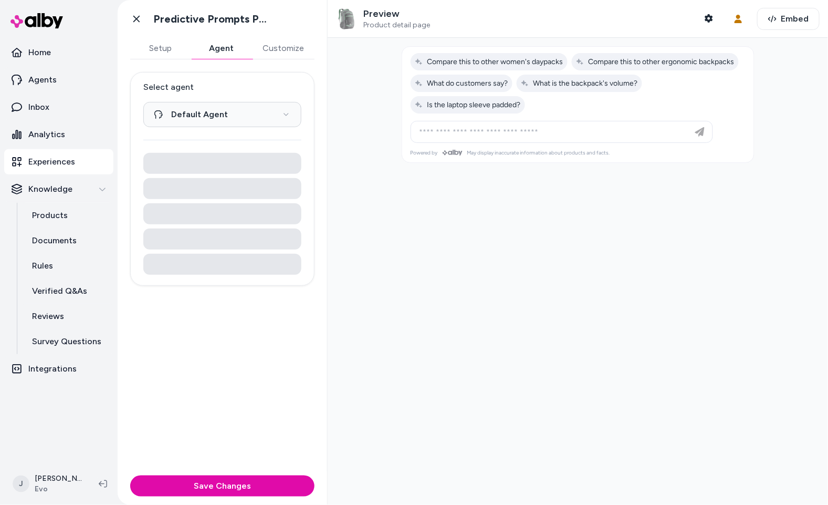
click at [222, 50] on button "Agent" at bounding box center [221, 48] width 61 height 21
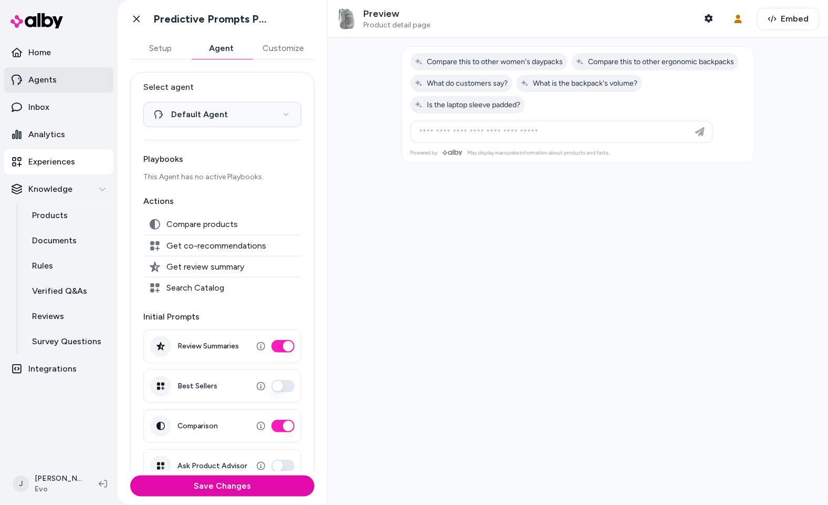
click at [38, 76] on p "Agents" at bounding box center [42, 80] width 28 height 13
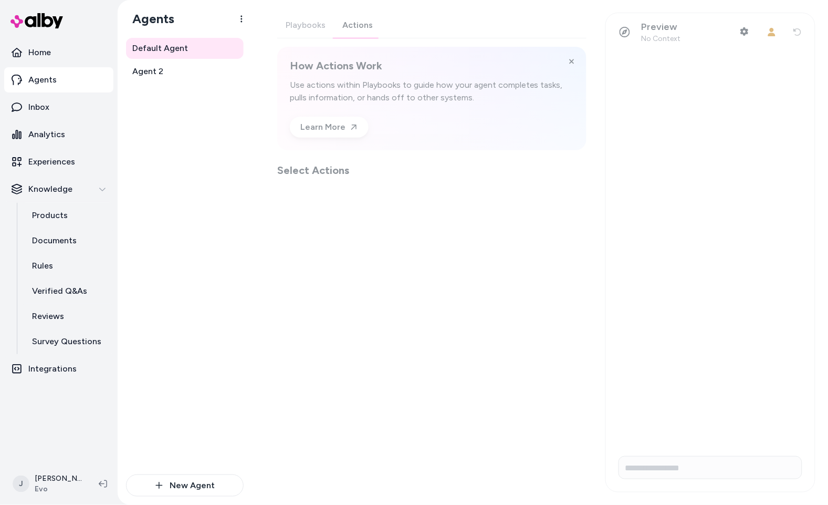
click at [360, 24] on button "Actions" at bounding box center [357, 25] width 47 height 25
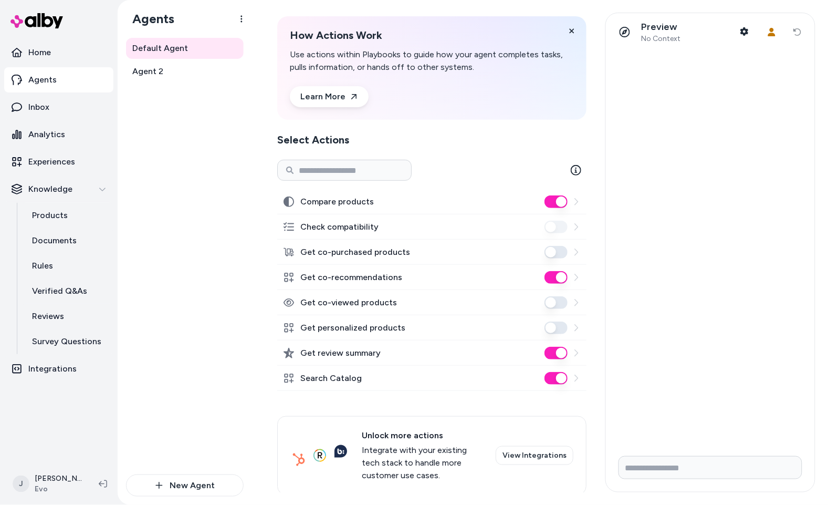
scroll to position [45, 0]
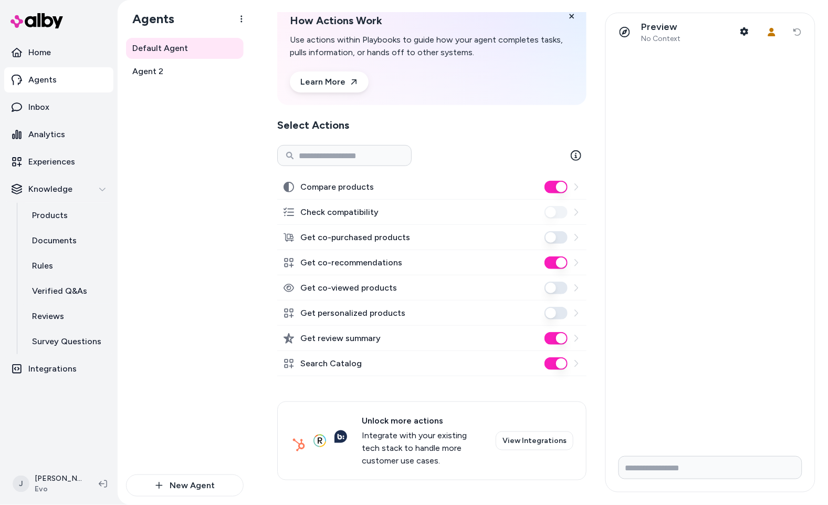
click at [236, 187] on div "Default Agent Agent 2" at bounding box center [185, 256] width 118 height 436
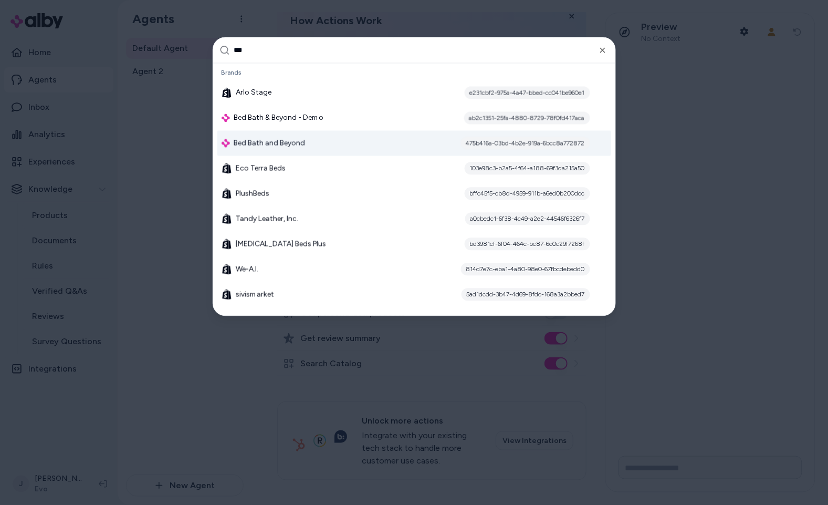
type input "***"
drag, startPoint x: 286, startPoint y: 134, endPoint x: 243, endPoint y: 148, distance: 44.7
click at [286, 134] on div "Bed Bath and Beyond 475b416a-03bd-4b2e-919a-6bcc8a772872" at bounding box center [414, 143] width 394 height 25
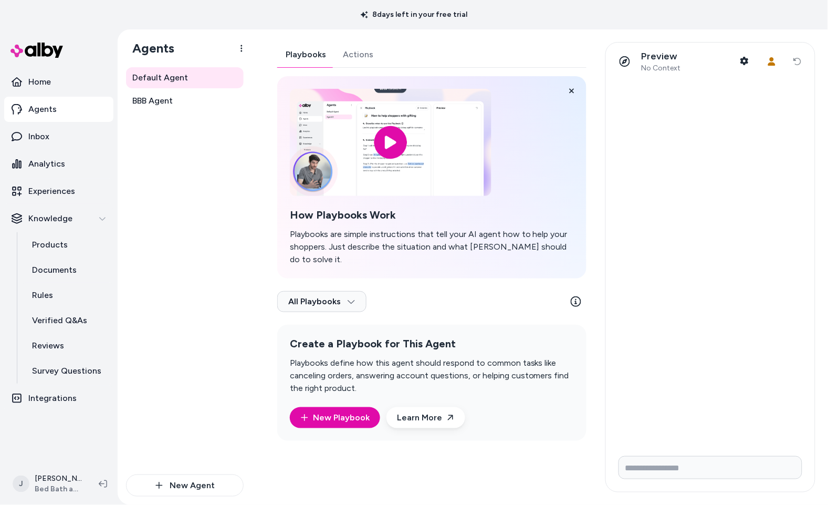
click at [182, 307] on div "Default Agent BBB Agent" at bounding box center [185, 270] width 118 height 407
click at [231, 296] on div "Default Agent BBB Agent" at bounding box center [185, 270] width 118 height 407
click at [43, 150] on ul "Home Agents Inbox Analytics Experiences Knowledge Products Documents Rules Veri…" at bounding box center [58, 239] width 109 height 341
click at [39, 169] on p "Analytics" at bounding box center [46, 164] width 37 height 13
